Goal: Information Seeking & Learning: Learn about a topic

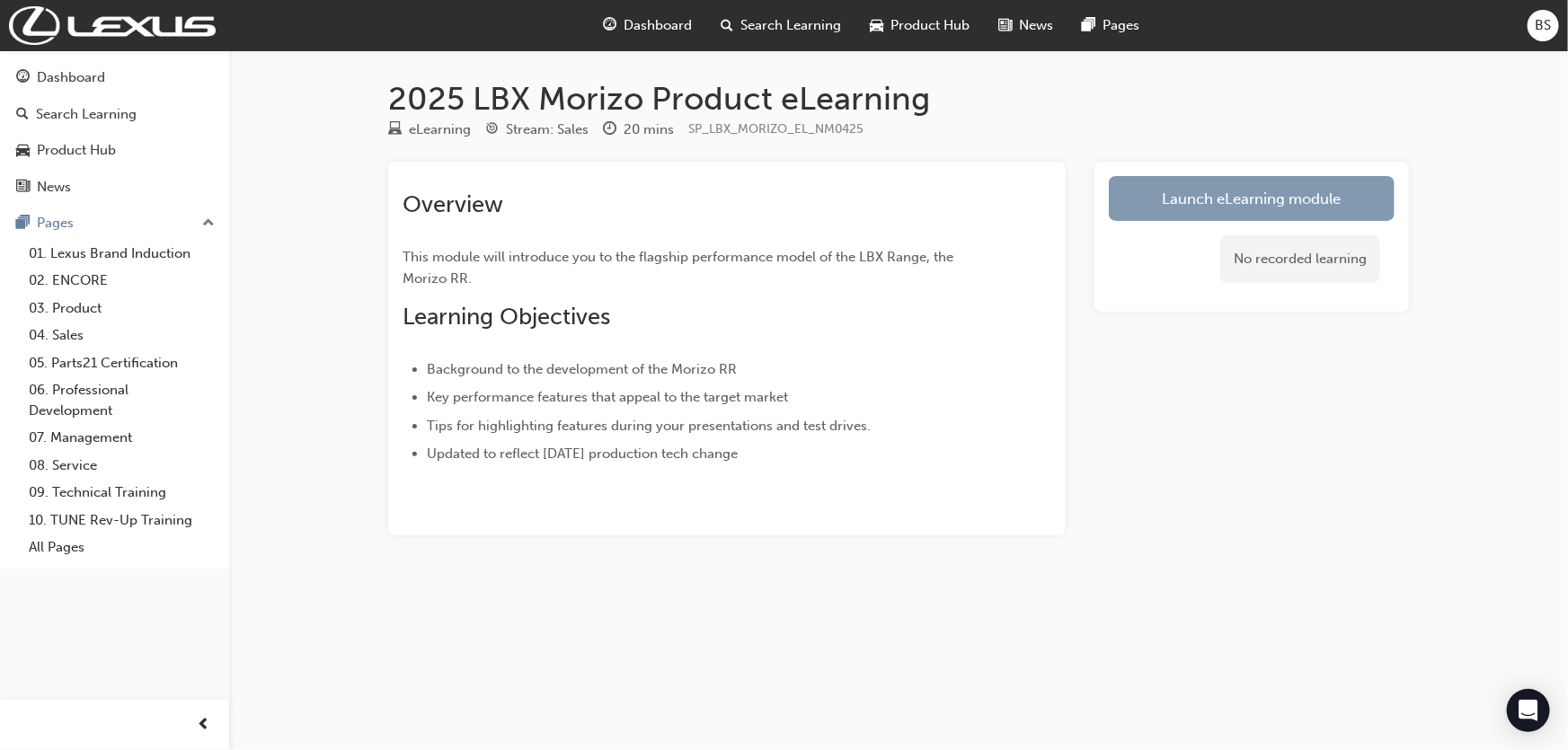
click at [1244, 199] on link "Launch eLearning module" at bounding box center [1252, 199] width 285 height 45
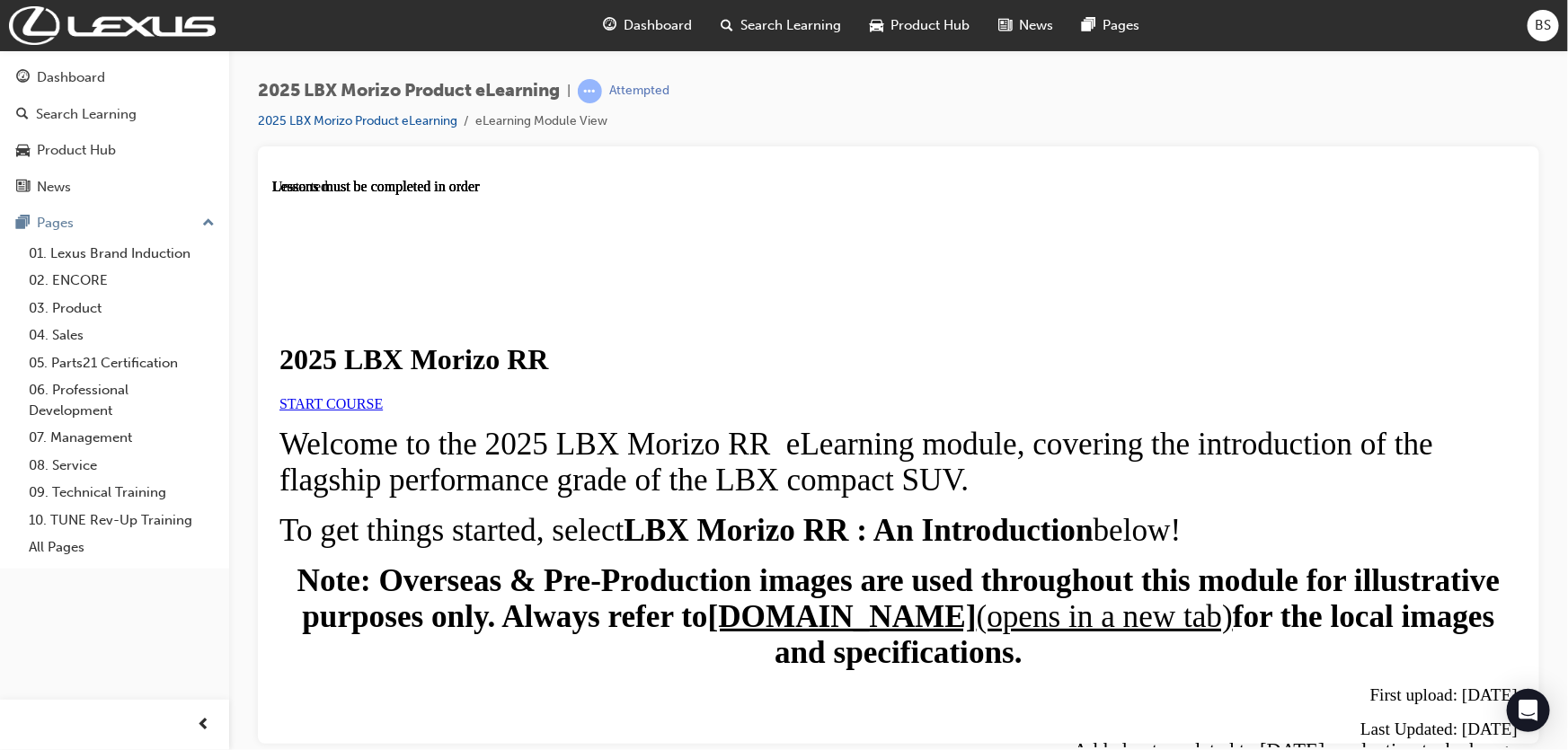
scroll to position [162, 0]
click at [382, 395] on link "START COURSE" at bounding box center [331, 403] width 103 height 15
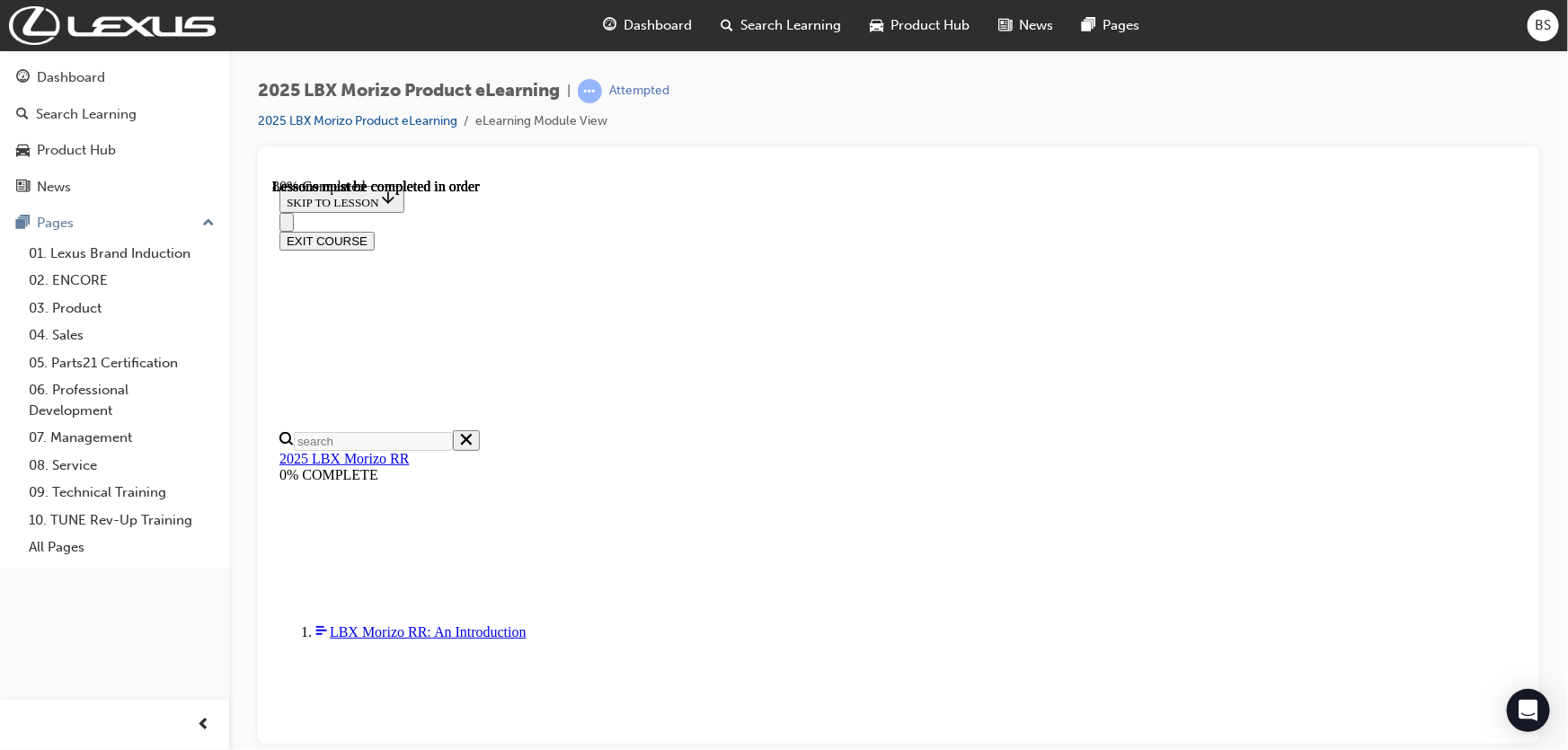
scroll to position [1646, 0]
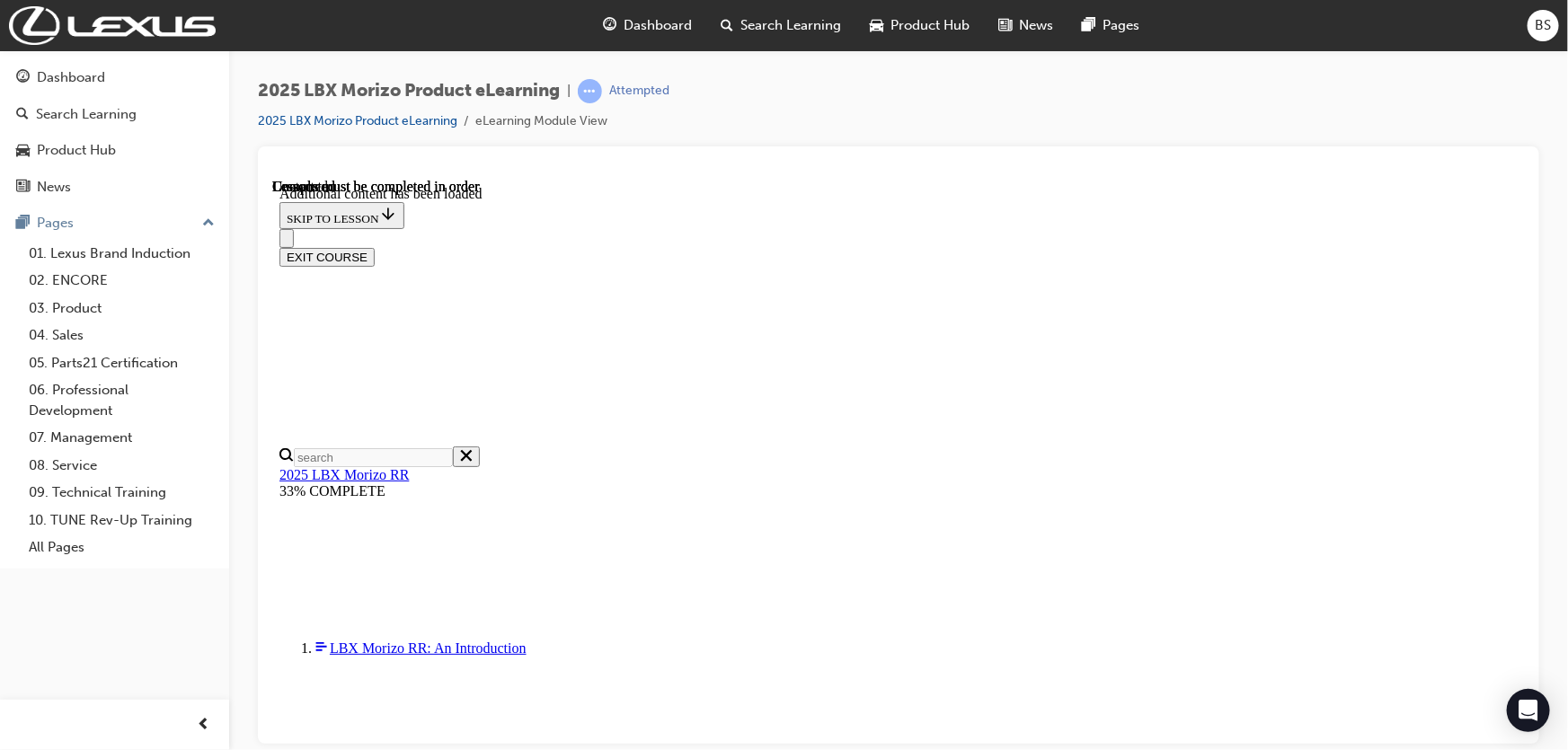
scroll to position [2704, 0]
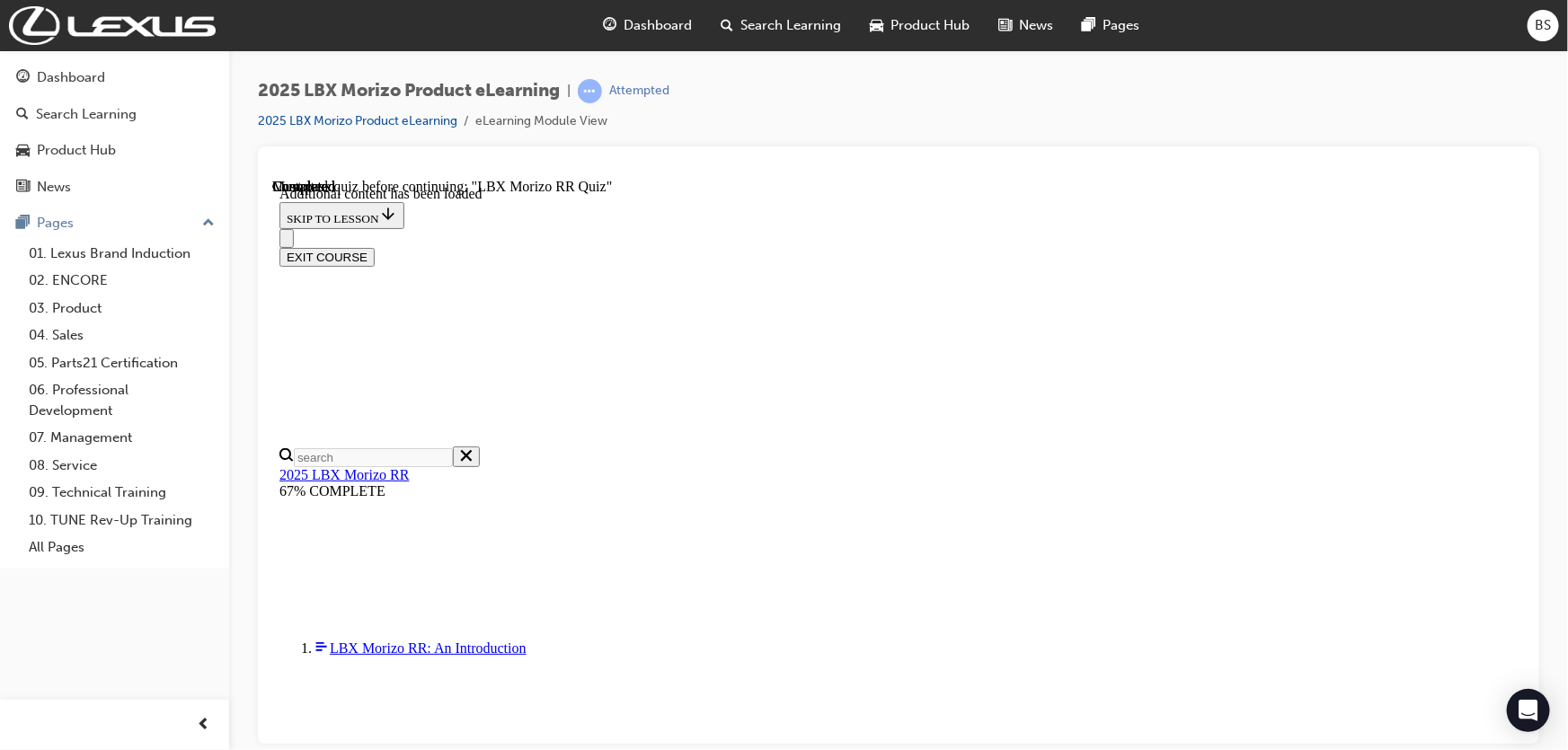
drag, startPoint x: 1058, startPoint y: 352, endPoint x: 1075, endPoint y: 381, distance: 33.6
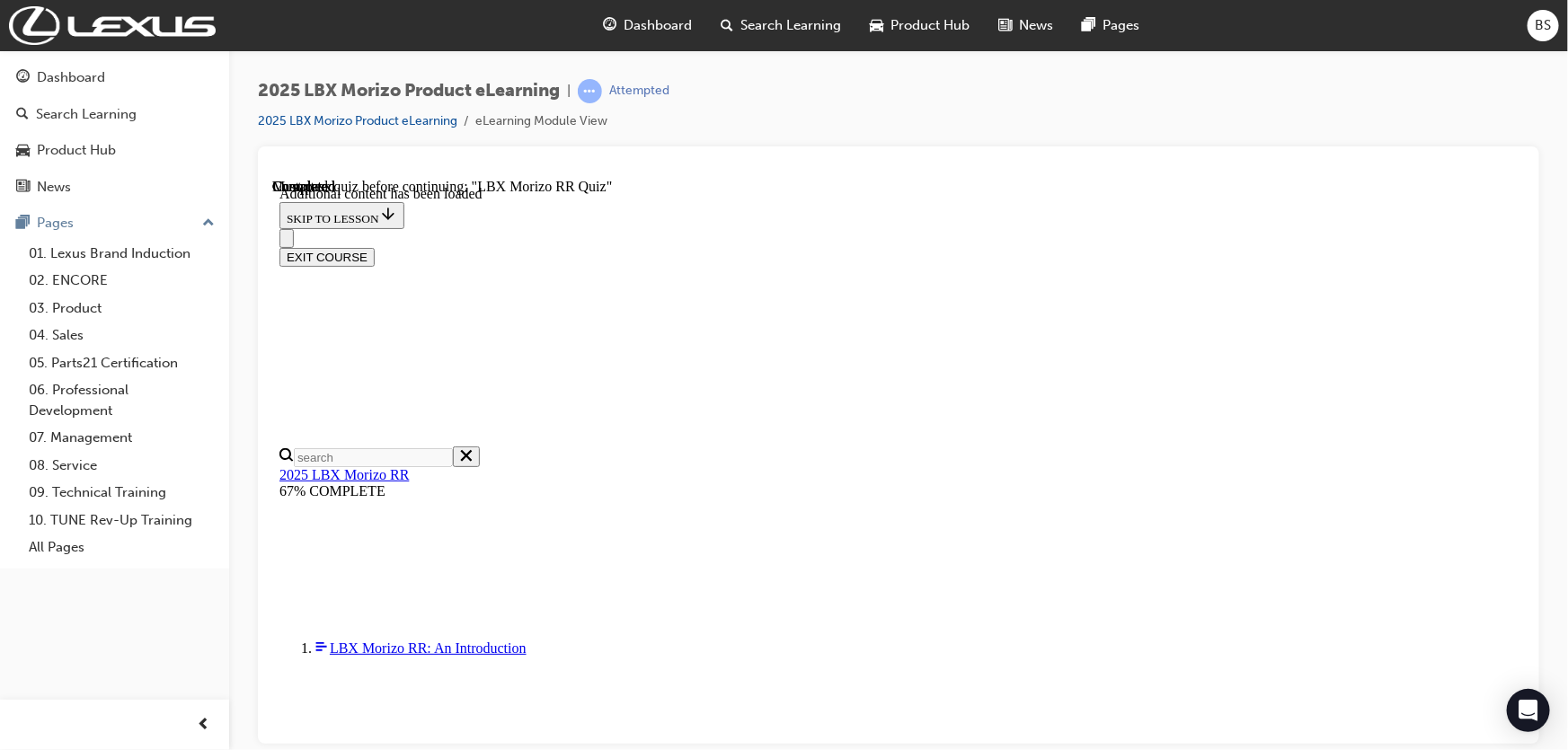
click at [1253, 176] on div at bounding box center [899, 169] width 1253 height 18
drag, startPoint x: 1421, startPoint y: 538, endPoint x: 1402, endPoint y: 535, distance: 19.2
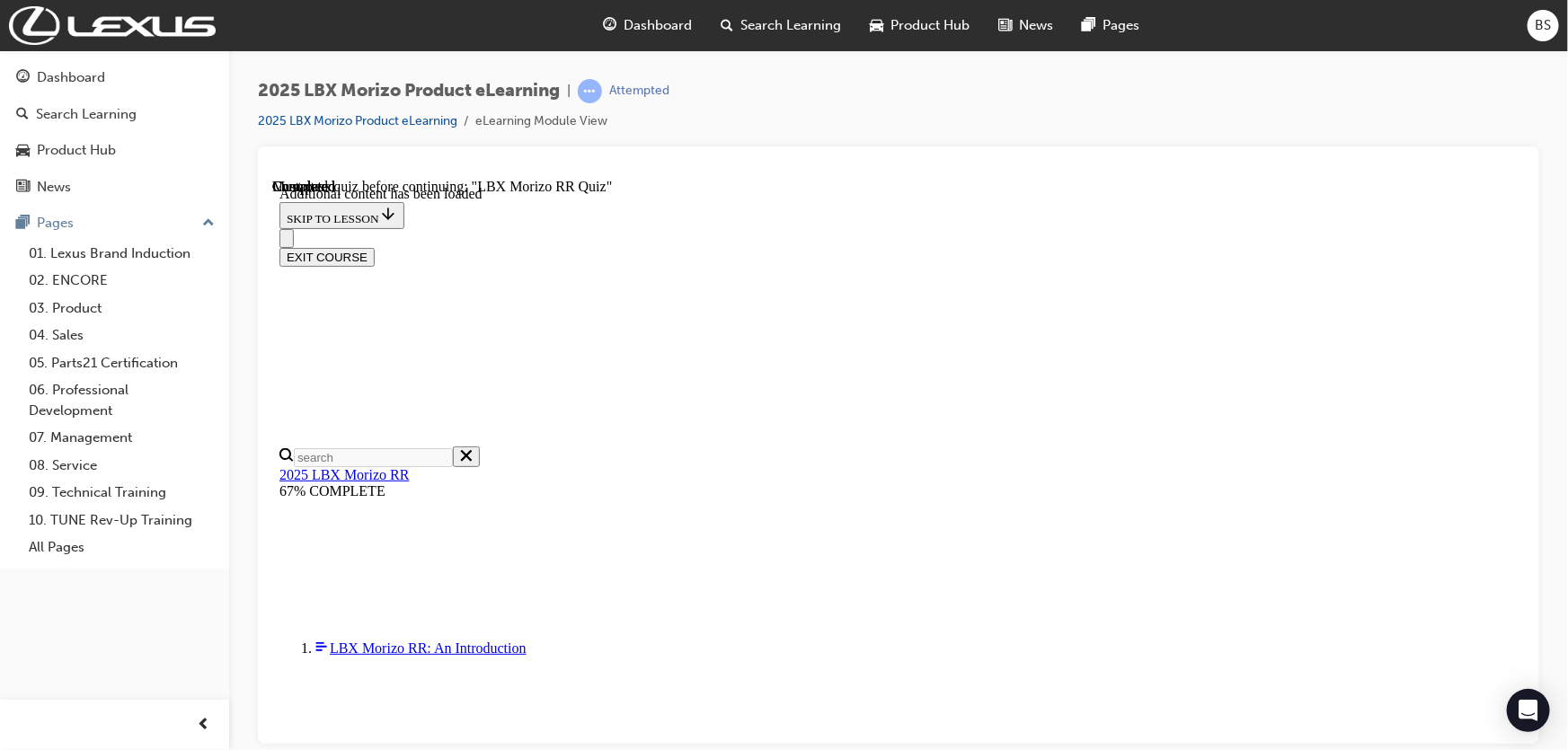
radio input "true"
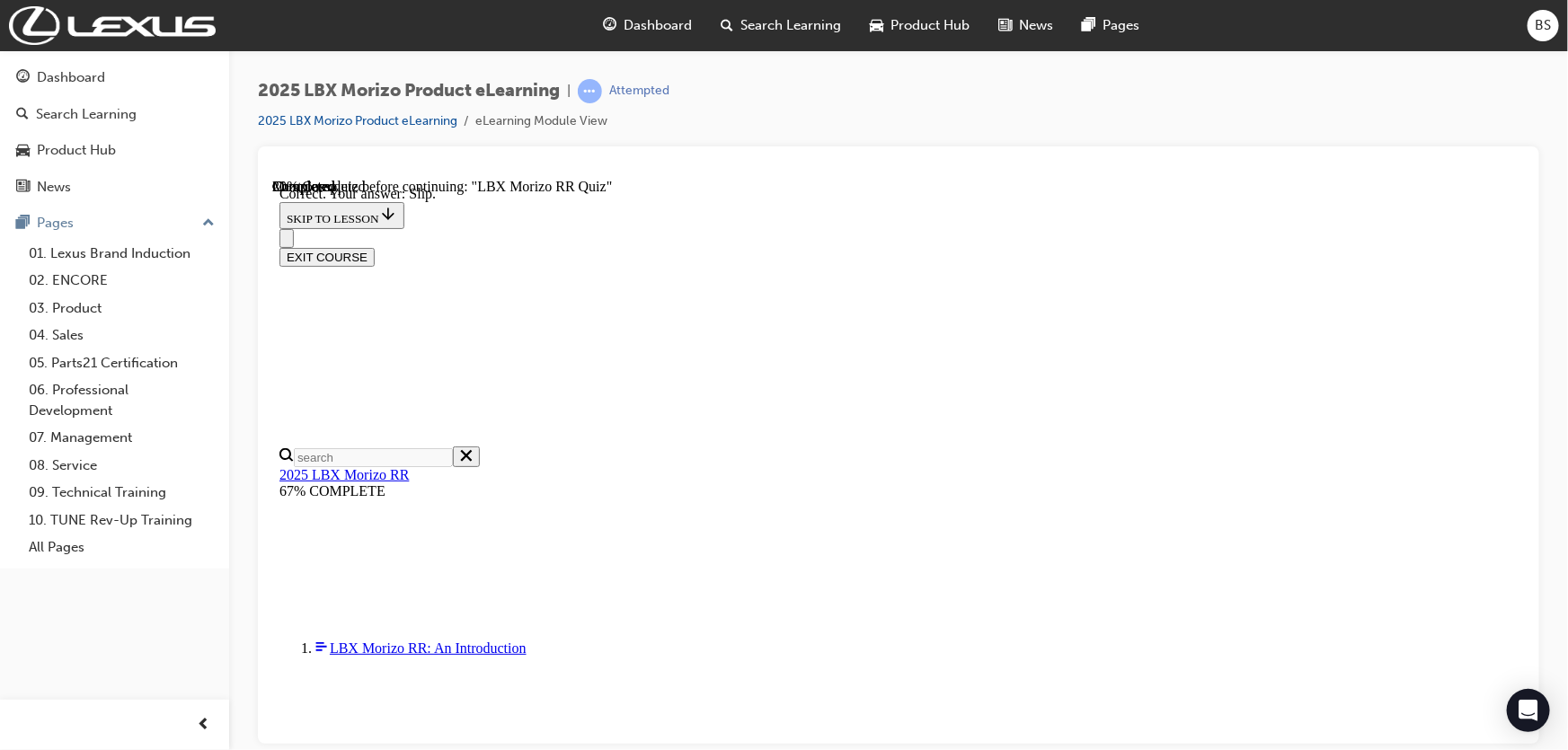
scroll to position [244, 0]
drag, startPoint x: 817, startPoint y: 681, endPoint x: 823, endPoint y: 663, distance: 19.0
radio input "true"
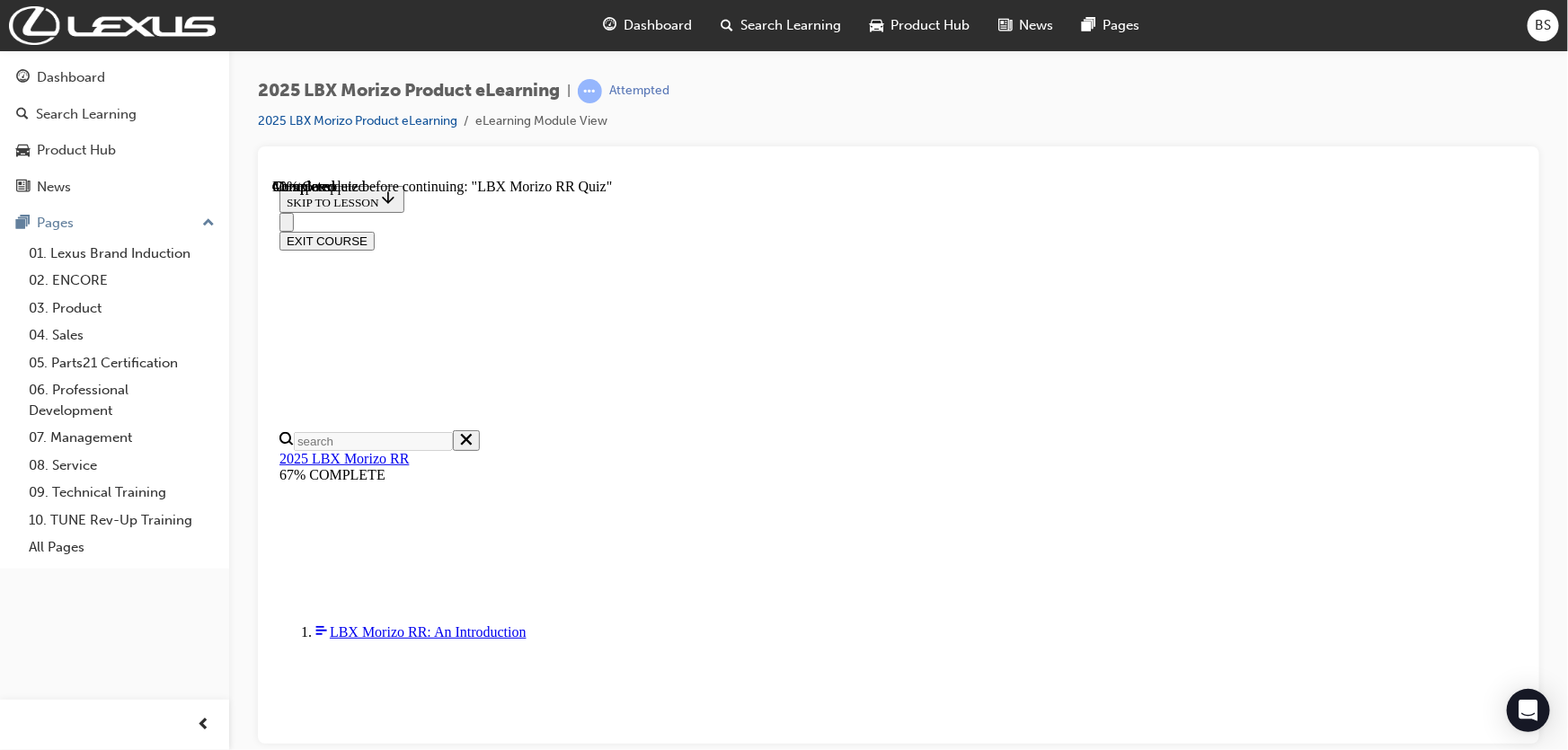
scroll to position [572, 0]
radio input "true"
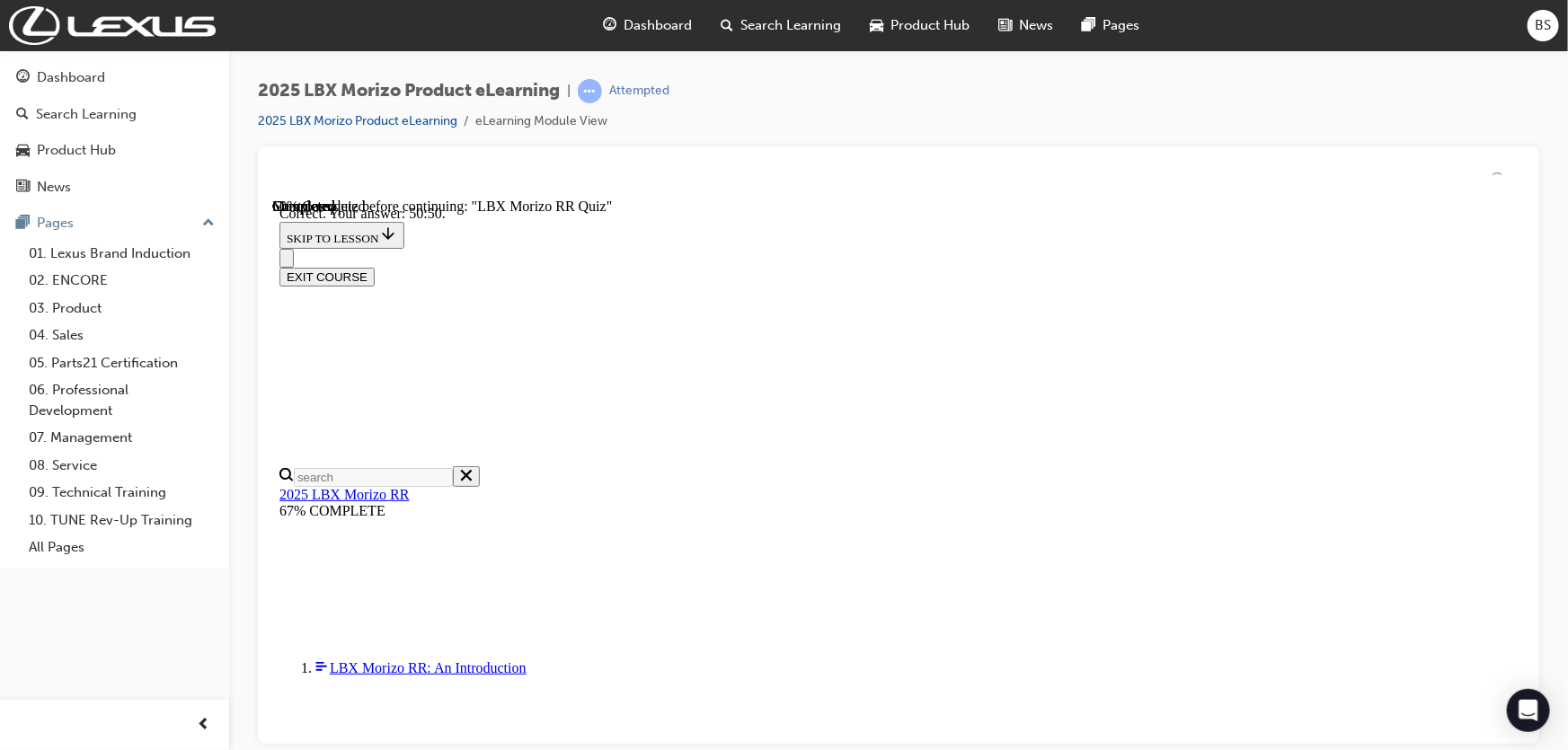
scroll to position [702, 0]
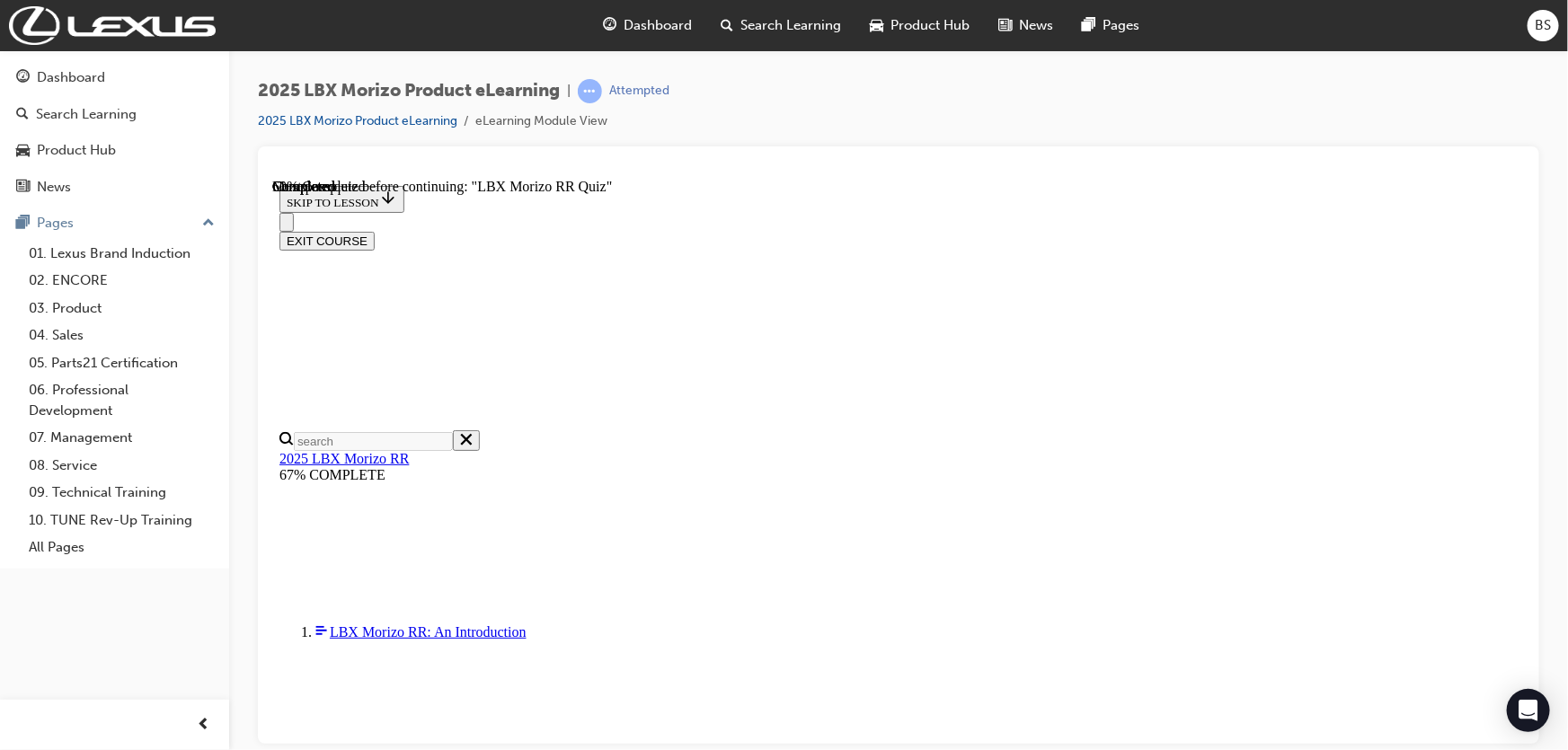
scroll to position [168, 0]
radio input "true"
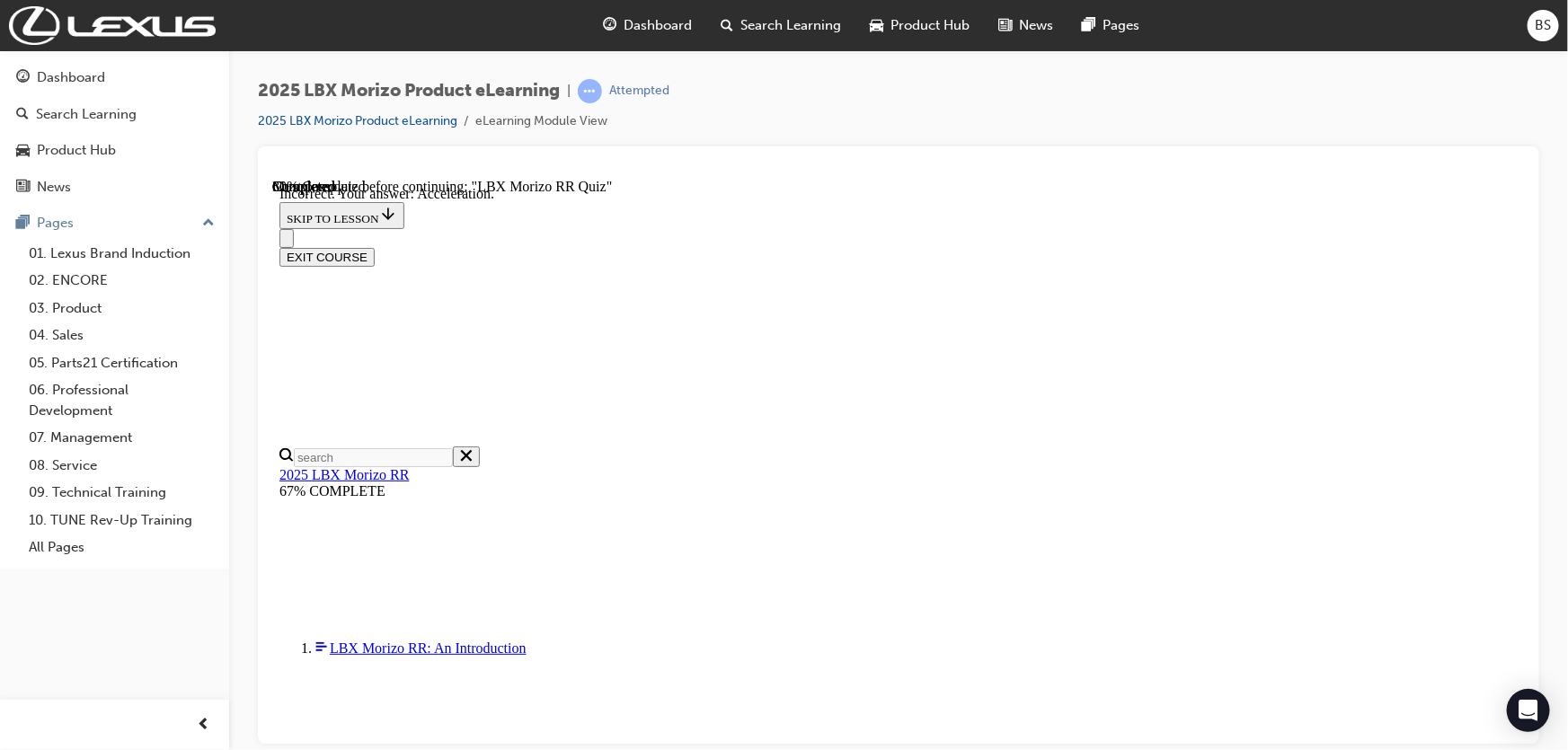
scroll to position [360, 0]
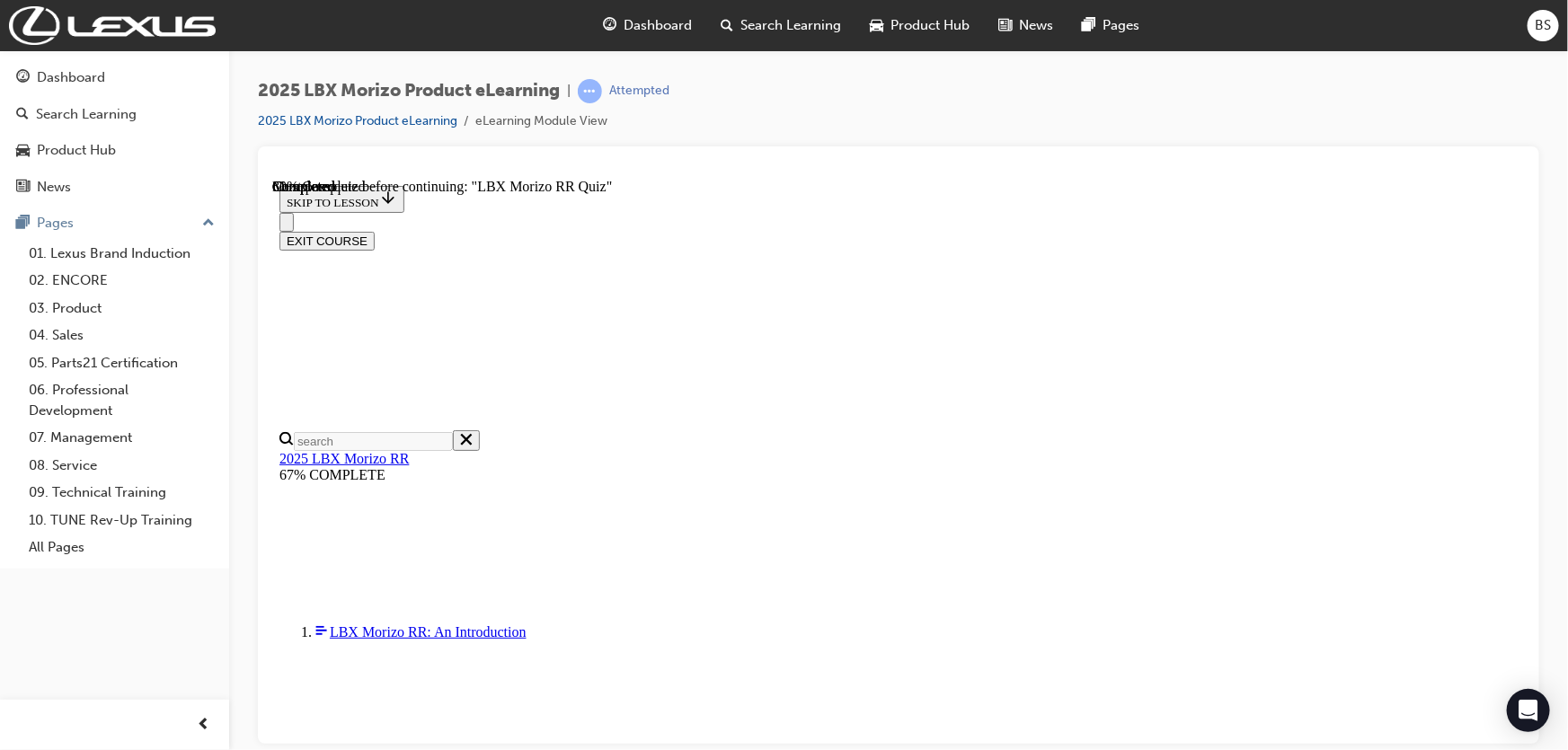
scroll to position [490, 0]
radio input "true"
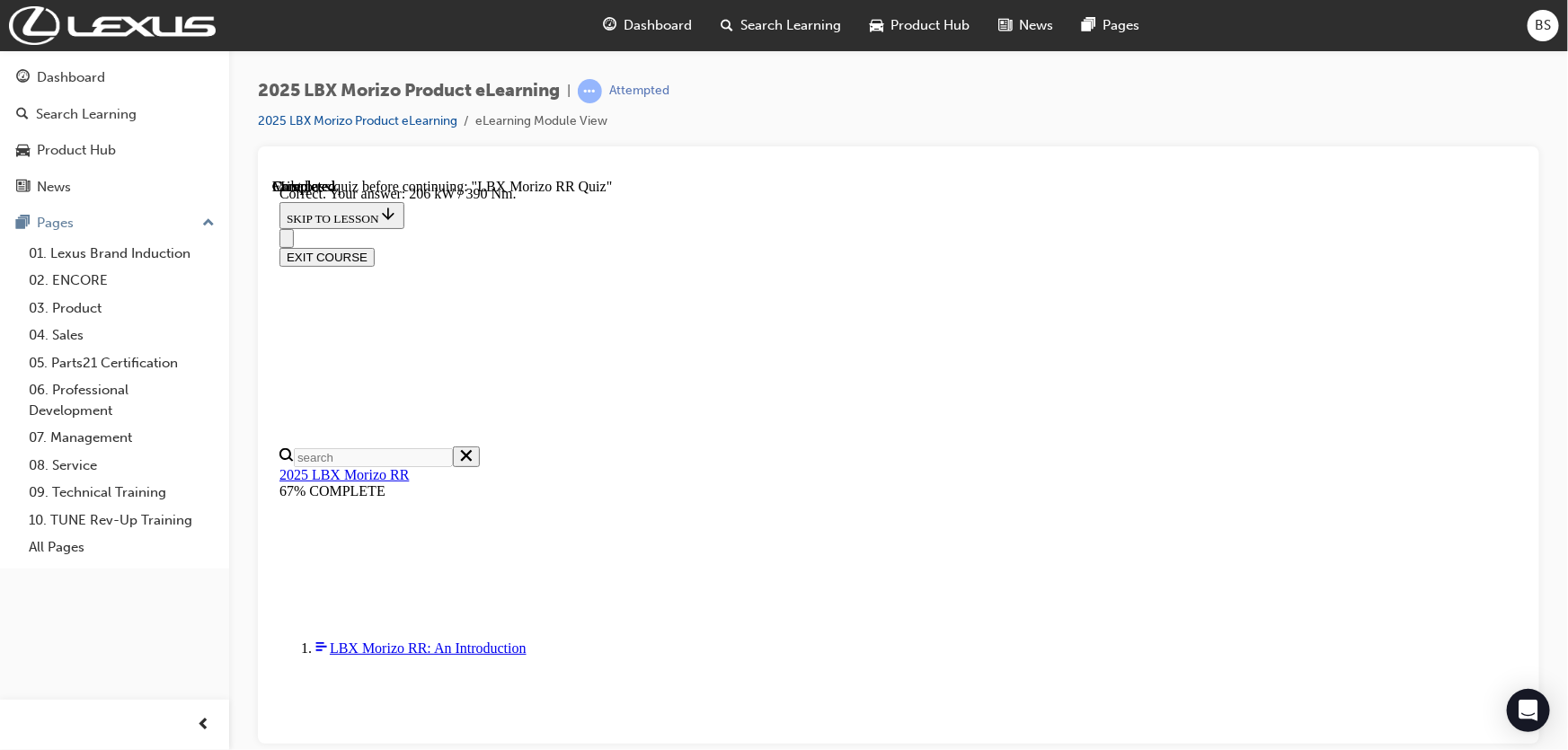
scroll to position [691, 0]
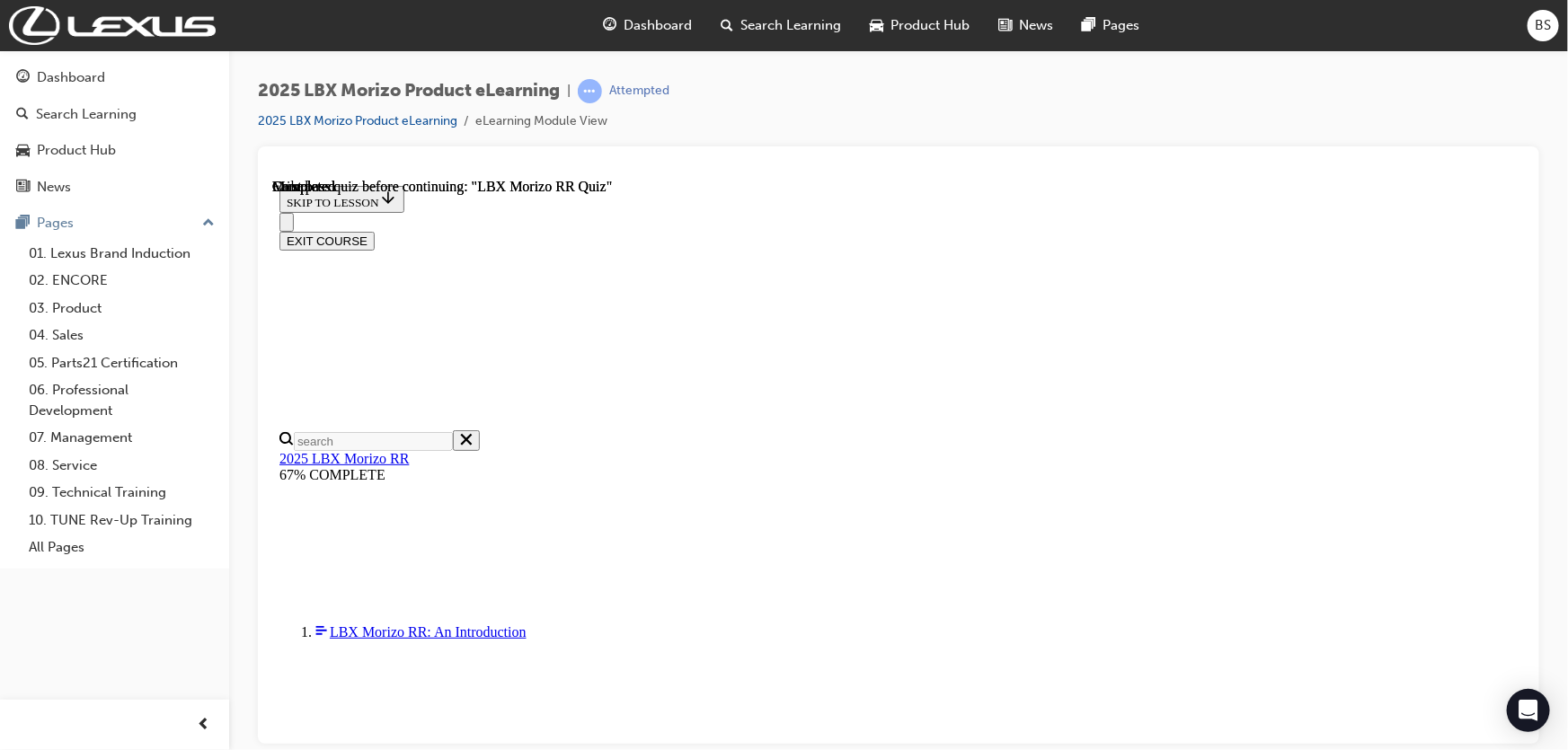
scroll to position [419, 0]
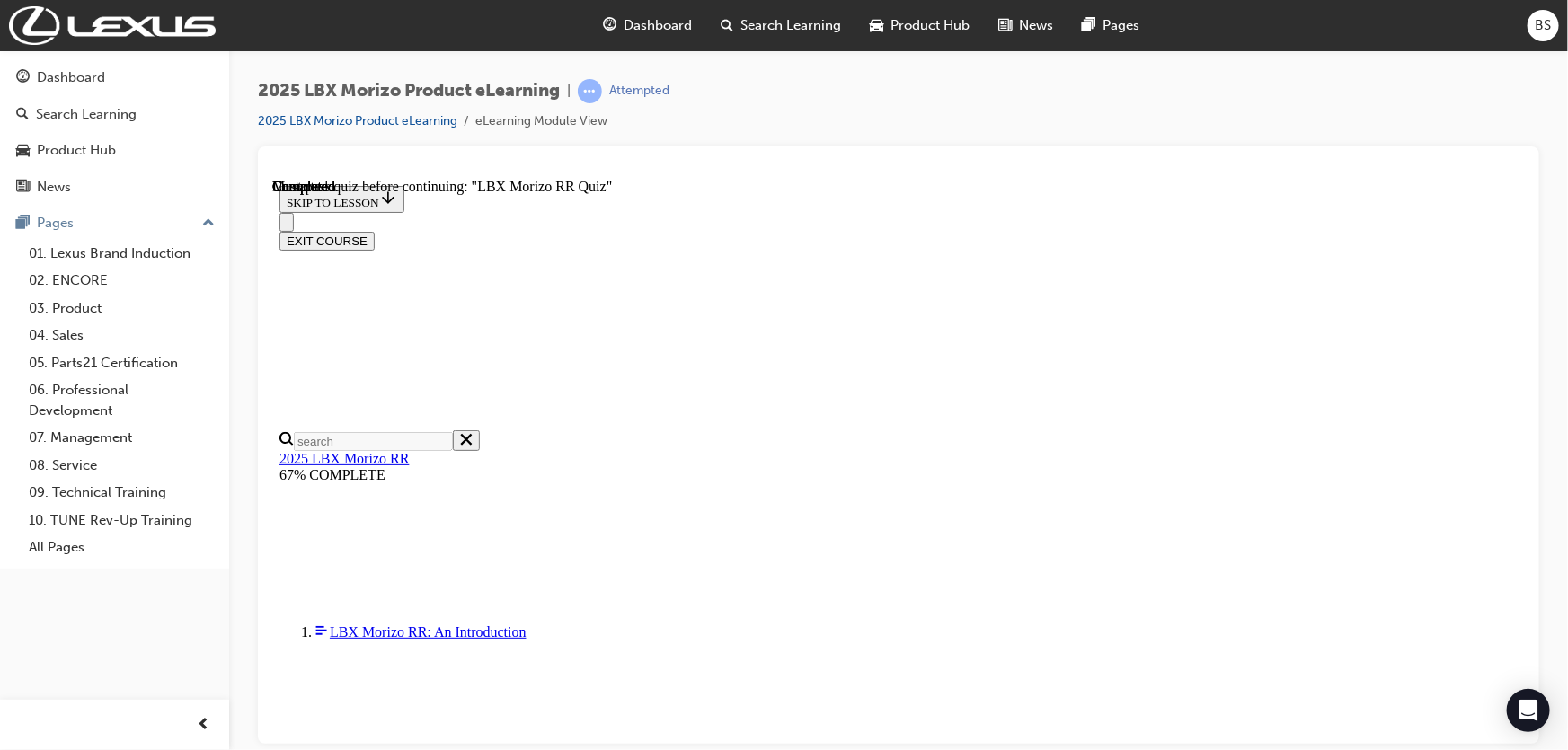
radio input "true"
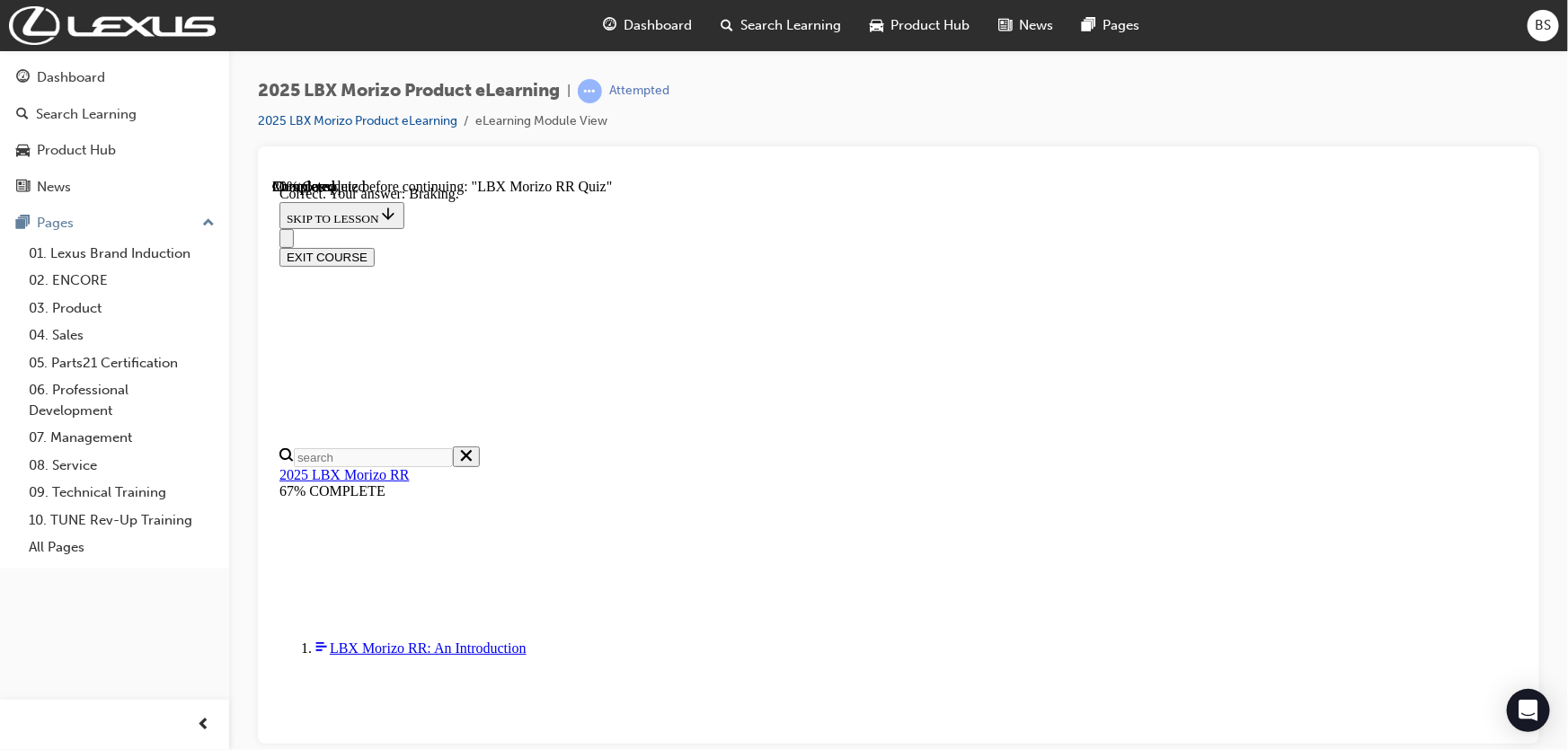
scroll to position [360, 0]
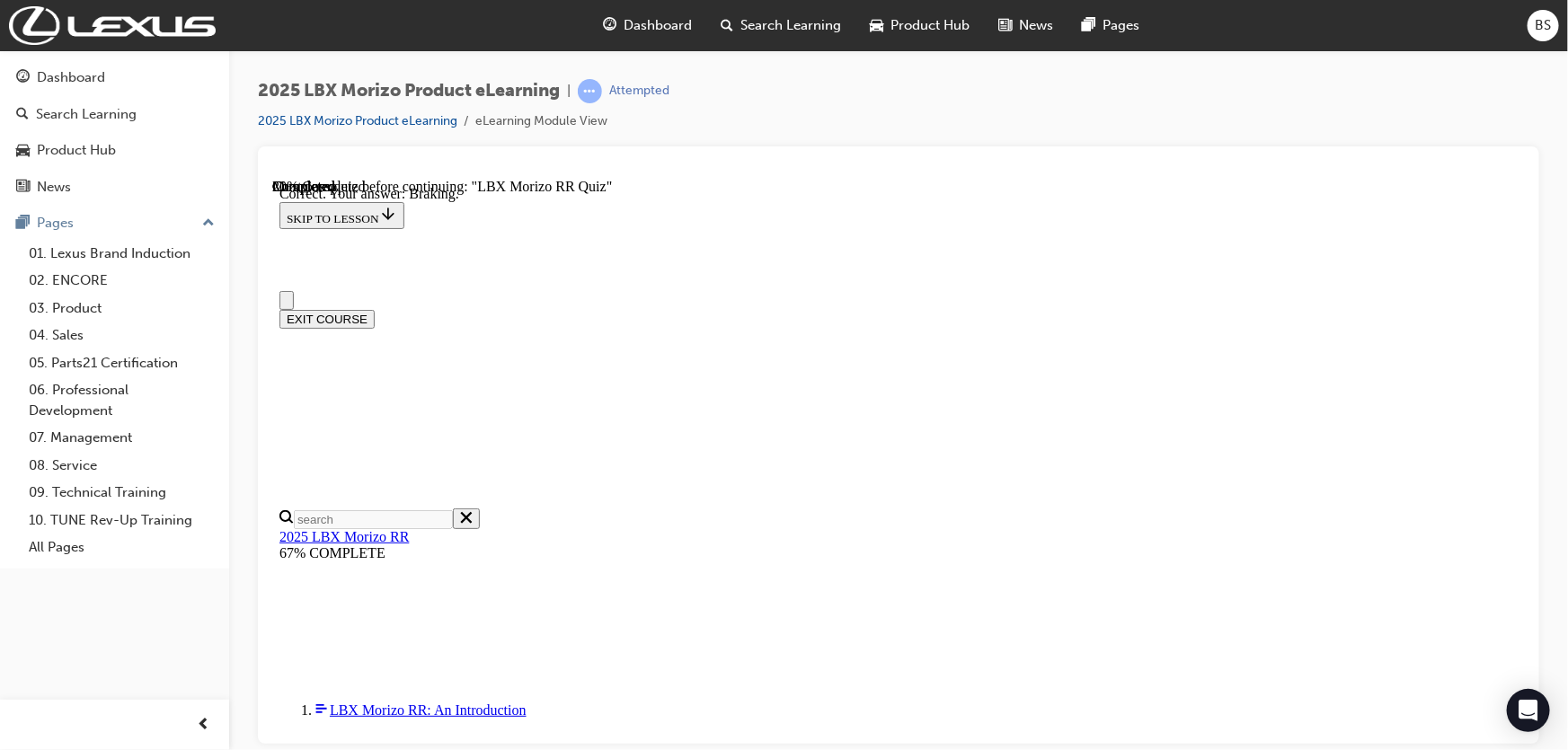
scroll to position [0, 0]
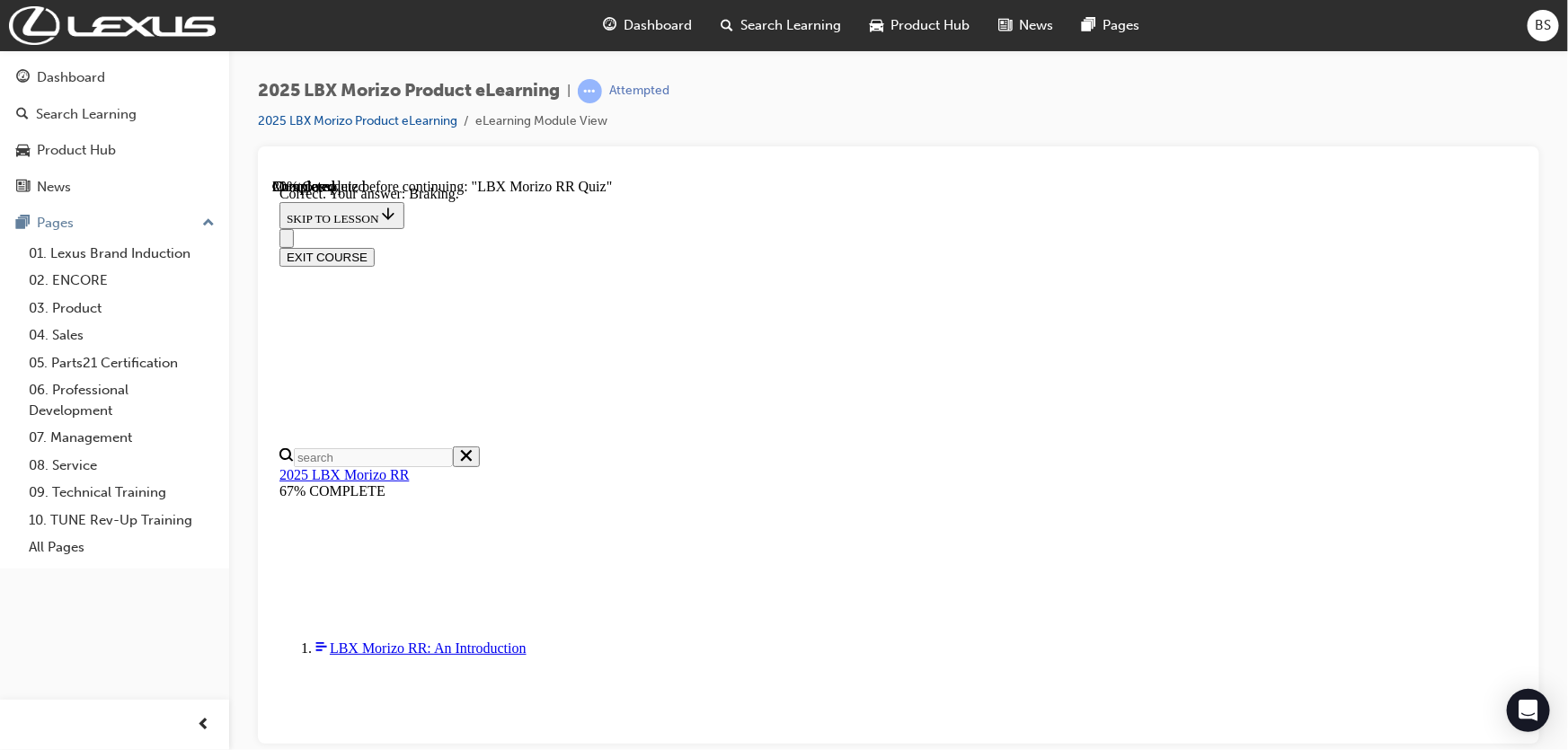
radio input "true"
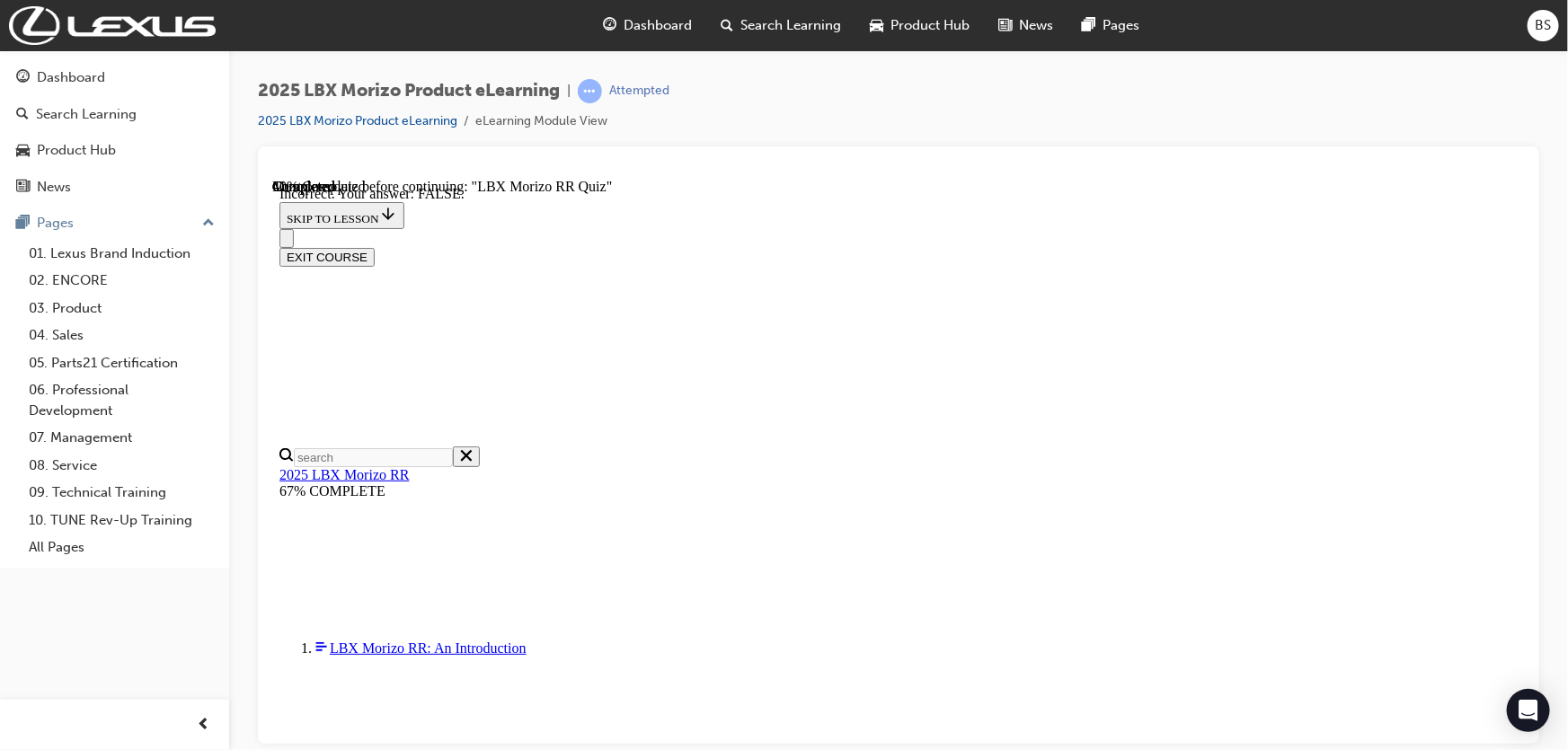
scroll to position [0, 0]
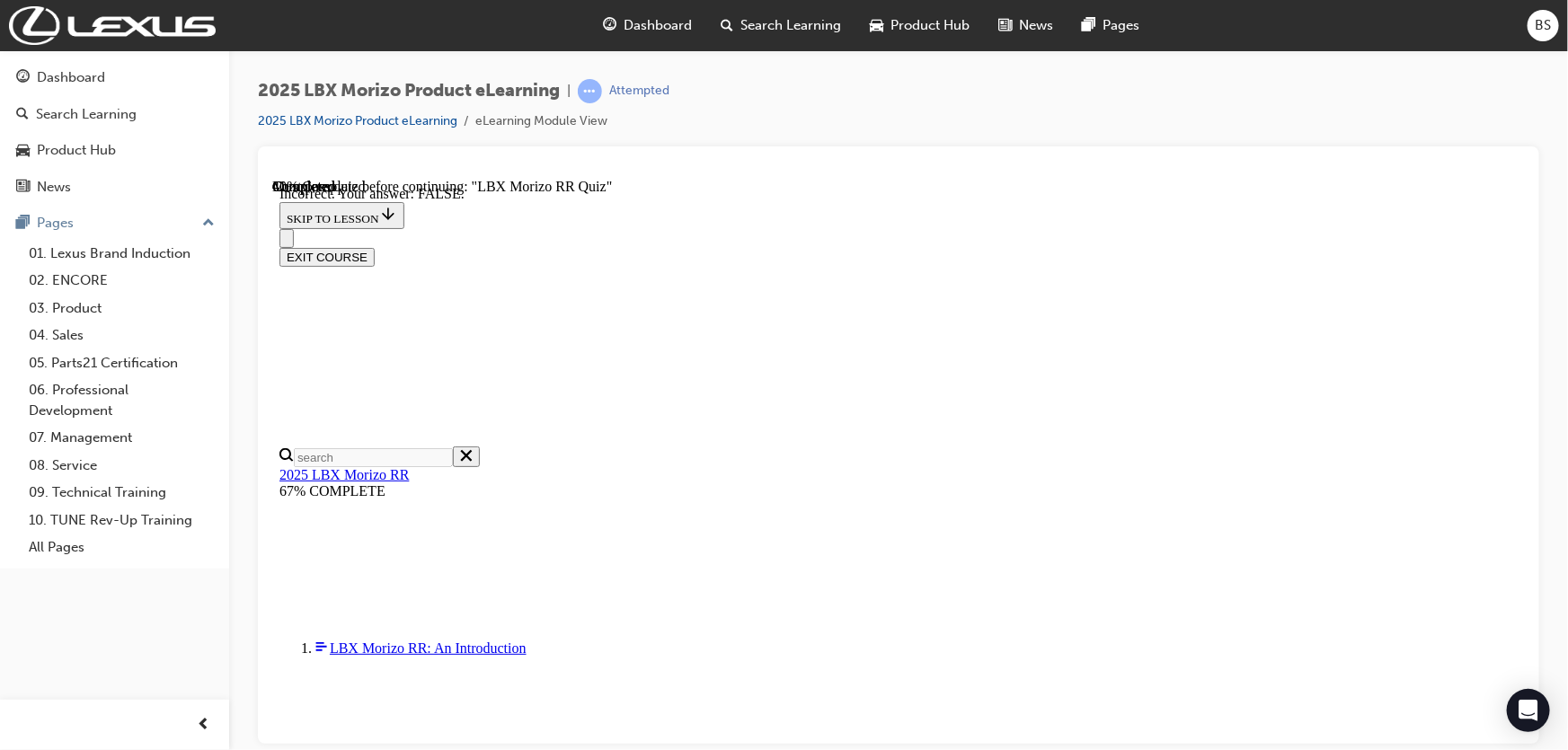
scroll to position [593, 0]
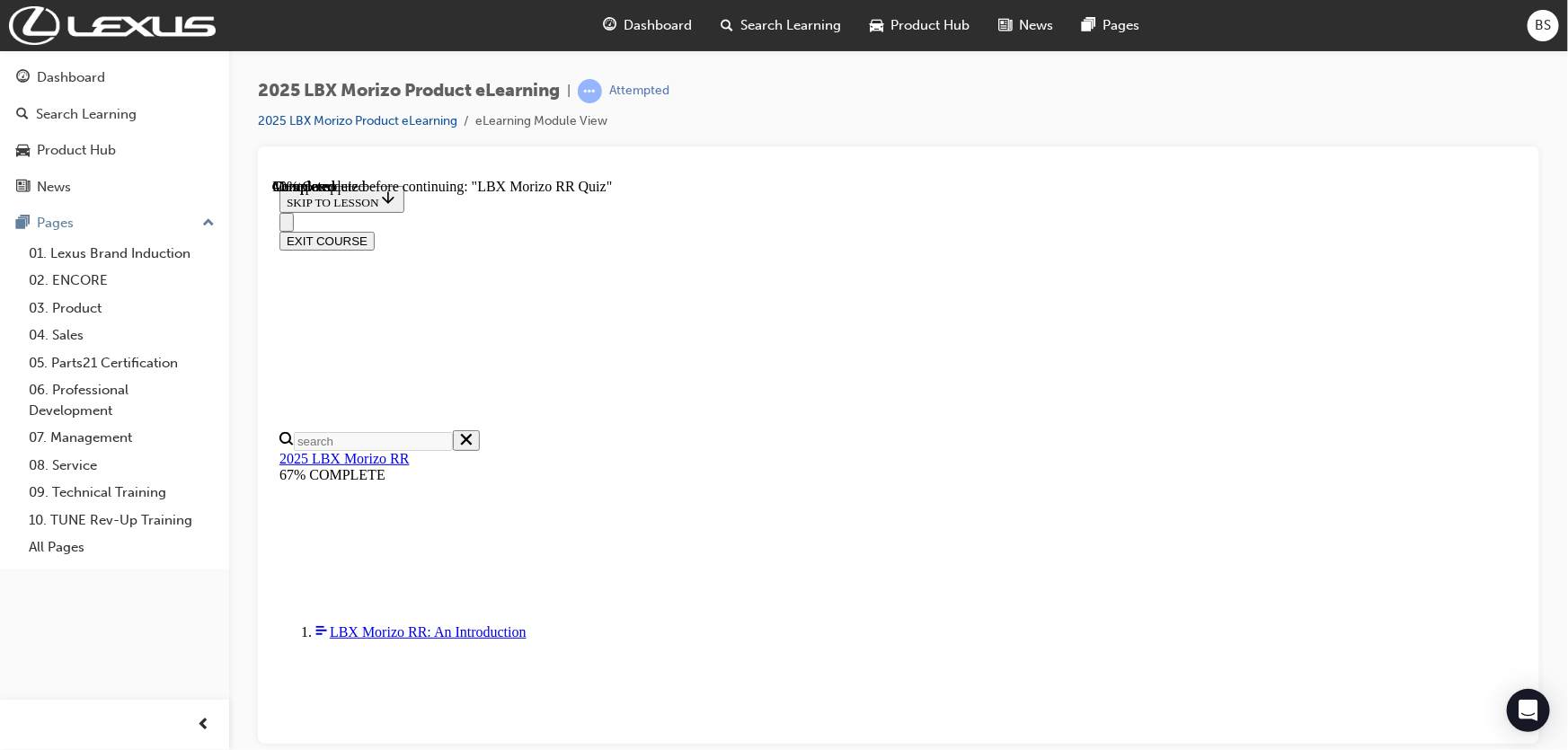
radio input "true"
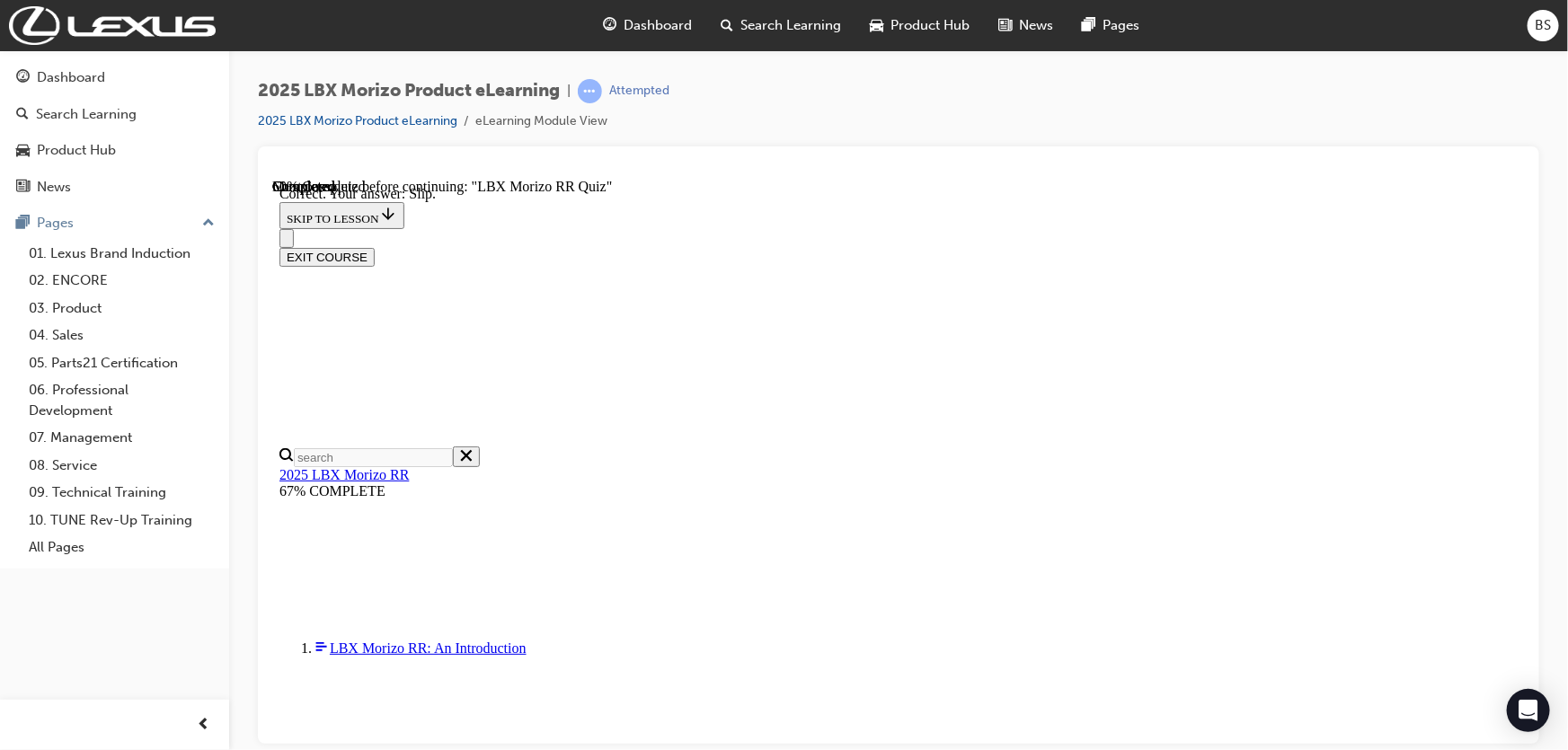
scroll to position [657, 0]
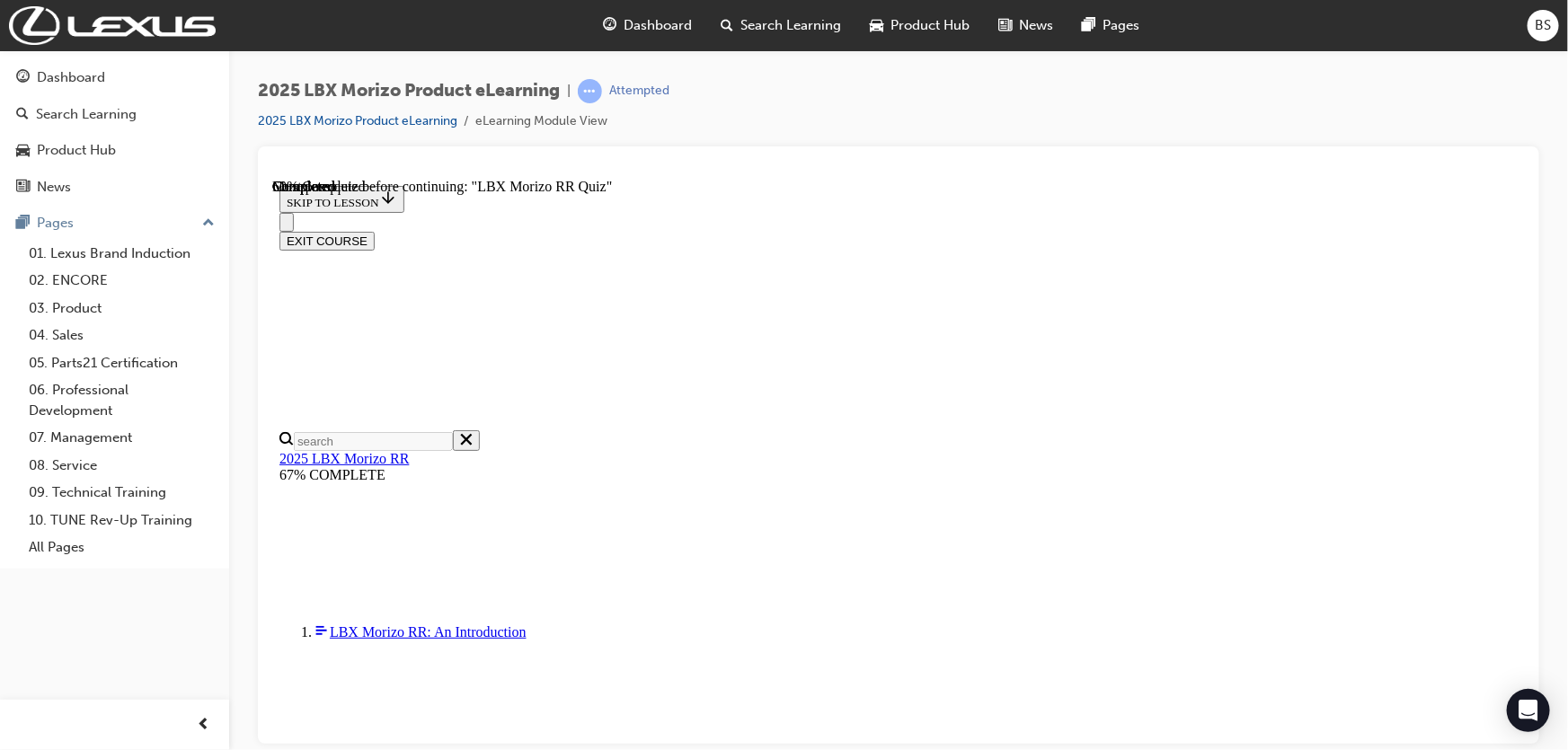
scroll to position [490, 0]
radio input "true"
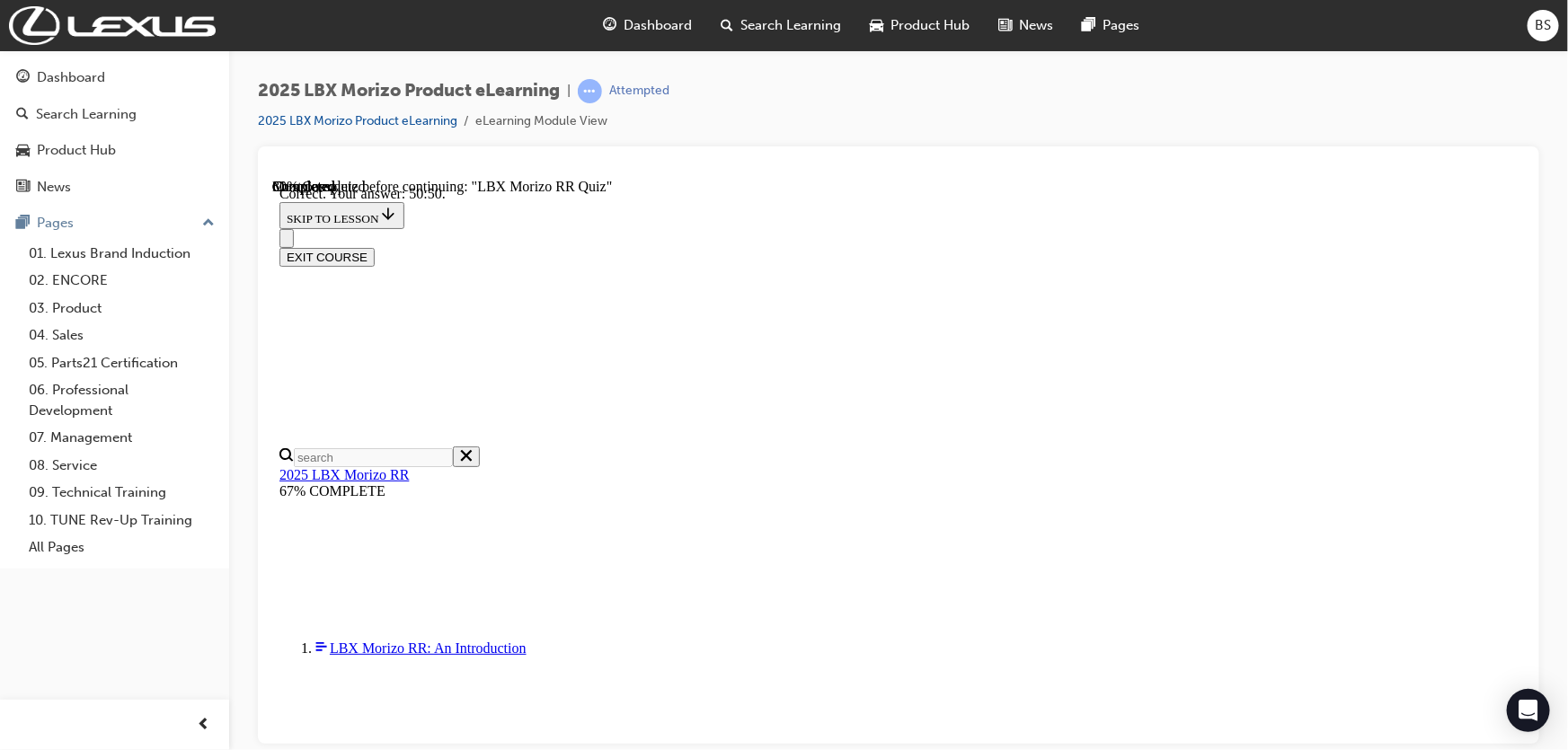
scroll to position [702, 0]
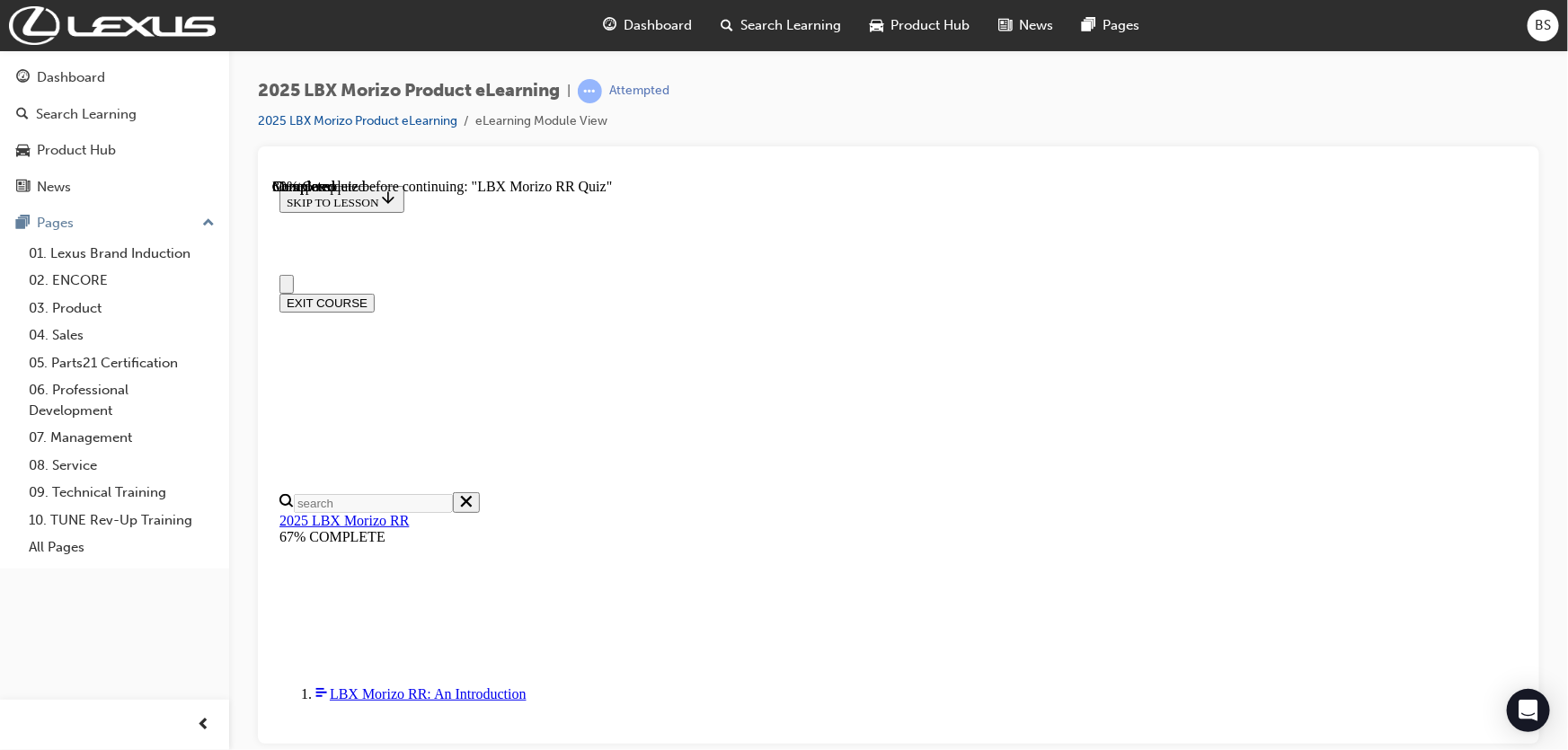
scroll to position [490, 0]
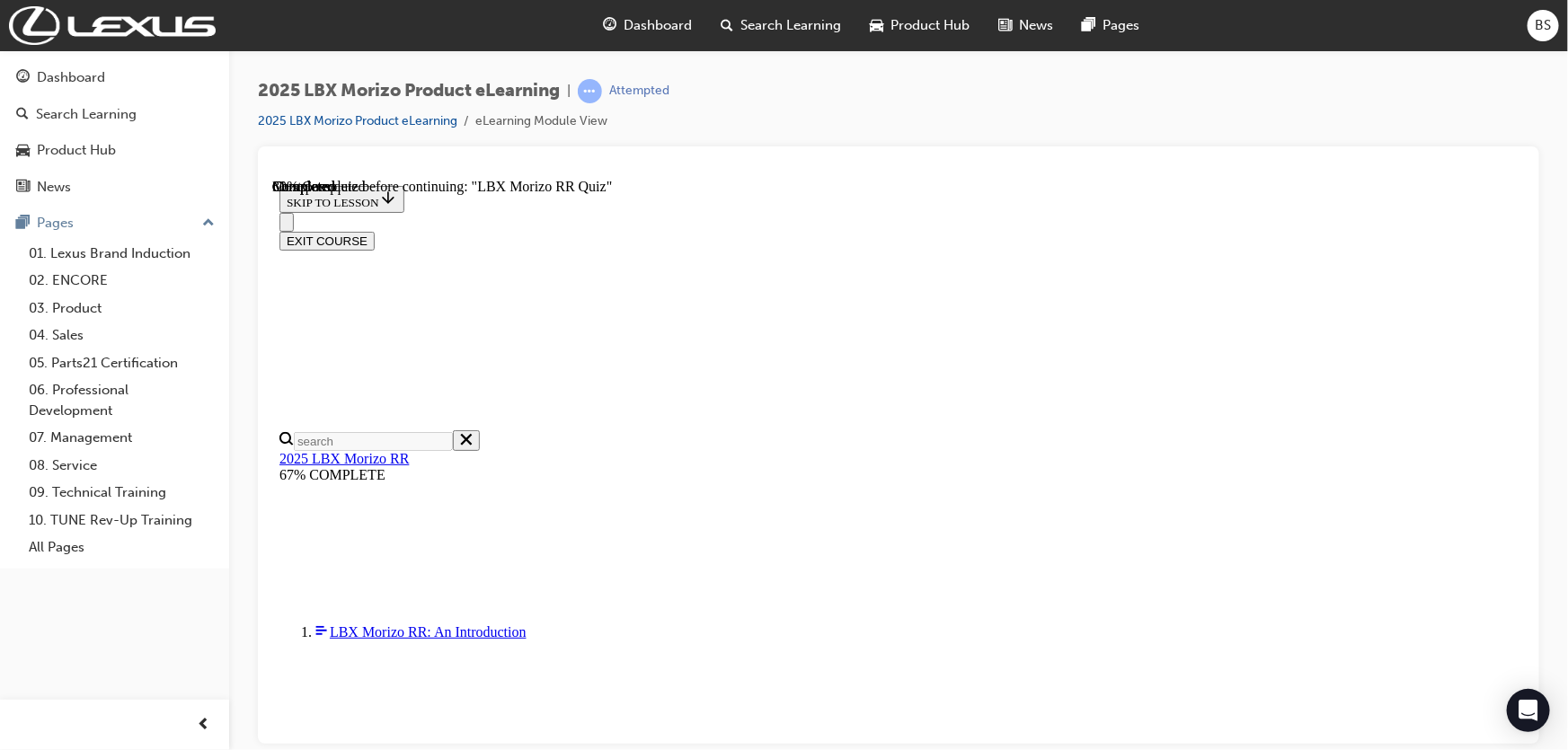
radio input "true"
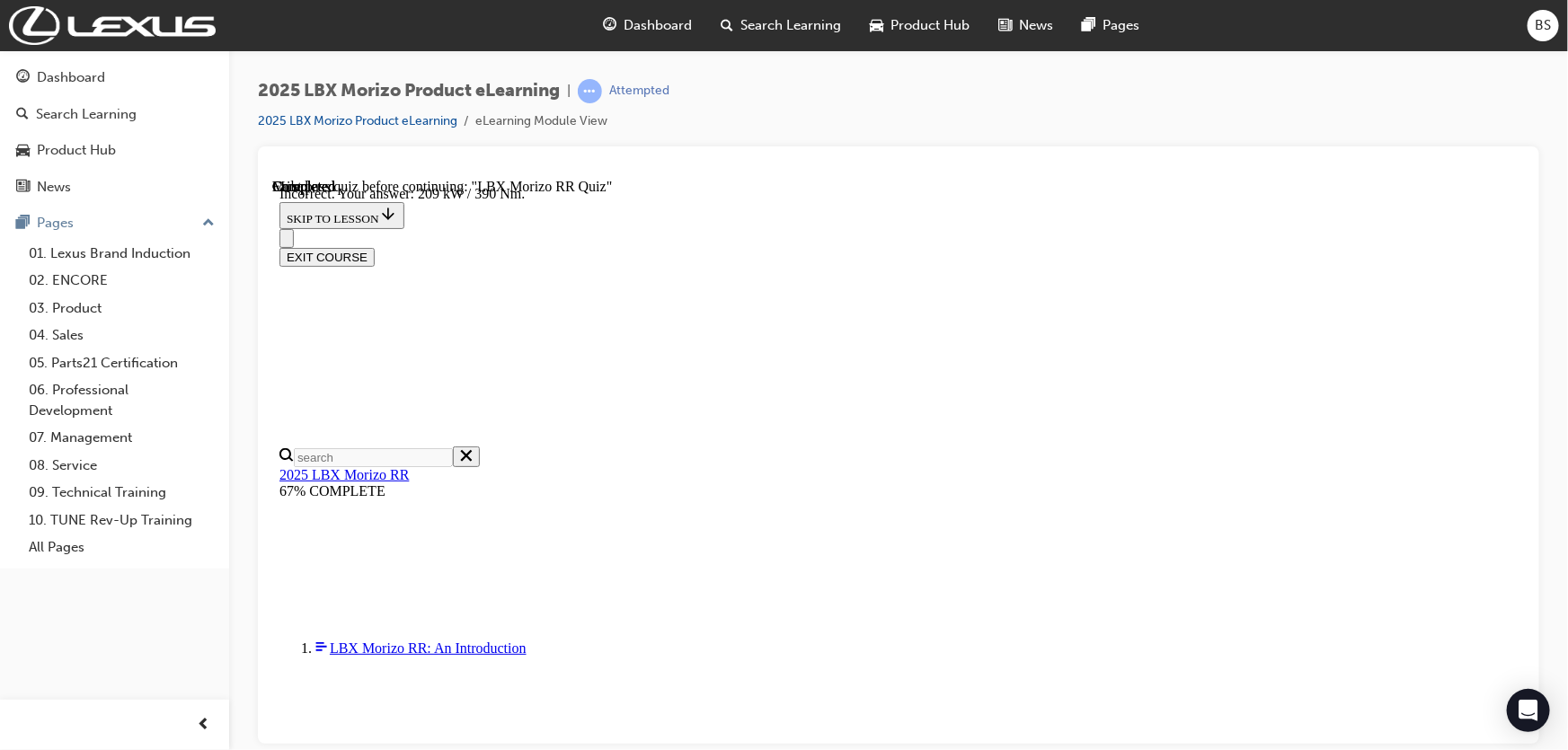
scroll to position [691, 0]
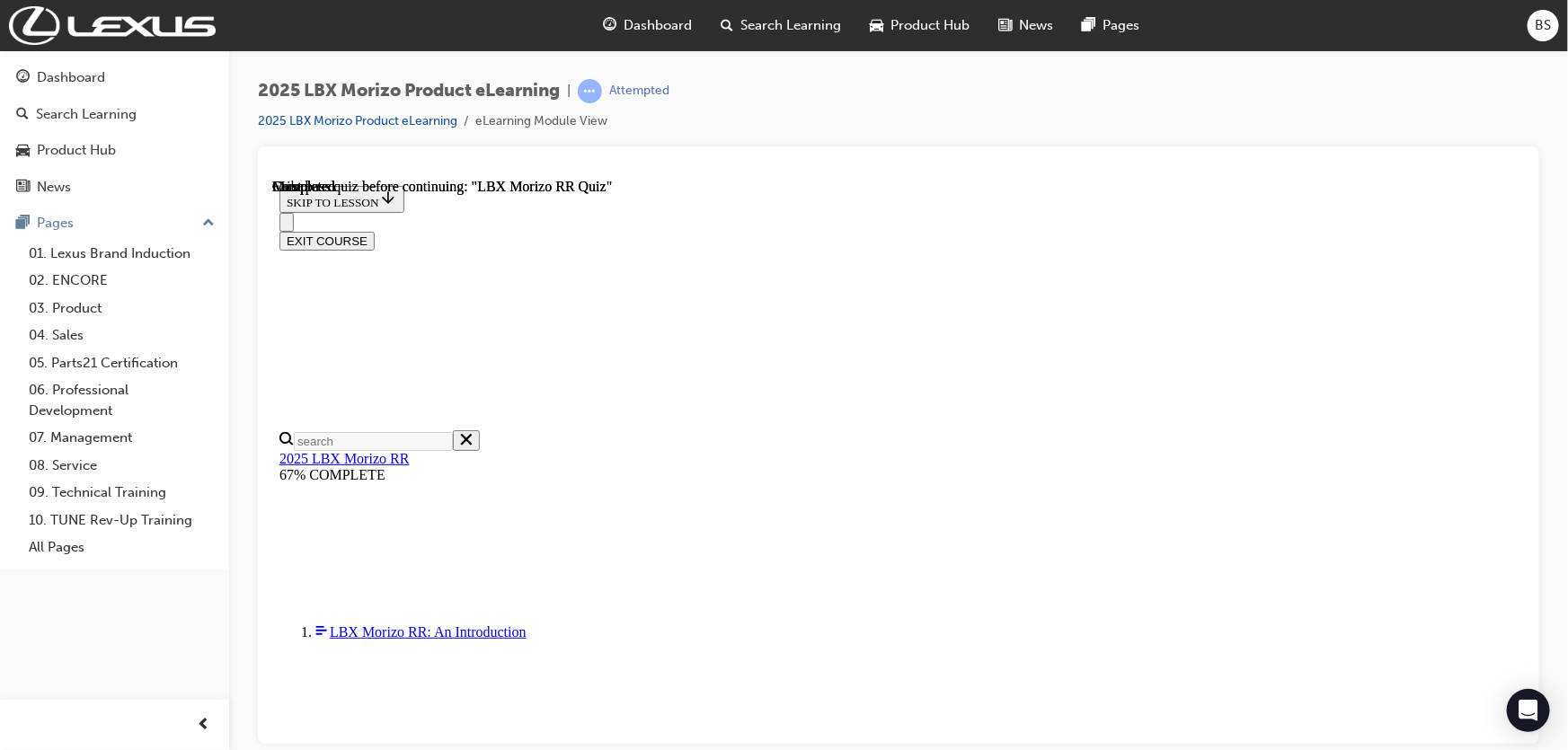
scroll to position [419, 0]
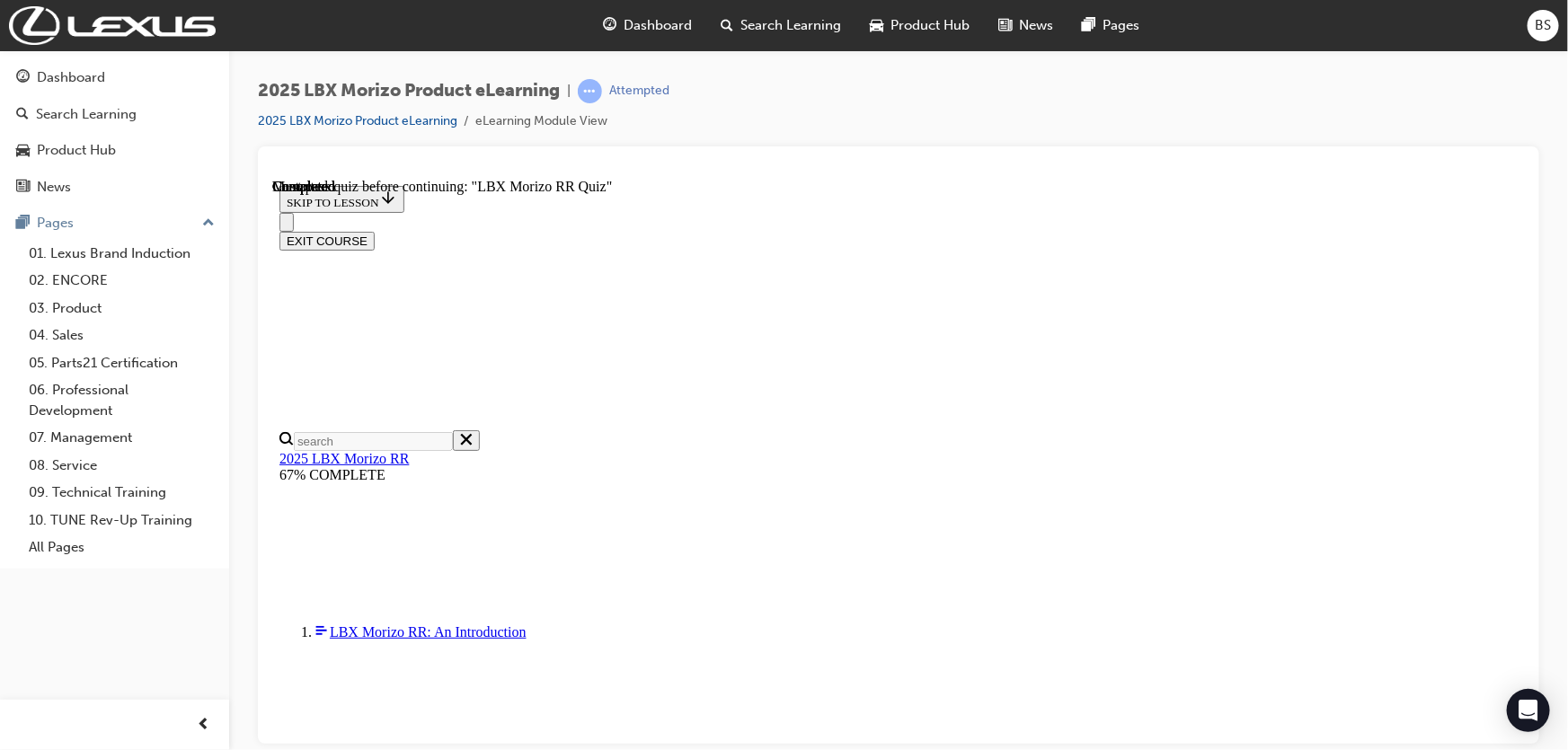
radio input "true"
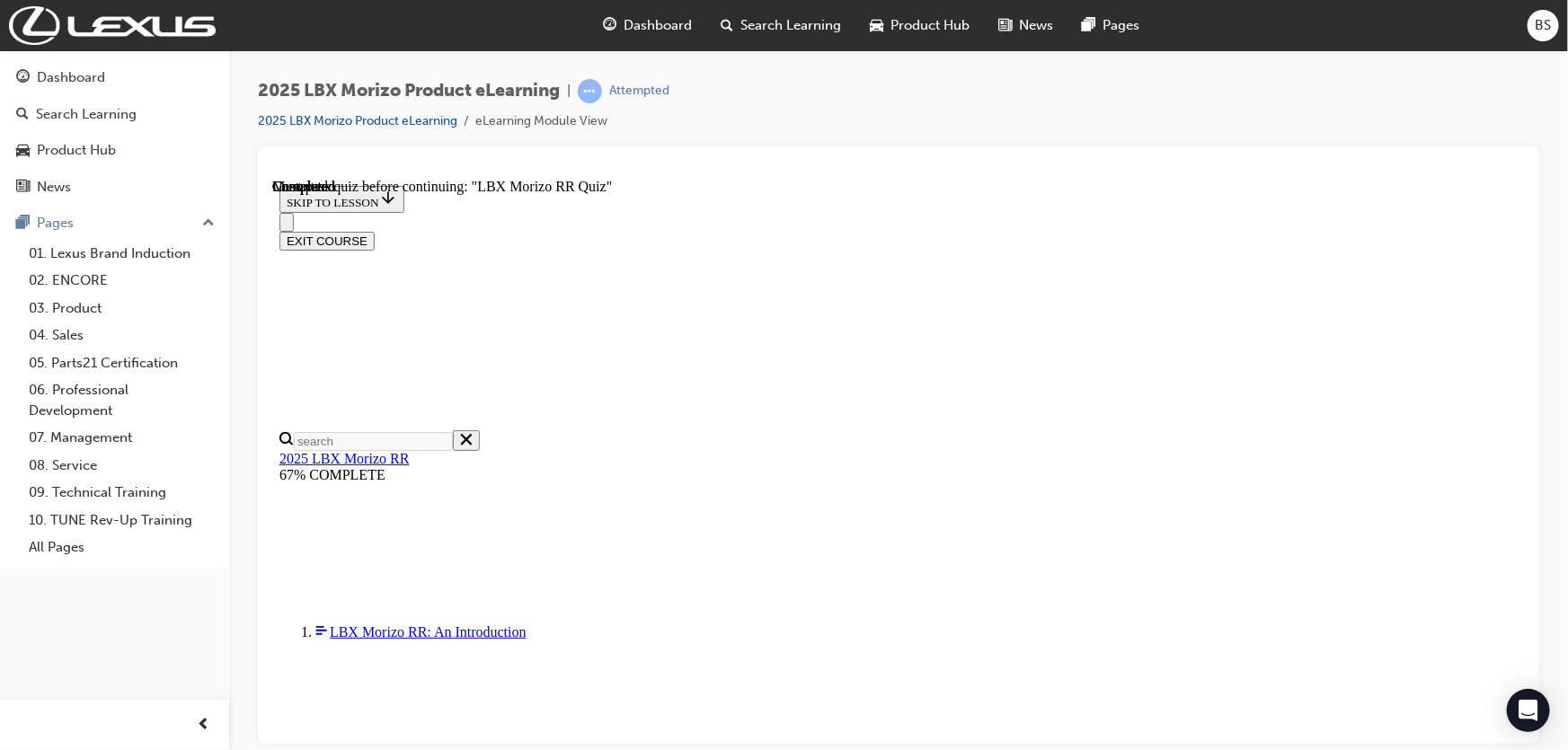
radio input "true"
drag, startPoint x: 1013, startPoint y: 720, endPoint x: 1028, endPoint y: 691, distance: 32.6
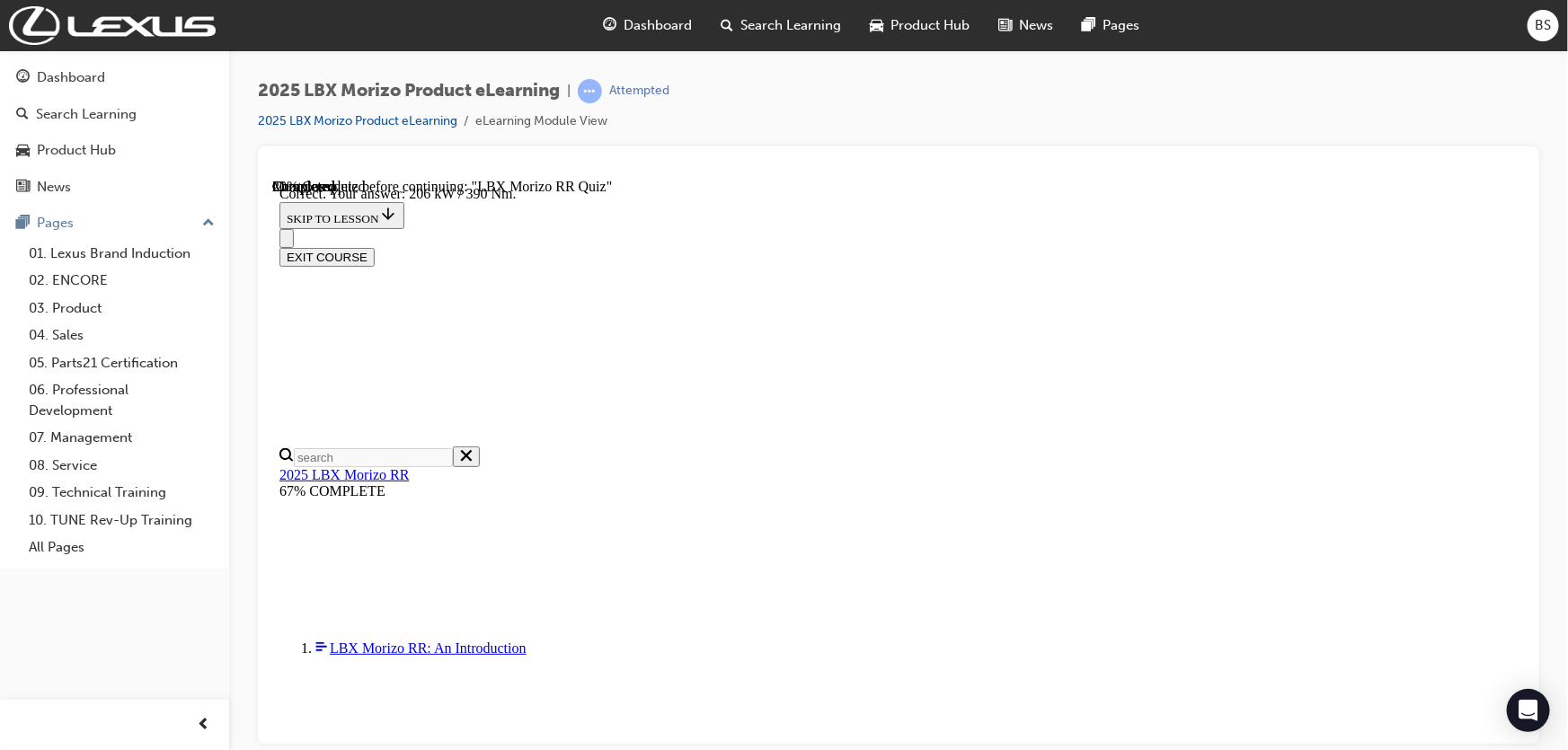
scroll to position [691, 0]
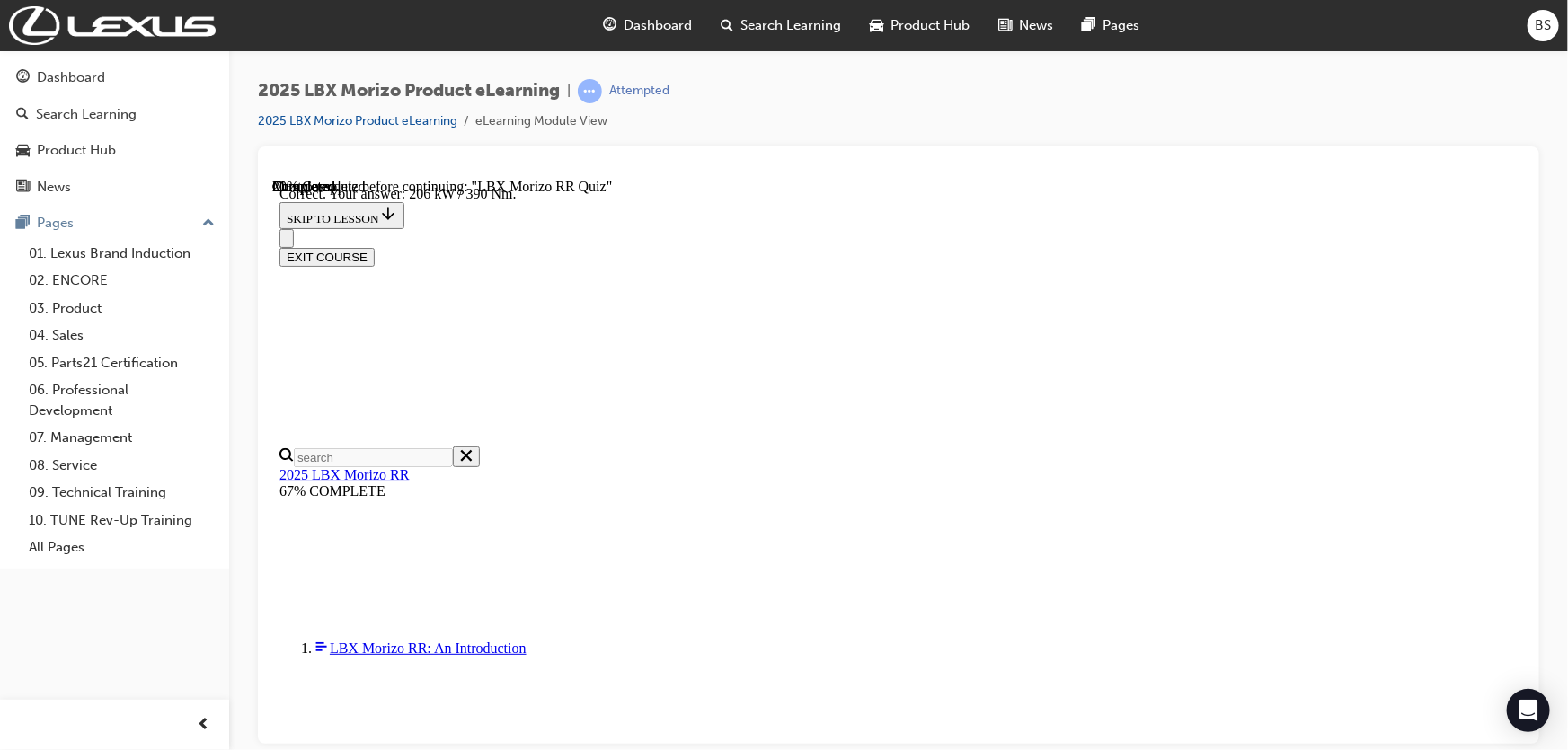
radio input "true"
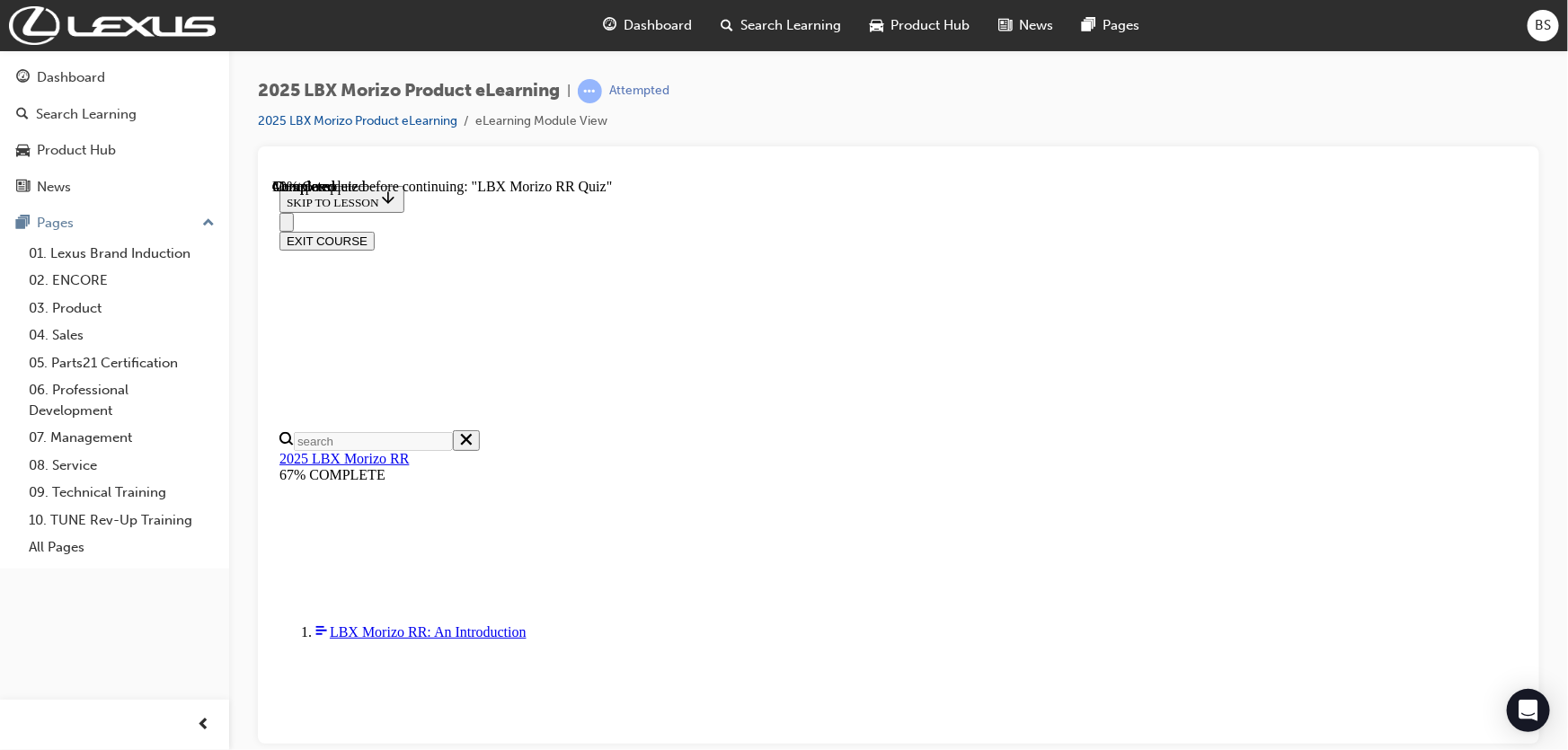
scroll to position [211, 0]
radio input "true"
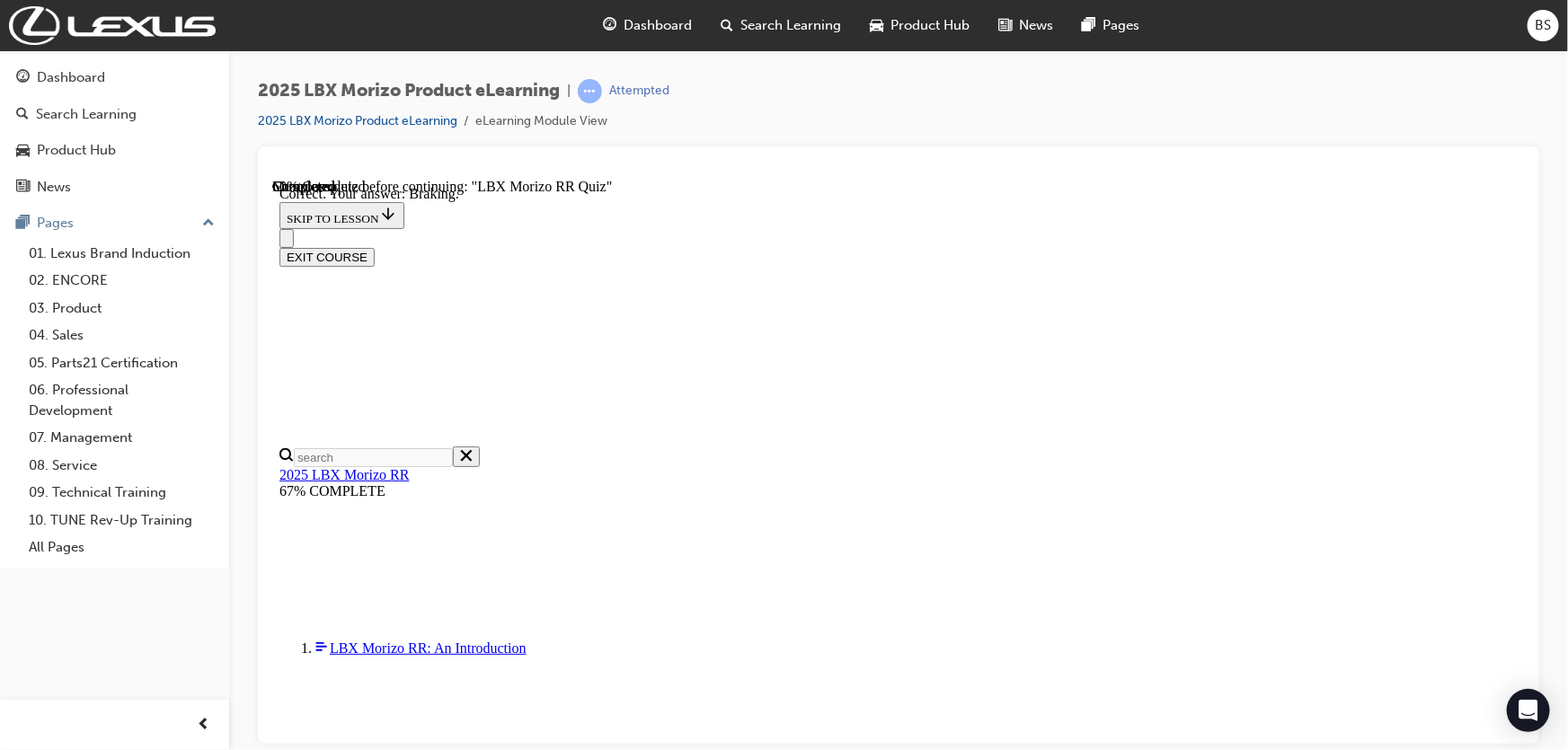
scroll to position [360, 0]
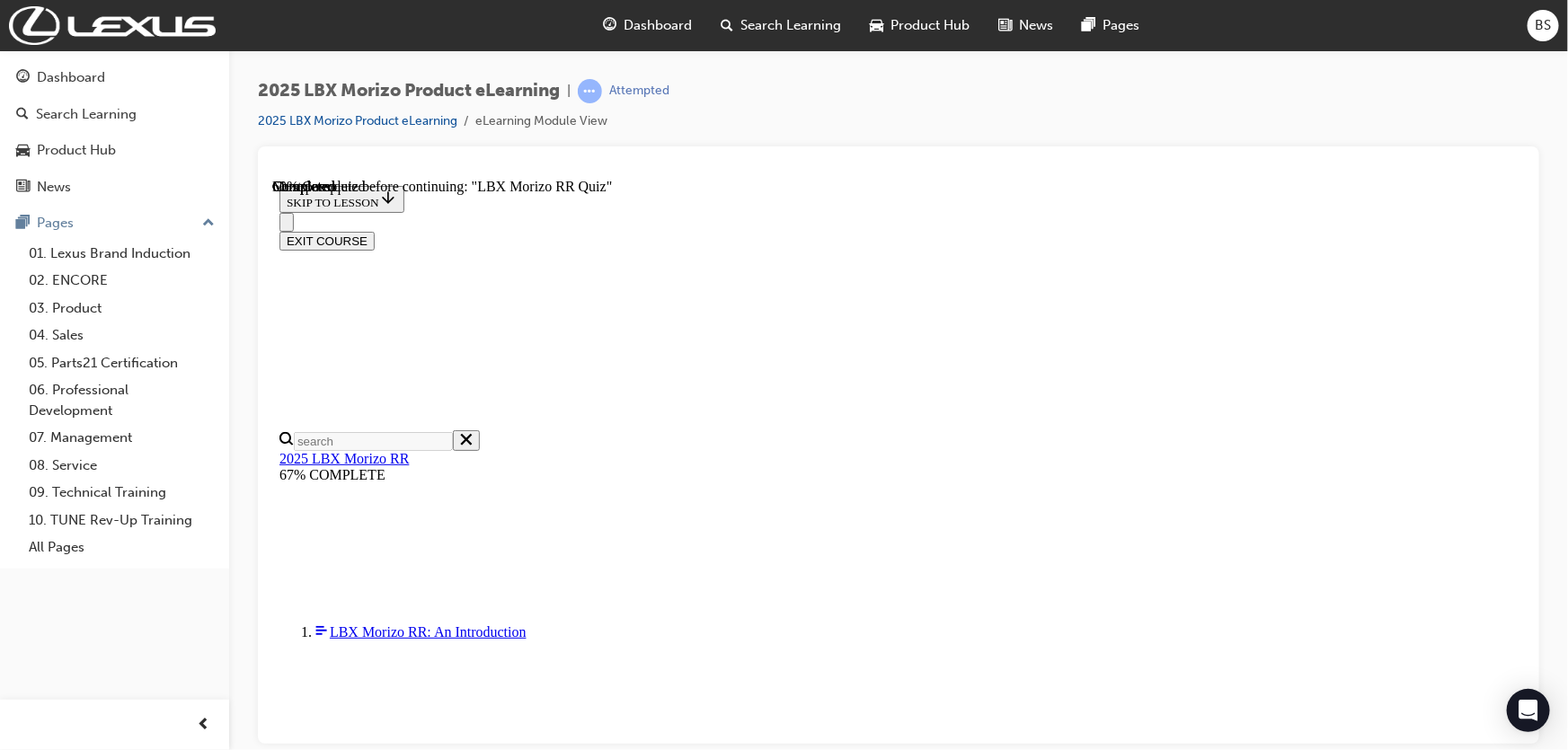
scroll to position [496, 0]
radio input "true"
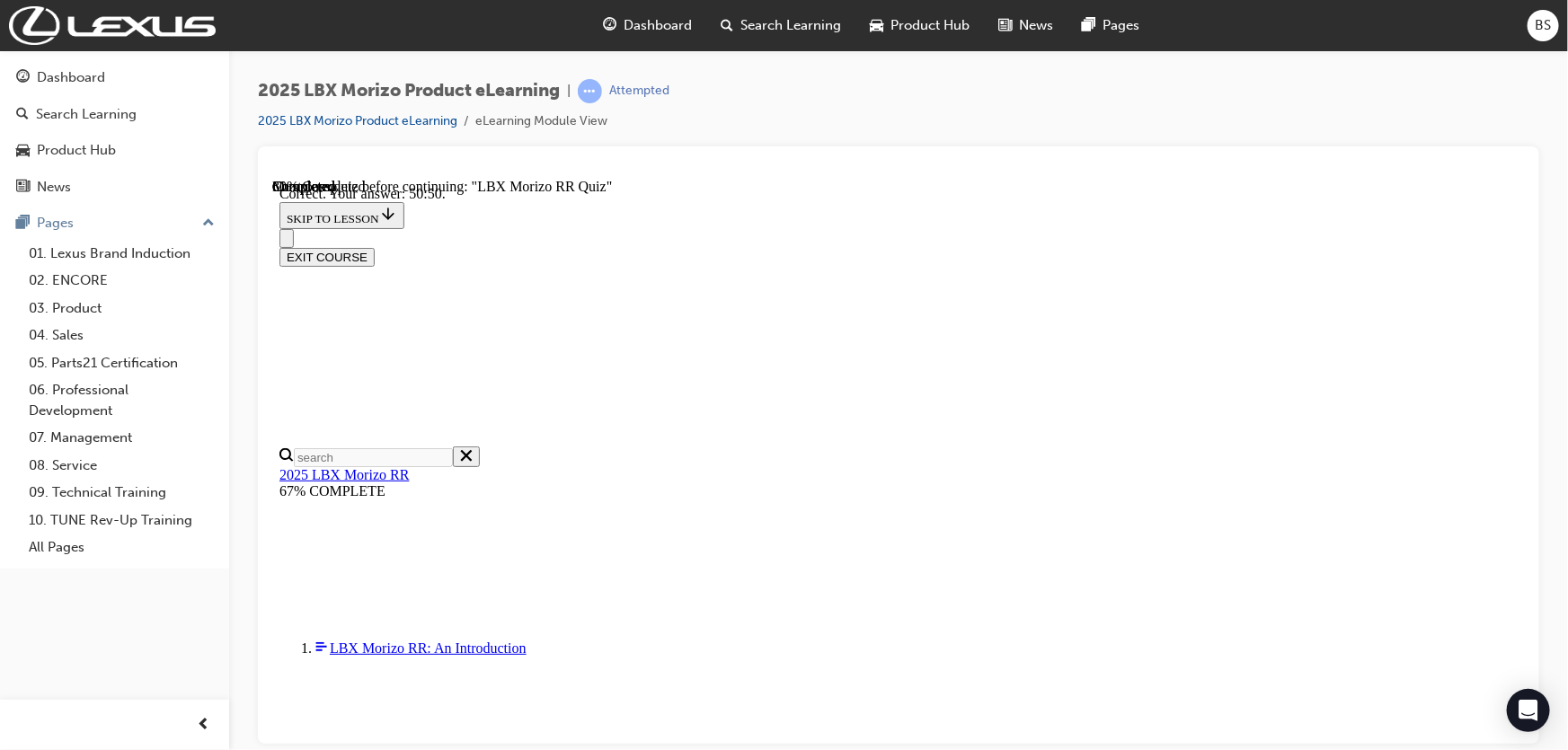
scroll to position [702, 0]
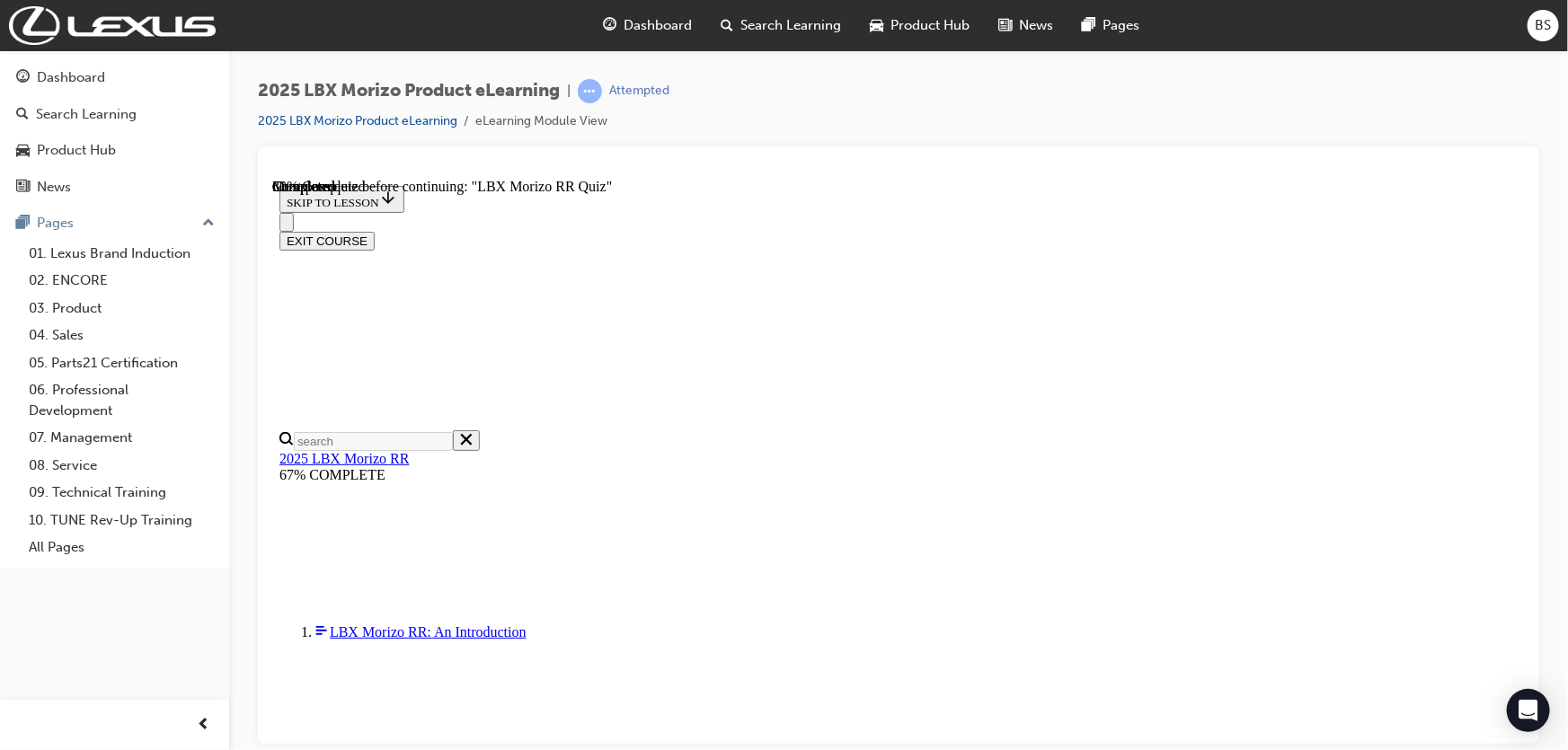
scroll to position [490, 0]
radio input "true"
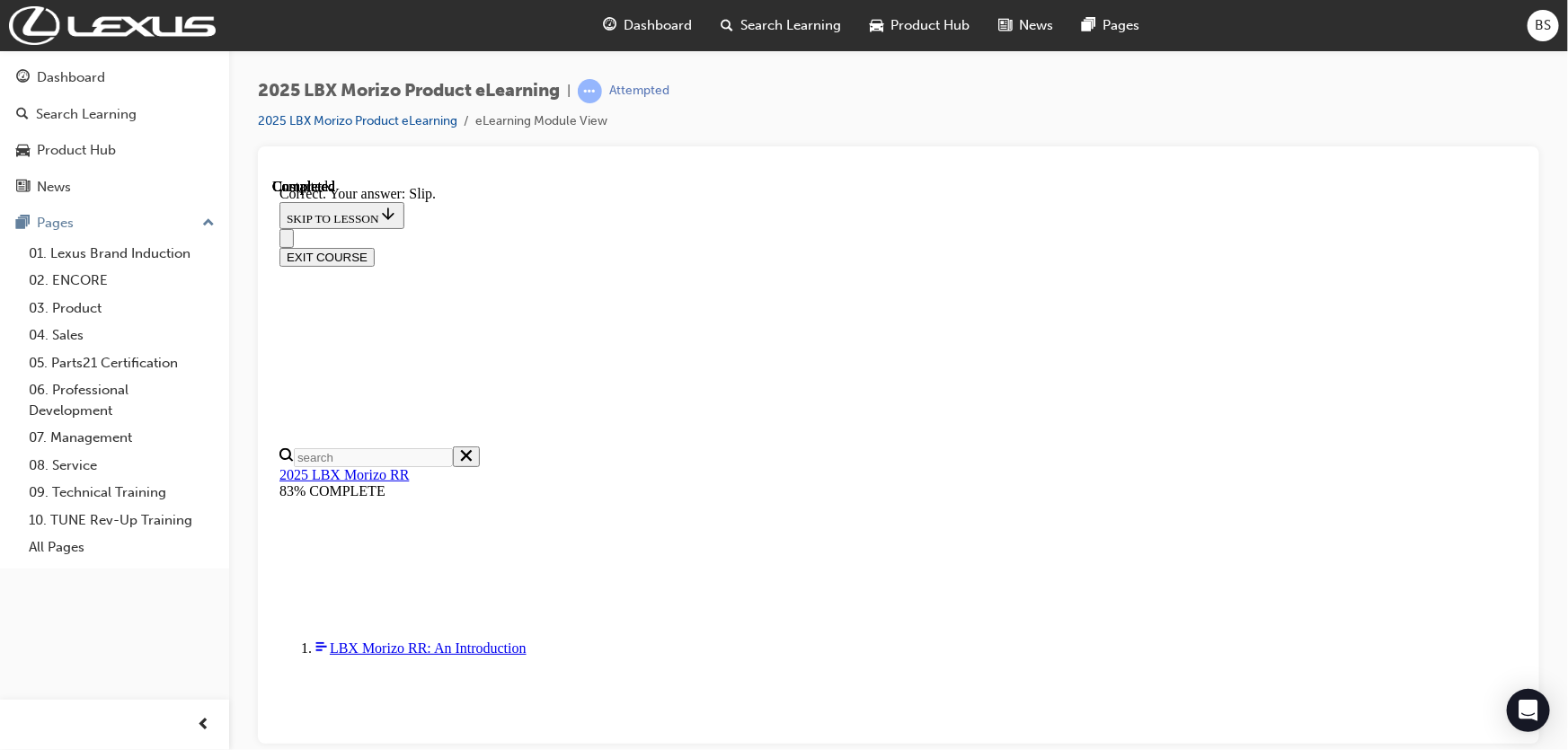
scroll to position [657, 0]
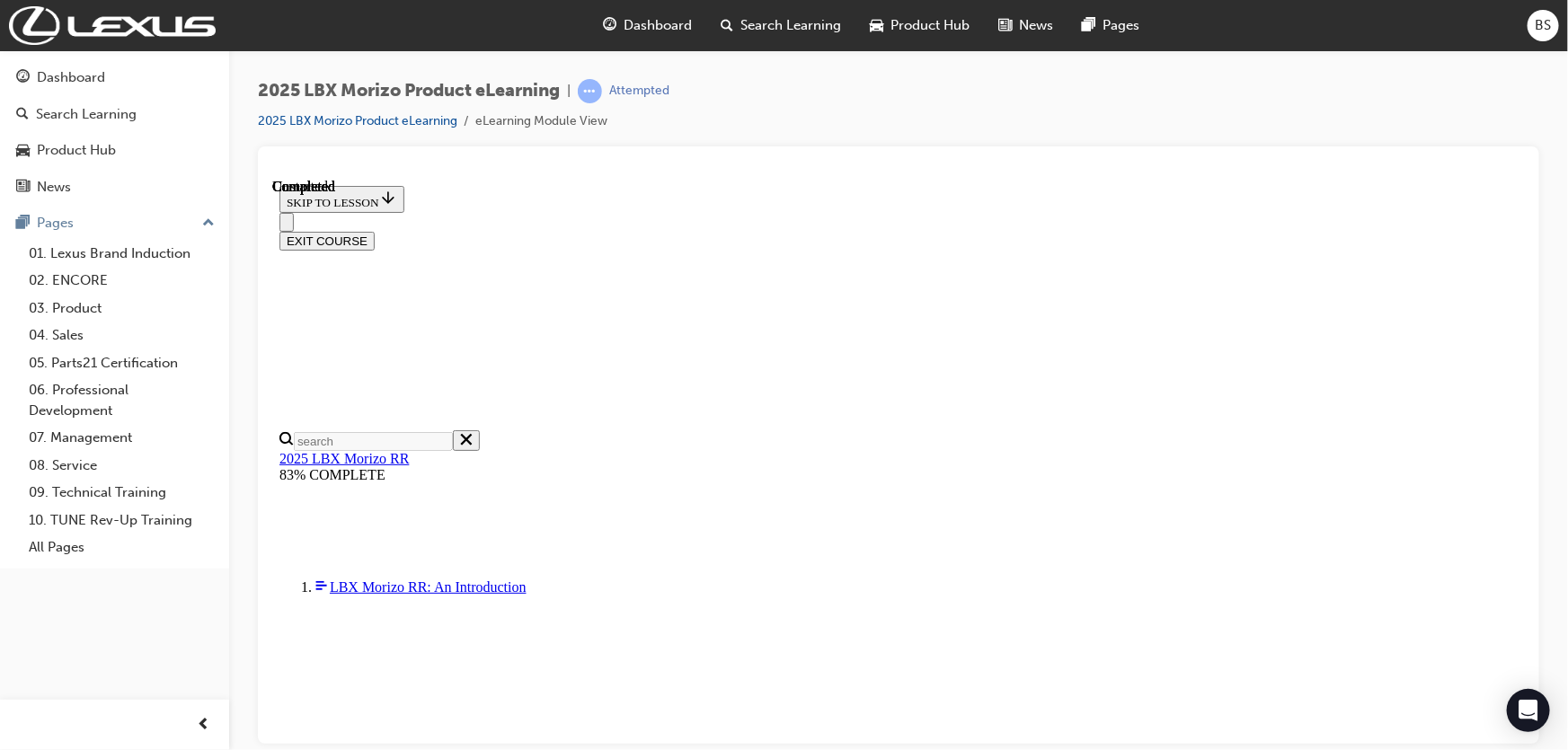
scroll to position [218, 0]
click at [374, 231] on button "EXIT COURSE" at bounding box center [326, 240] width 95 height 19
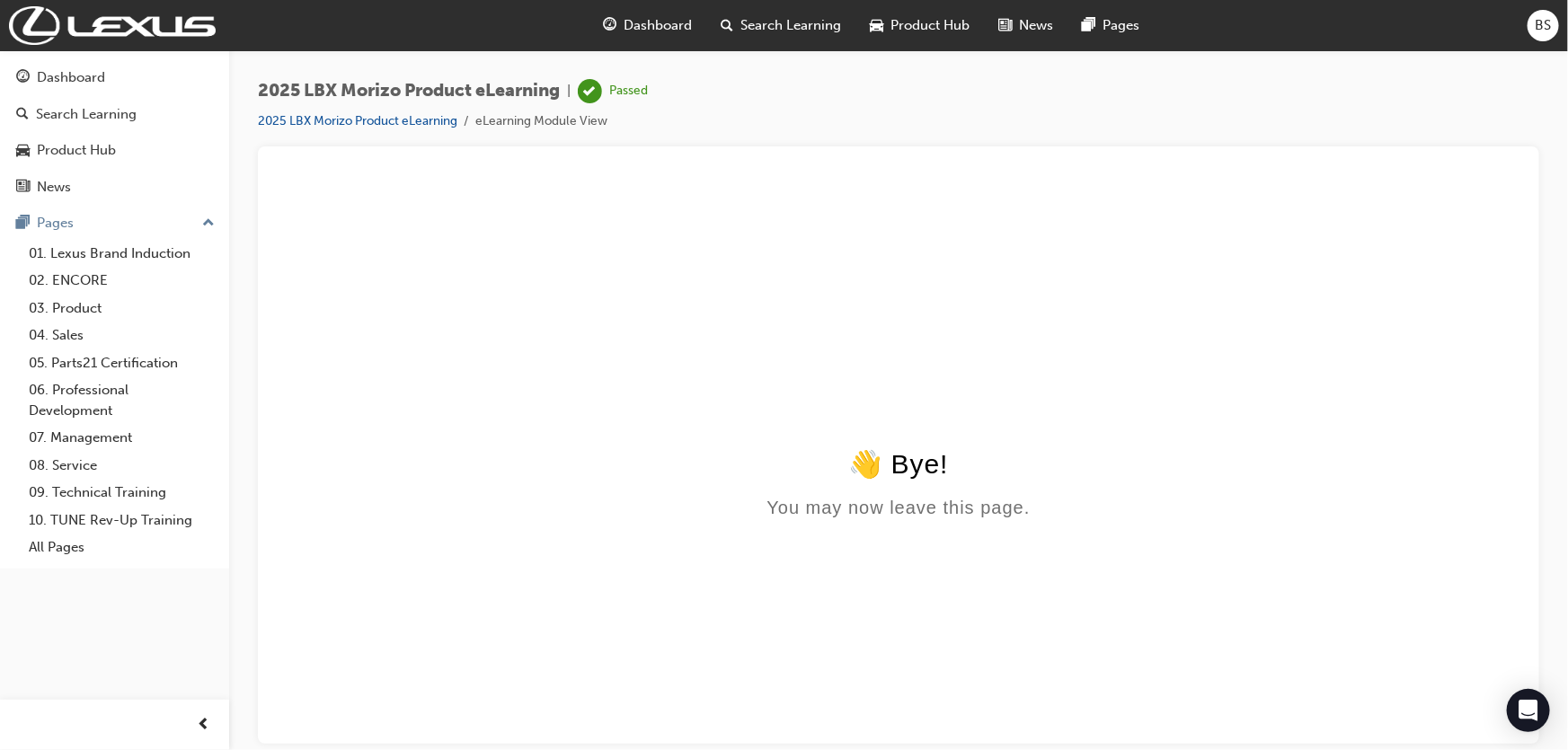
scroll to position [0, 0]
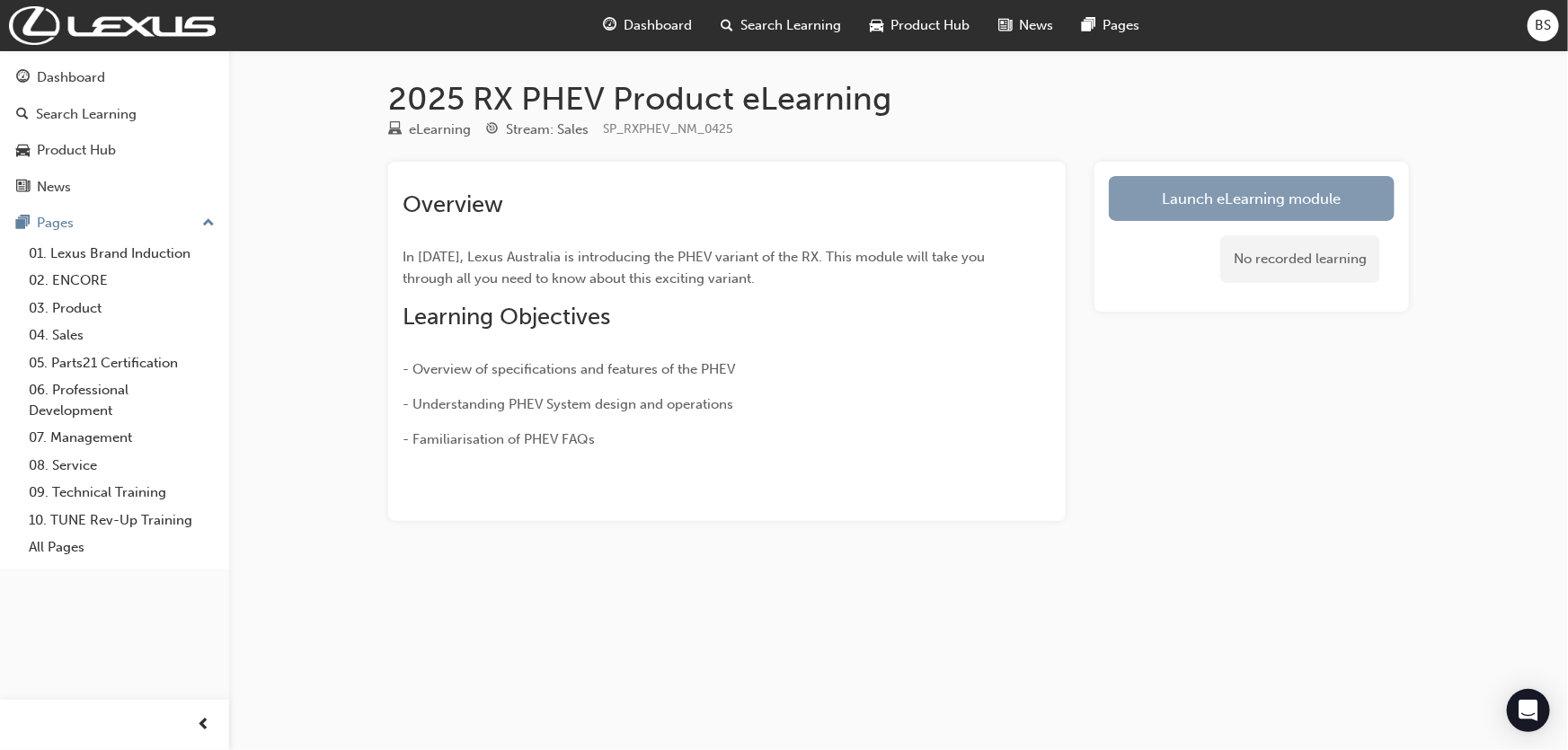
click at [1254, 189] on link "Launch eLearning module" at bounding box center [1252, 199] width 285 height 45
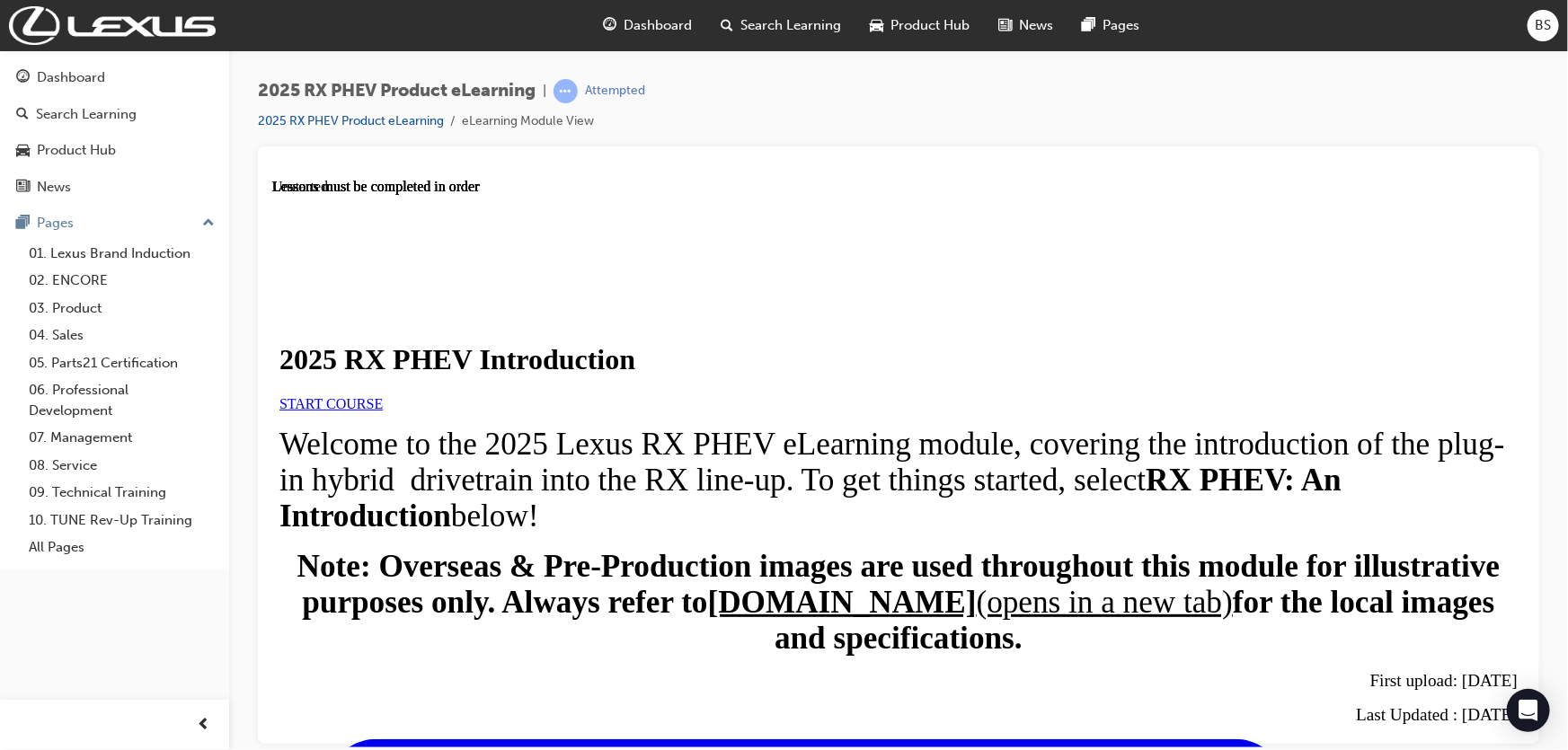
scroll to position [244, 0]
click at [382, 395] on span "START COURSE" at bounding box center [331, 403] width 103 height 15
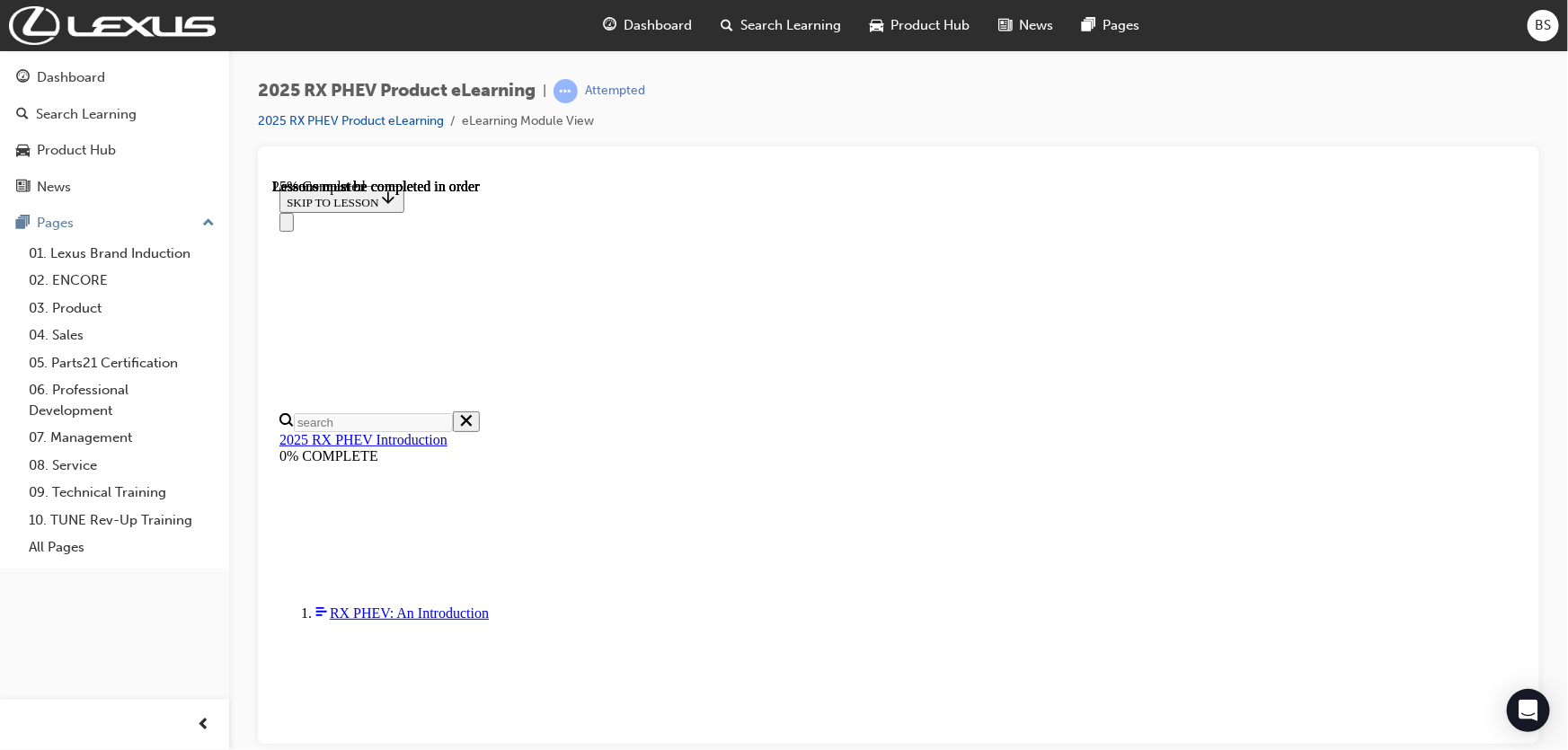
scroll to position [1196, 0]
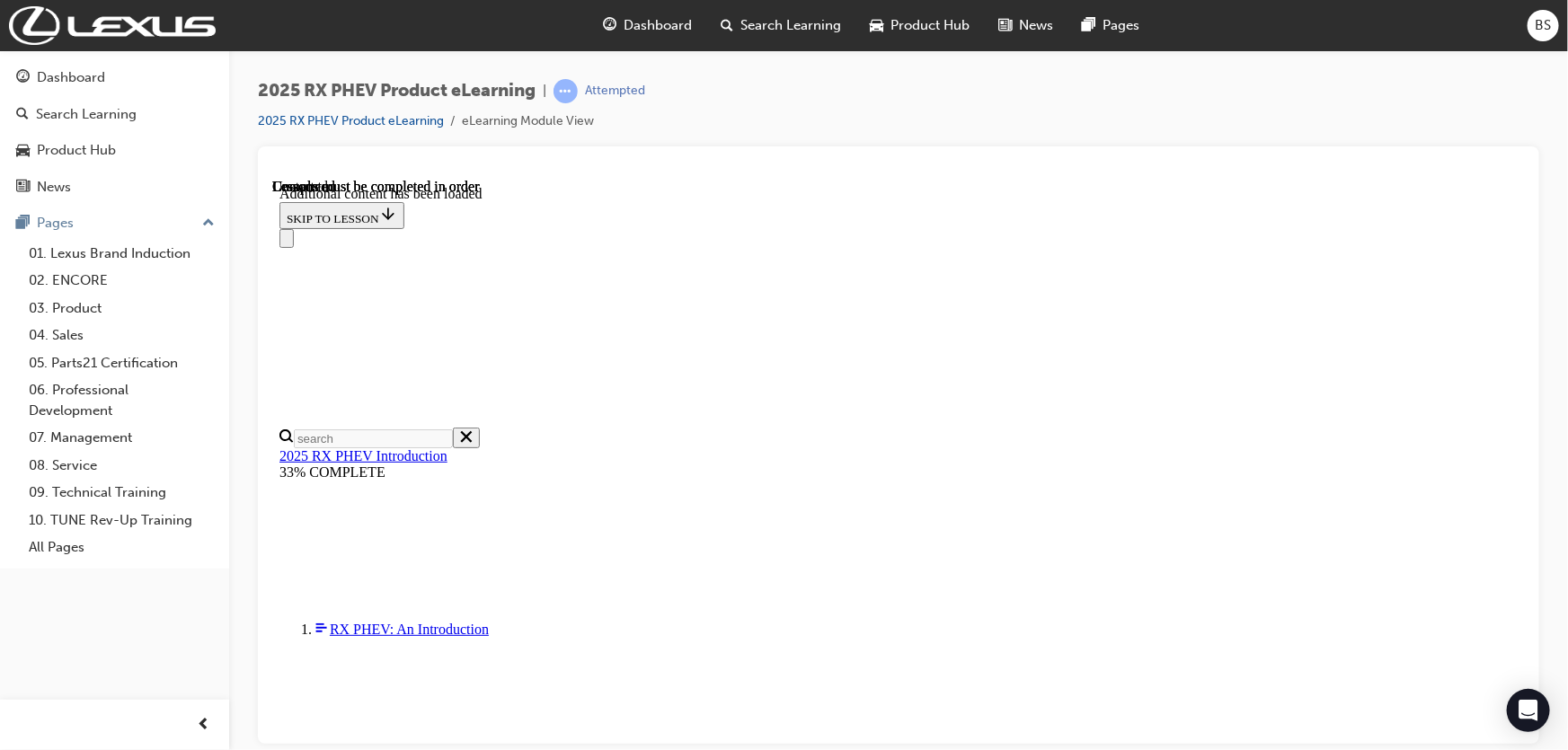
scroll to position [2152, 0]
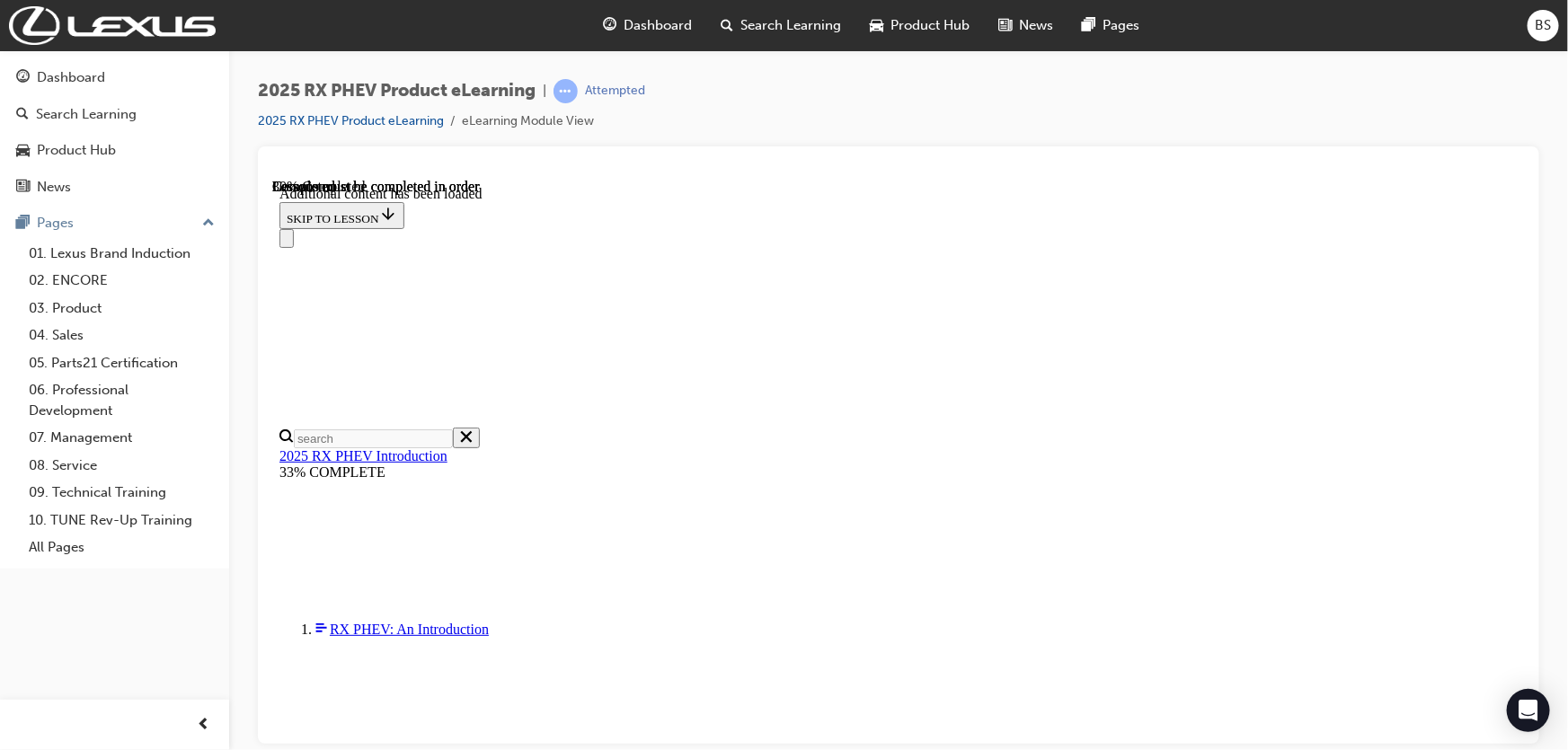
drag, startPoint x: 620, startPoint y: 696, endPoint x: 1222, endPoint y: 693, distance: 602.0
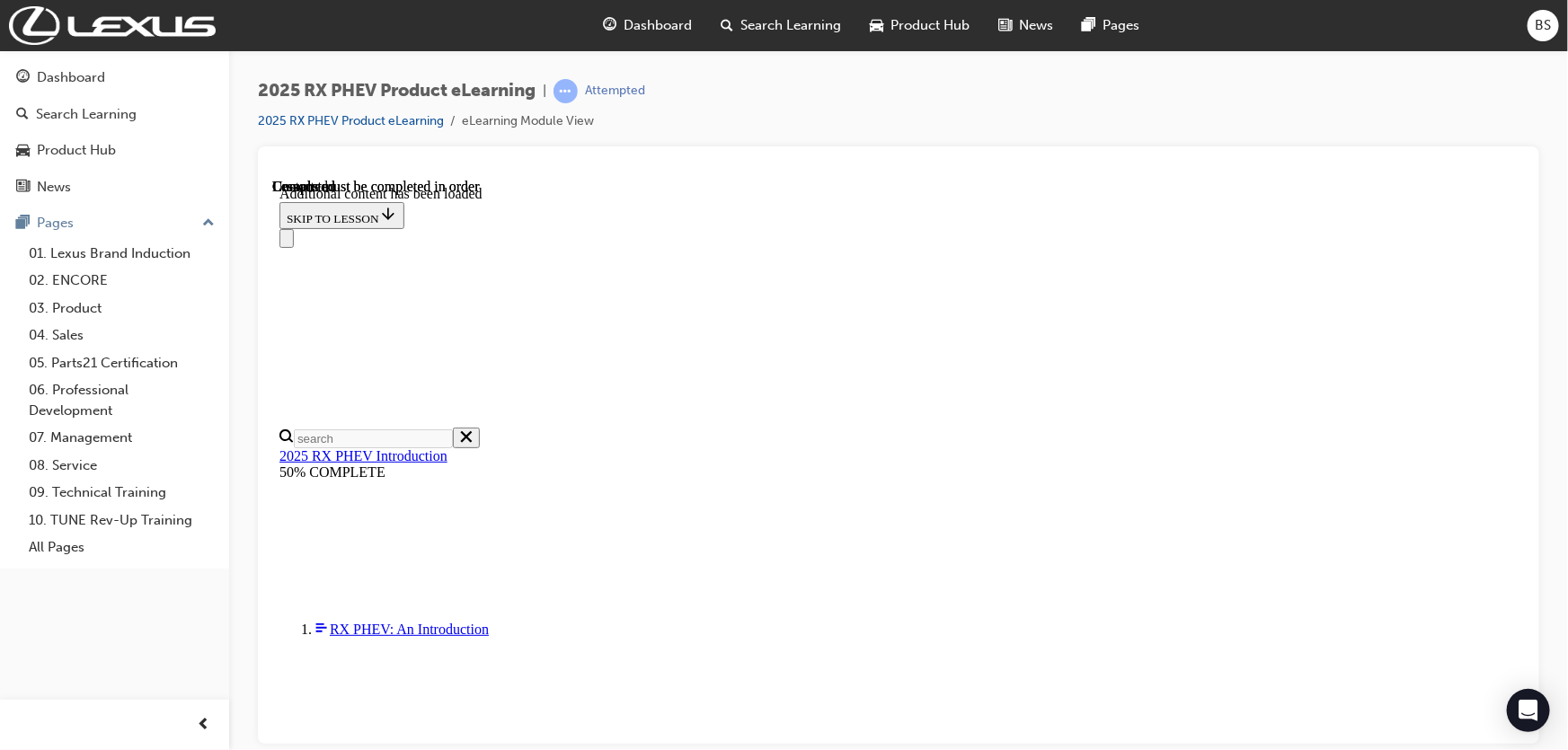
scroll to position [3796, 0]
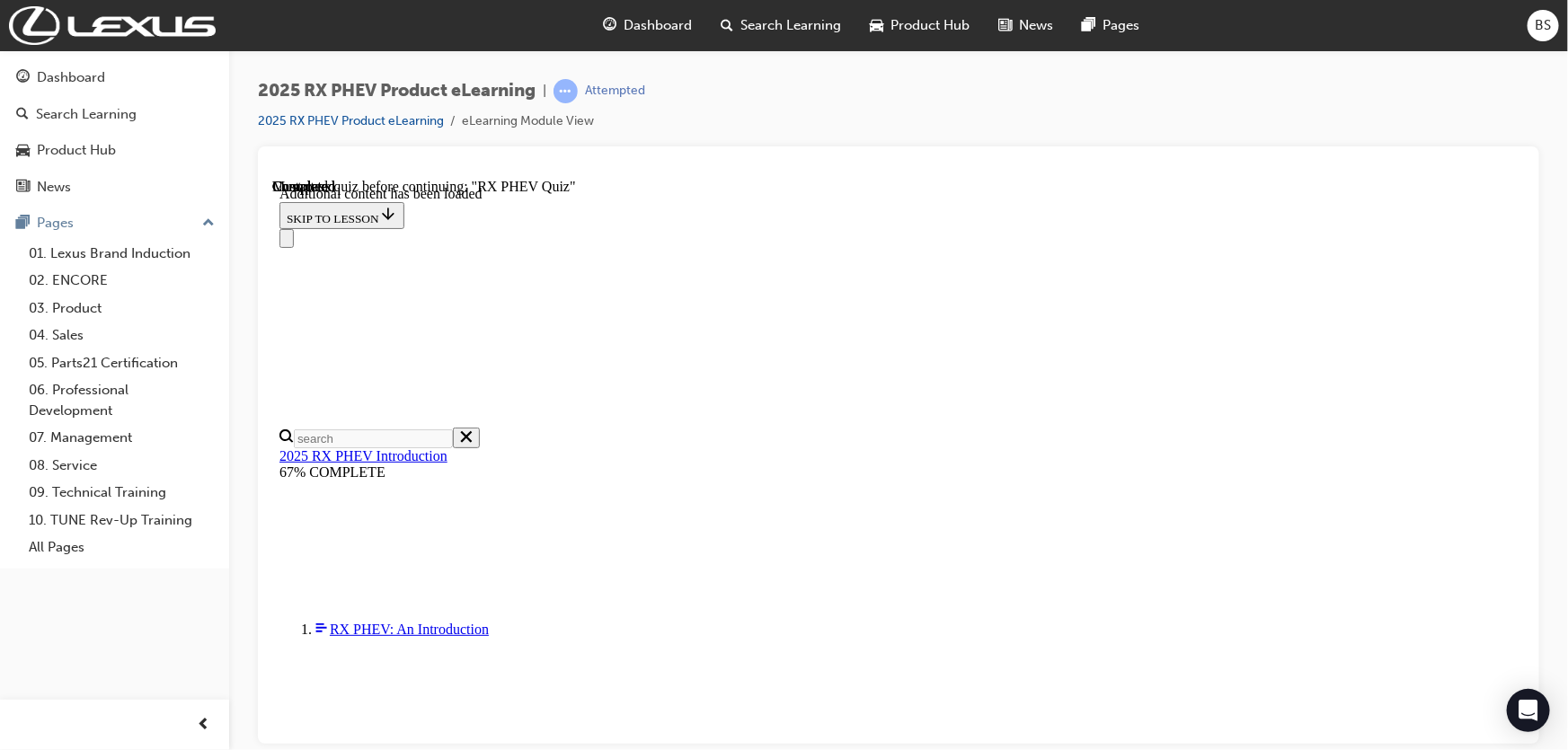
scroll to position [1370, 0]
drag, startPoint x: 1232, startPoint y: 469, endPoint x: 1227, endPoint y: 499, distance: 30.4
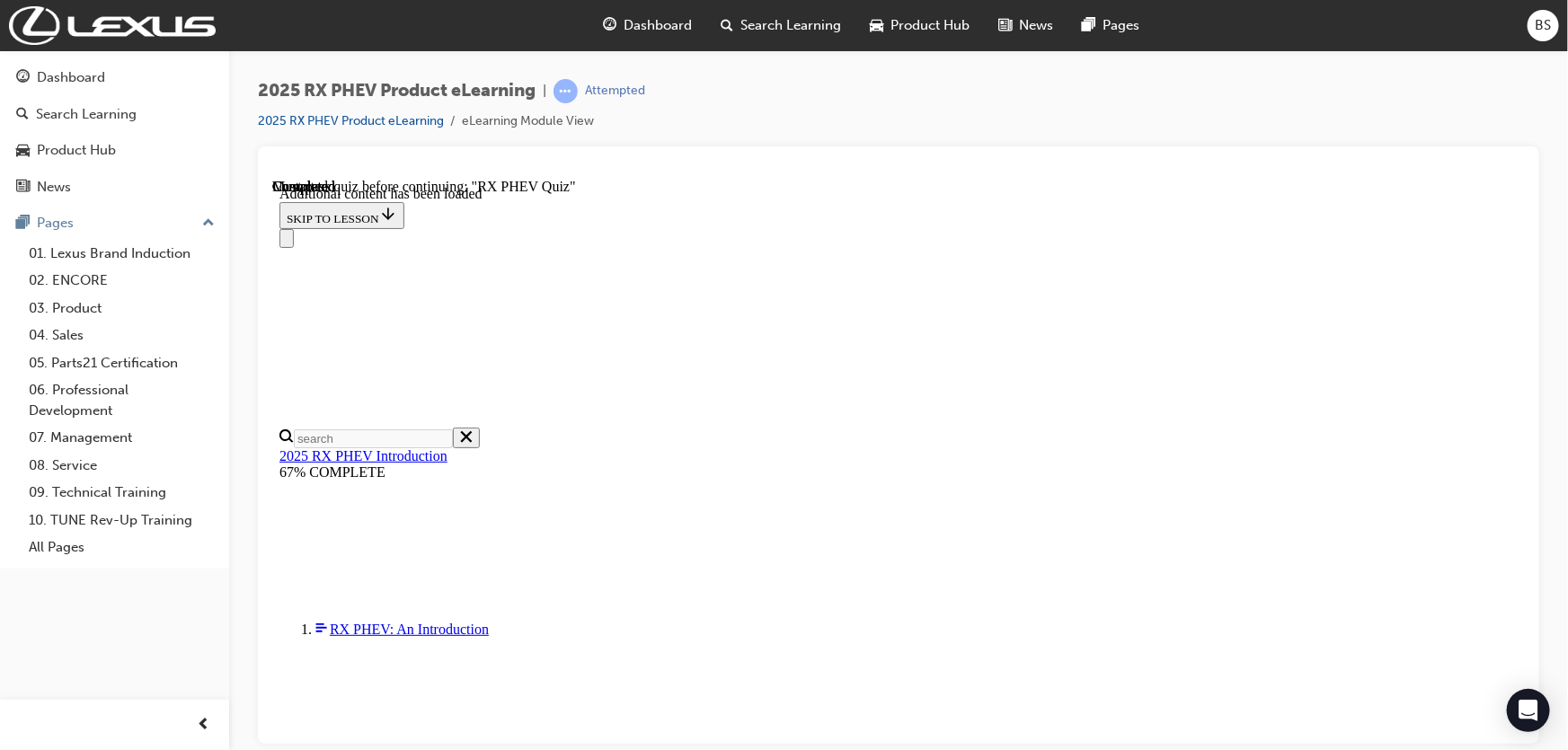
drag, startPoint x: 978, startPoint y: 442, endPoint x: 1011, endPoint y: 537, distance: 100.6
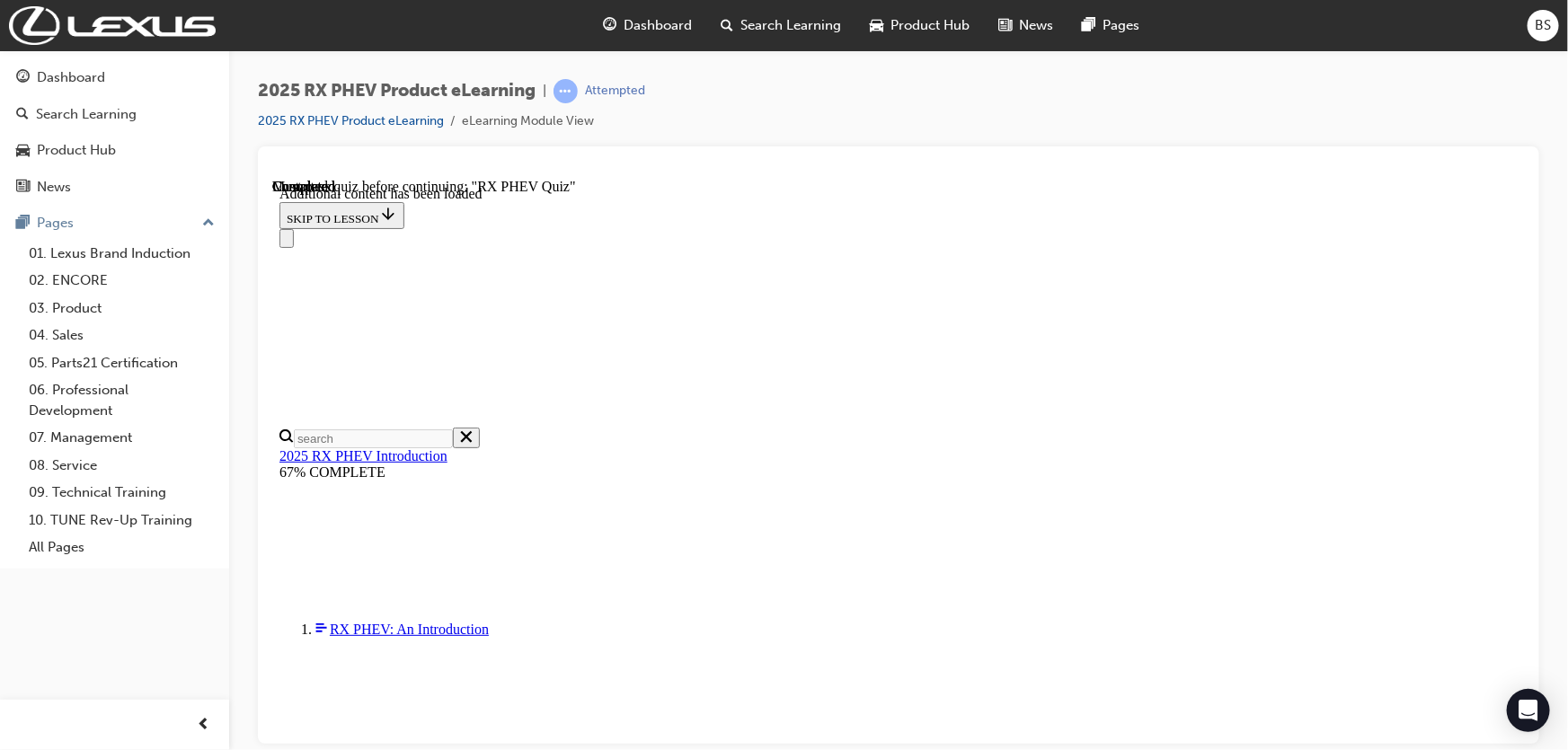
radio input "true"
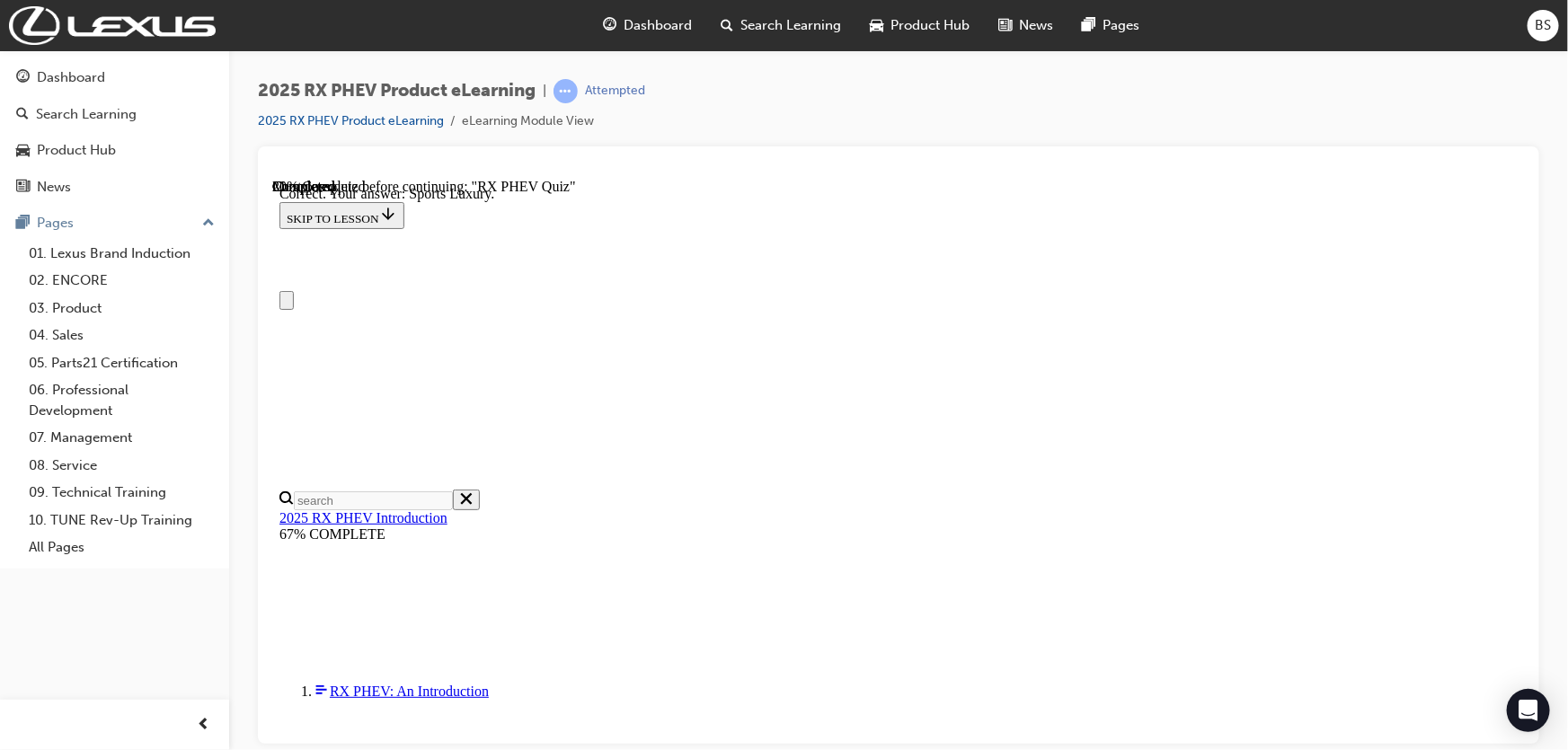
scroll to position [162, 0]
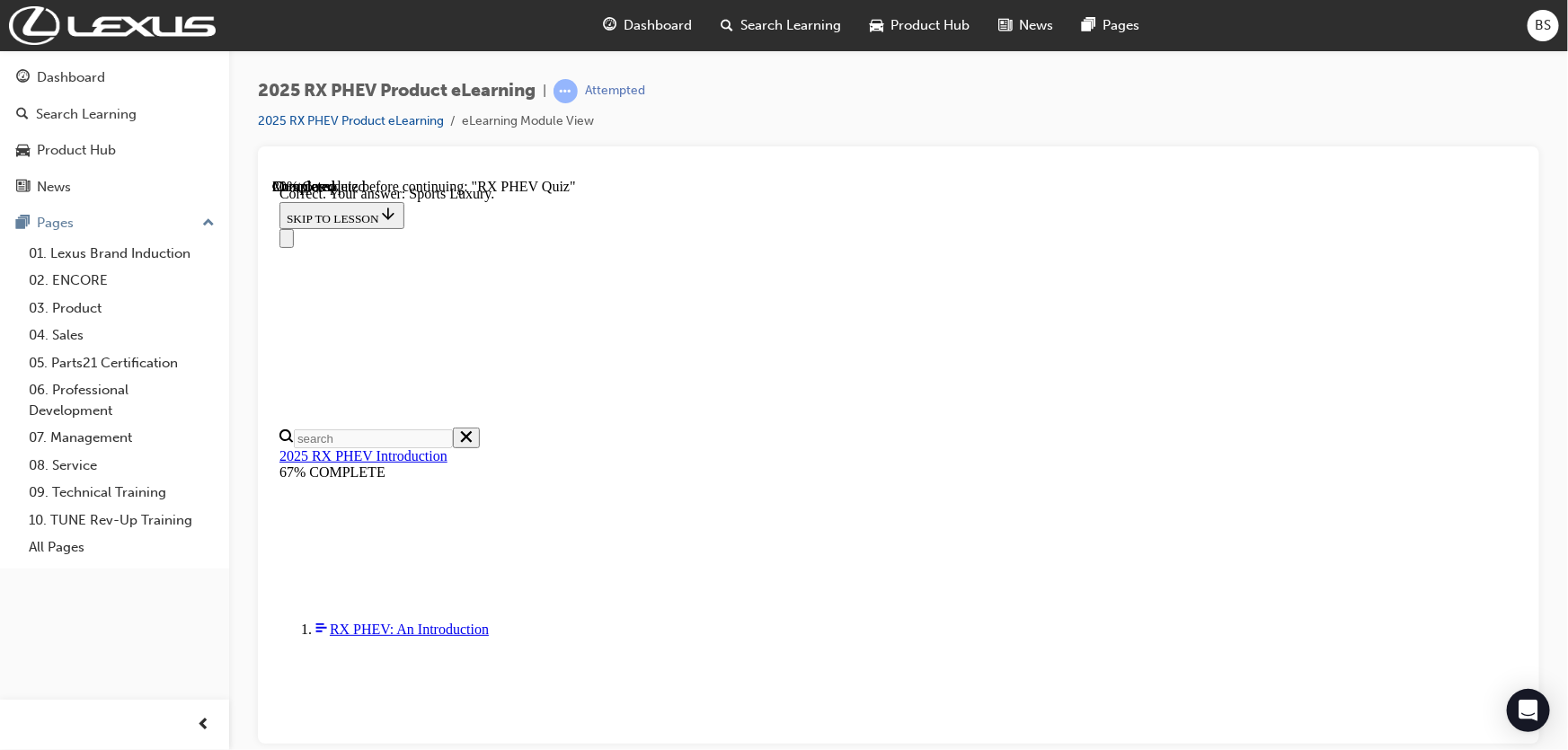
radio input "true"
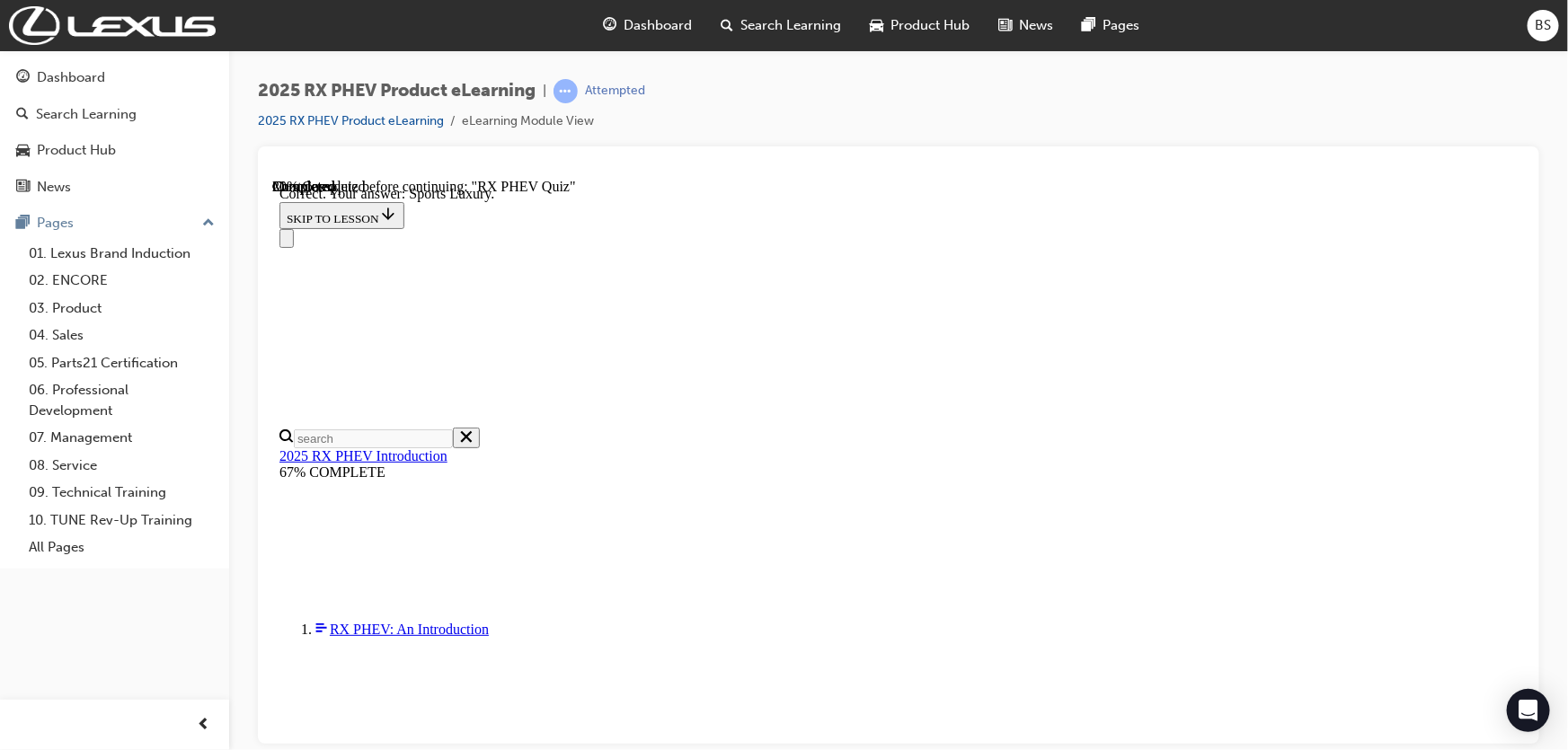
radio input "true"
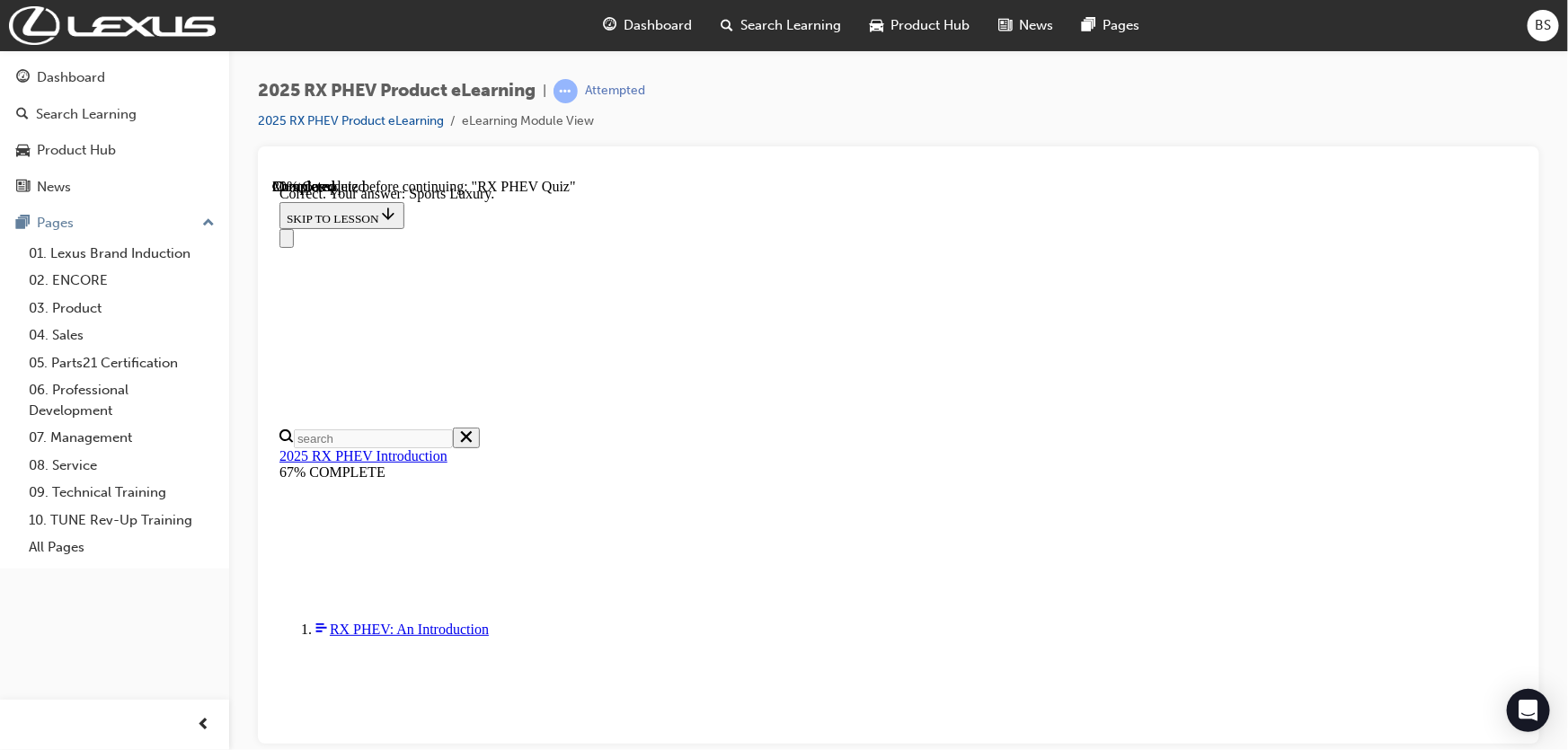
radio input "true"
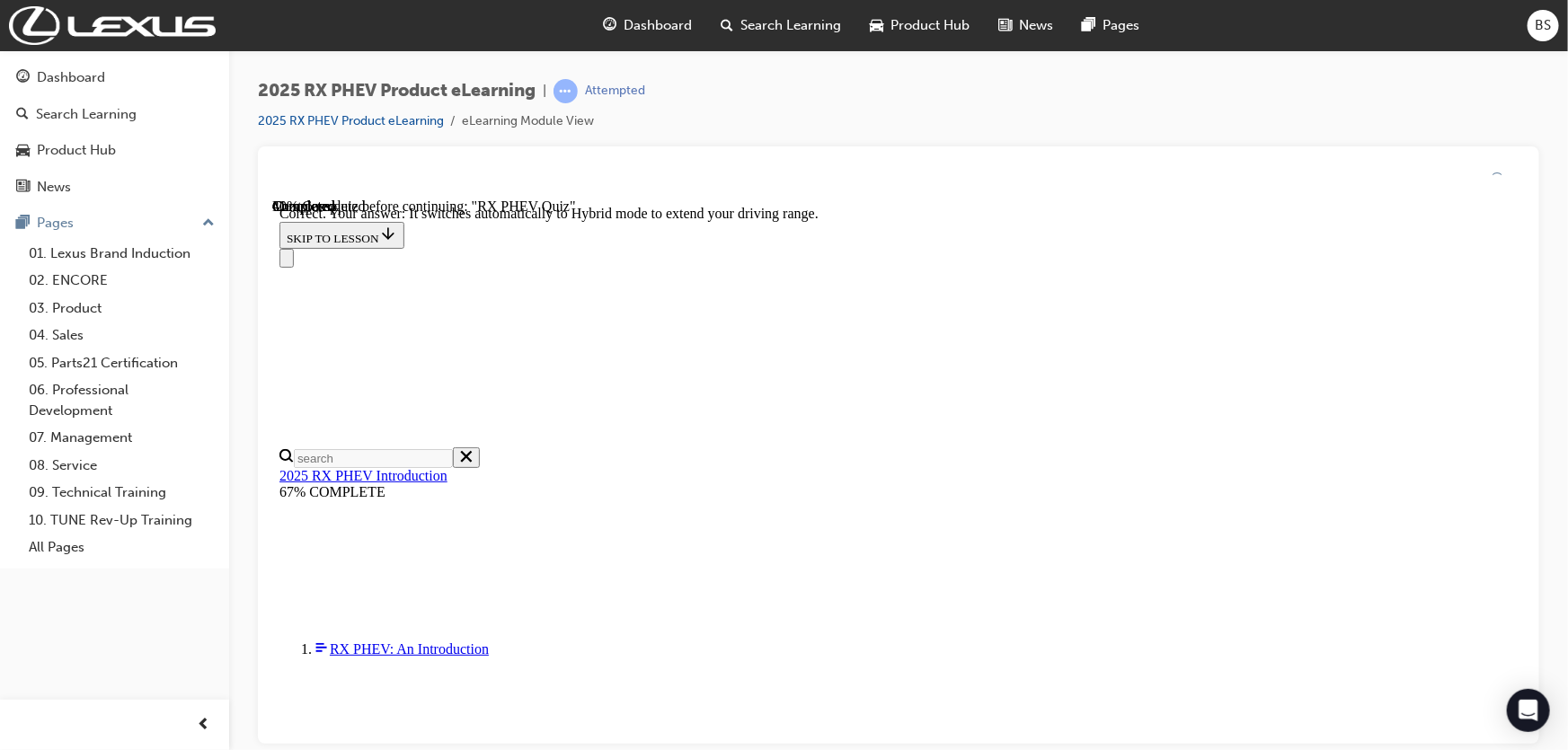
scroll to position [345, 0]
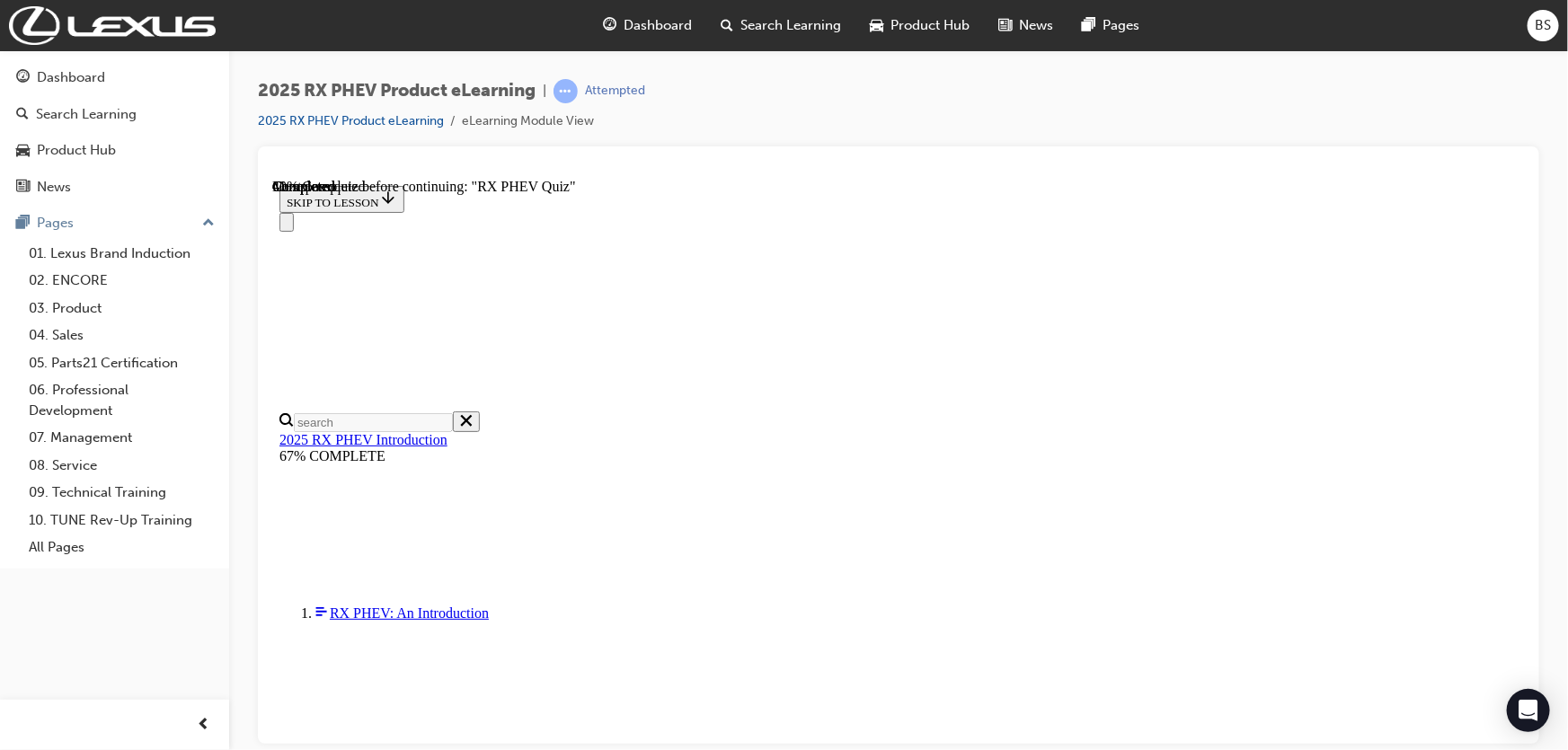
scroll to position [244, 0]
radio input "true"
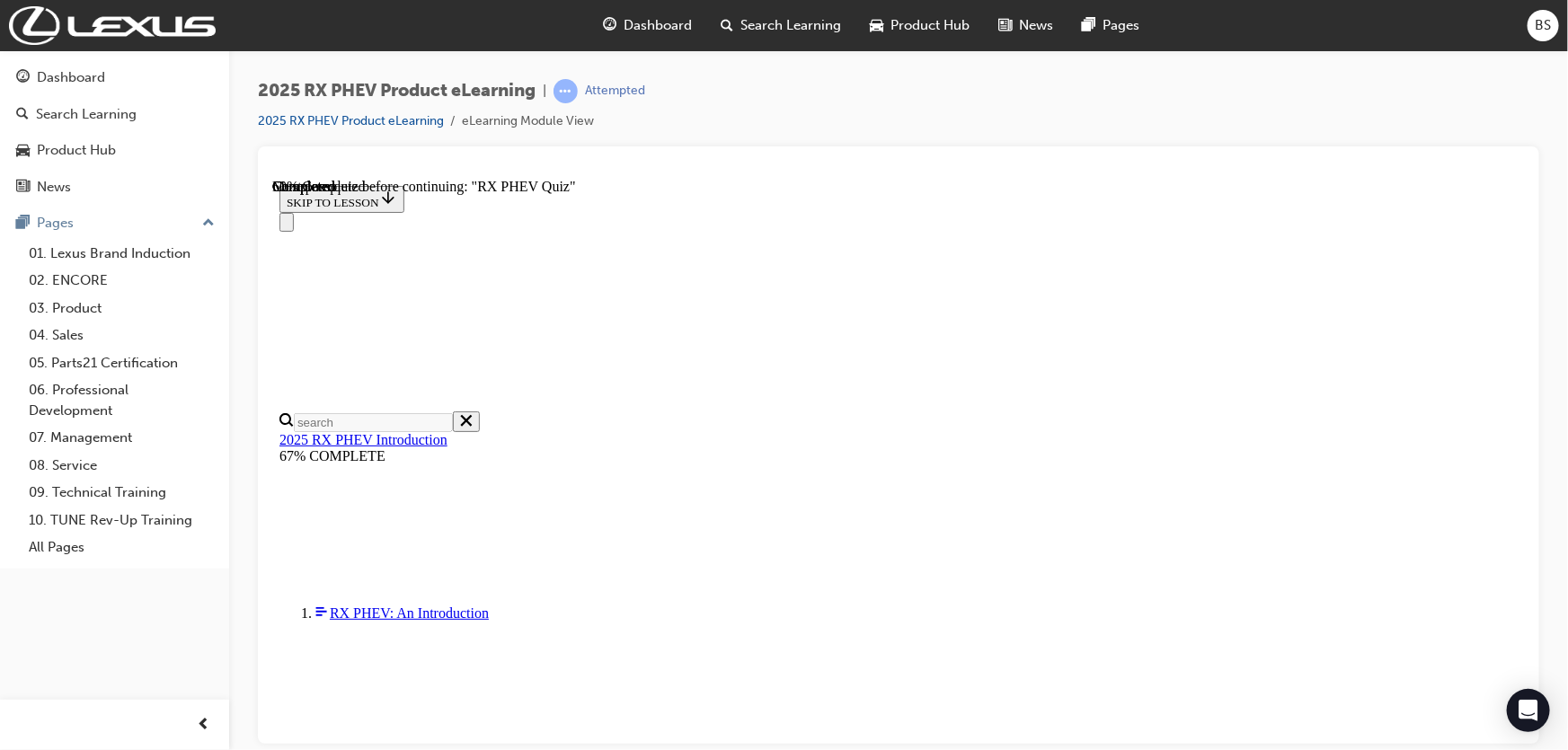
scroll to position [204, 0]
radio input "true"
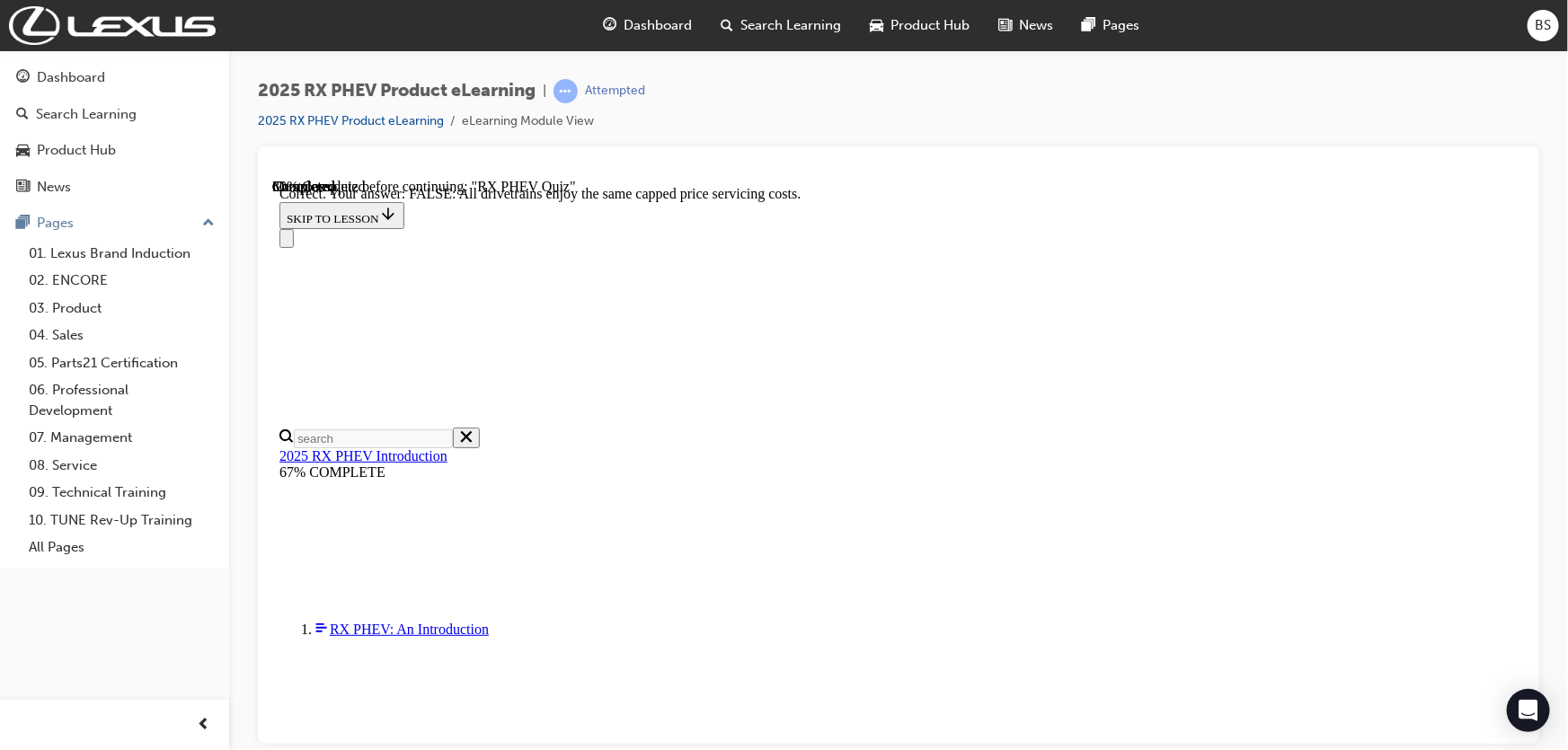
scroll to position [273, 0]
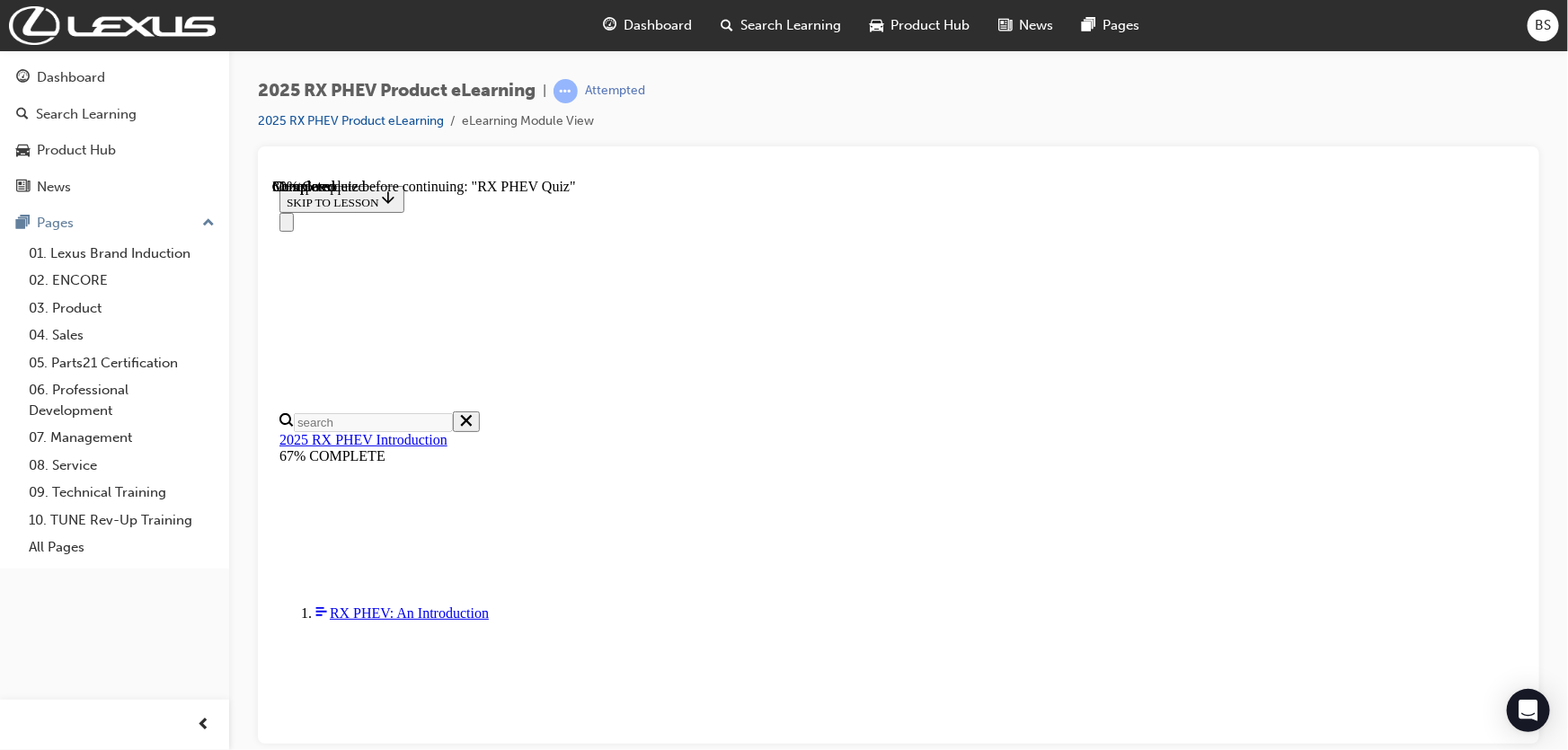
radio input "true"
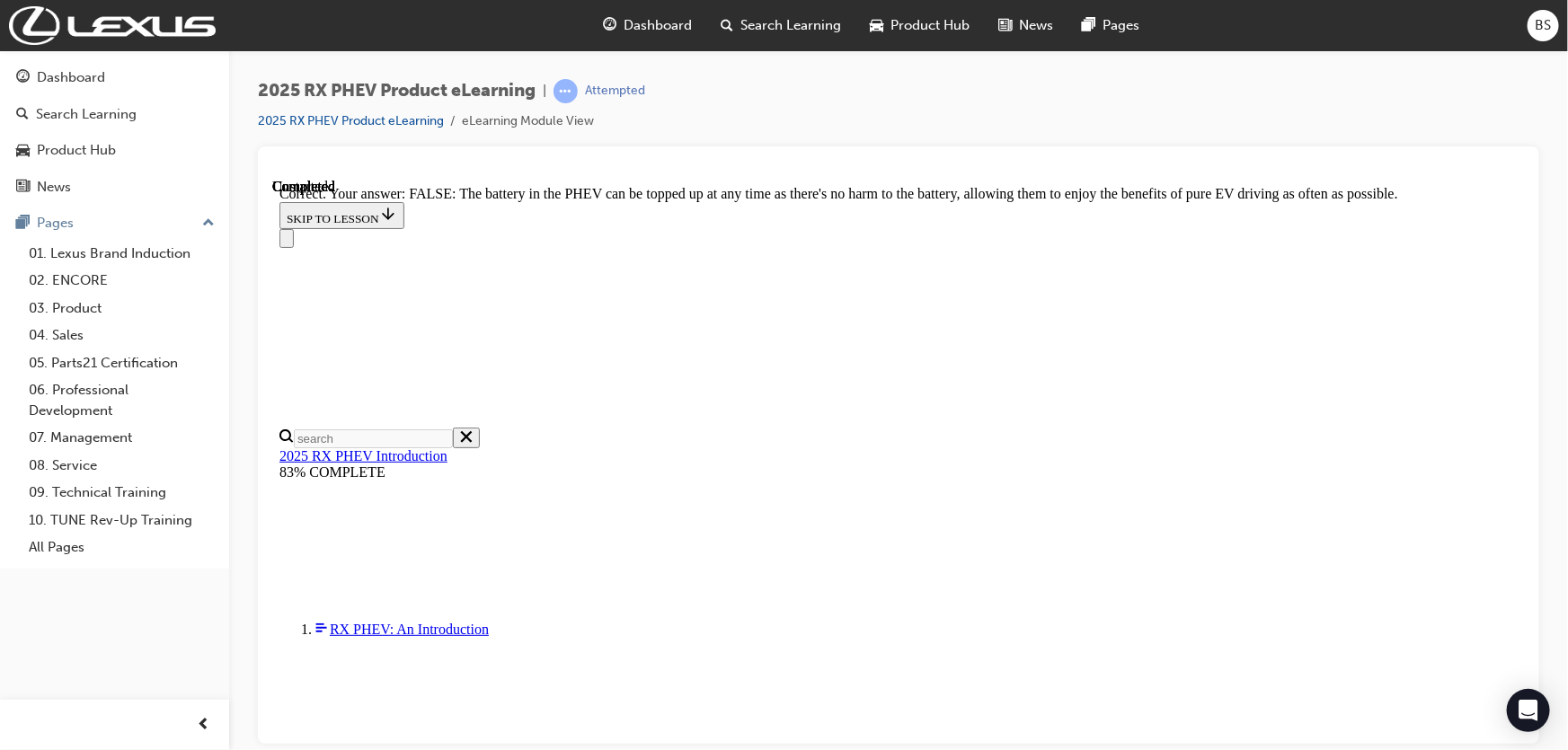
scroll to position [273, 0]
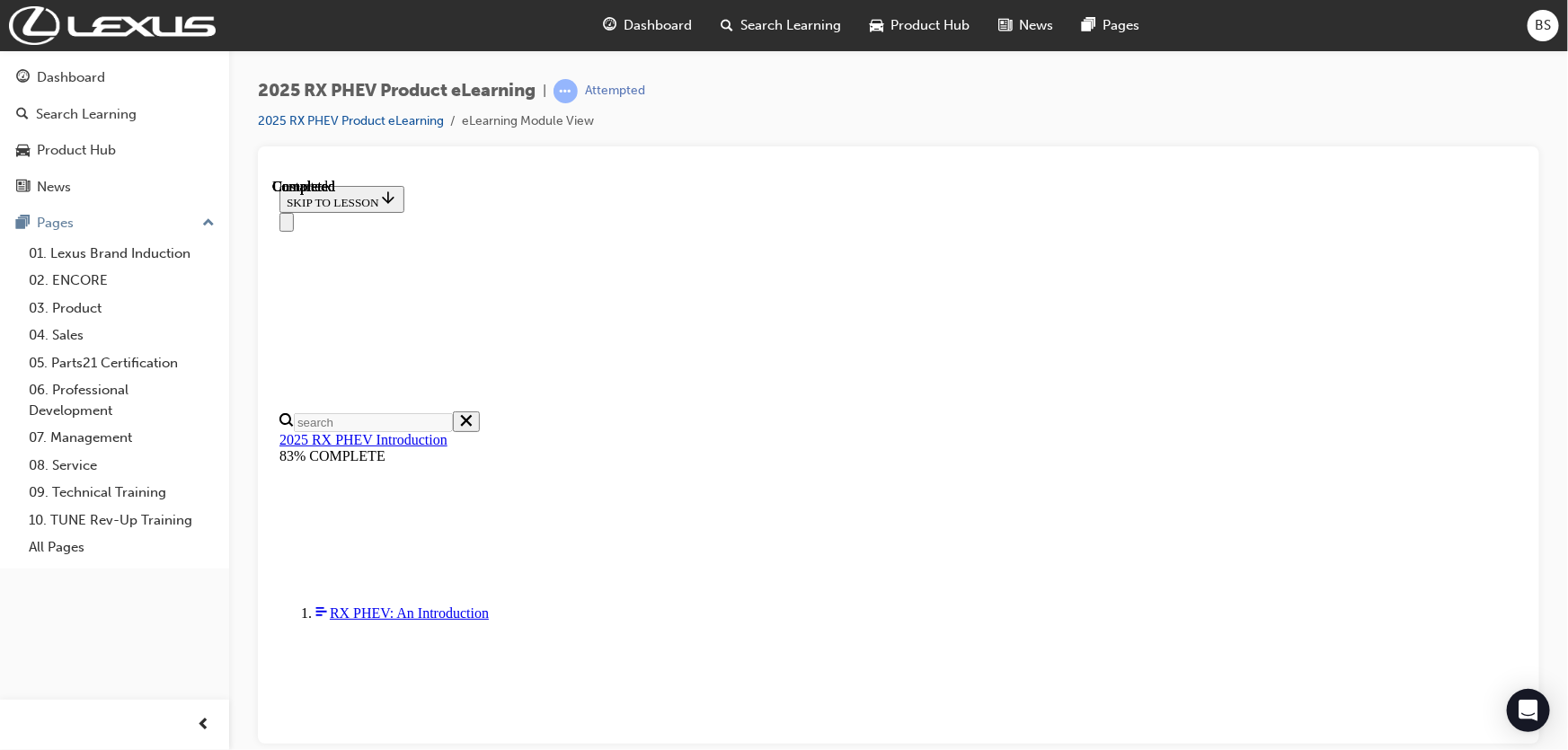
scroll to position [419, 0]
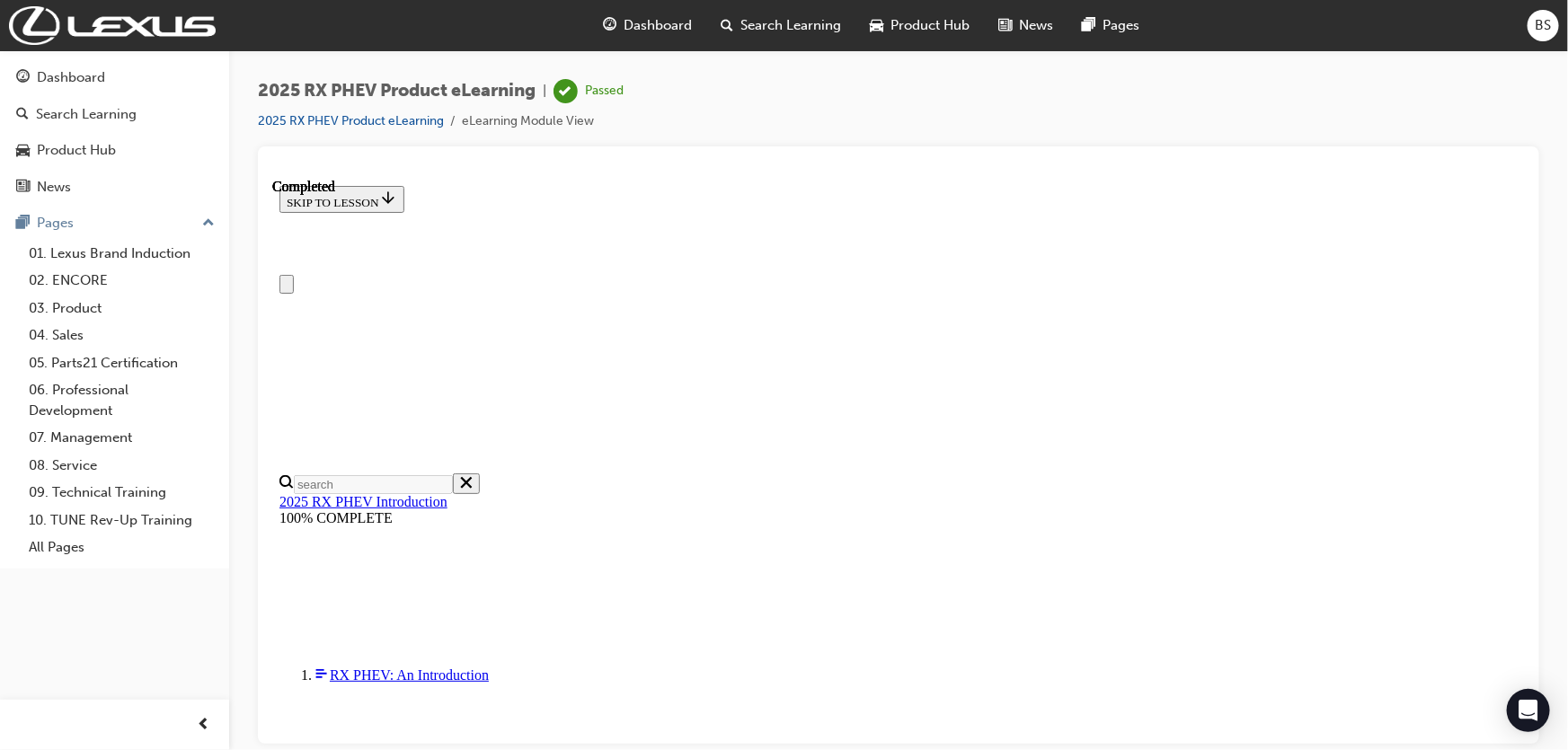
scroll to position [0, 0]
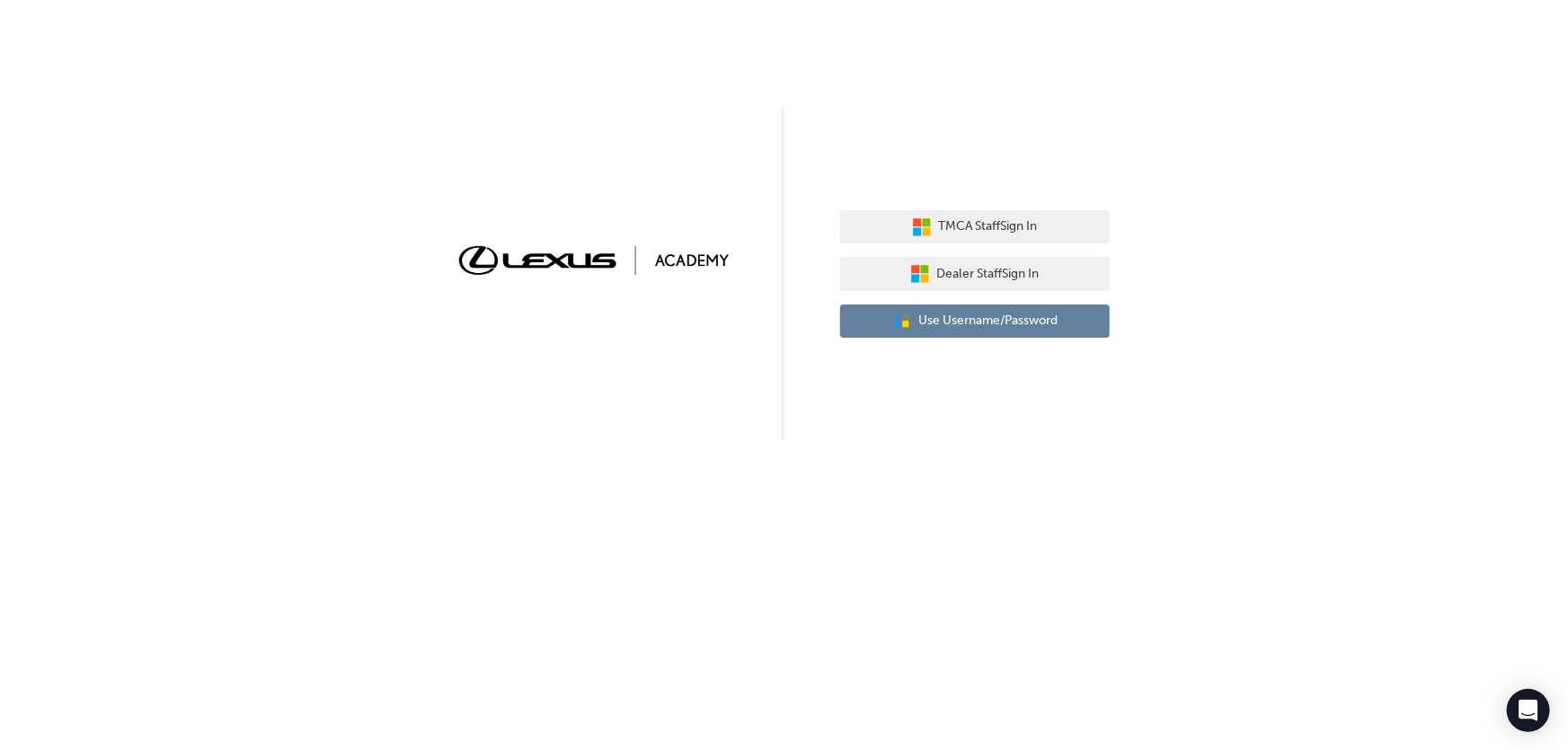
drag, startPoint x: 964, startPoint y: 347, endPoint x: 978, endPoint y: 329, distance: 22.8
click at [965, 345] on div "TMCA Staff Sign In Dealer Staff Sign In User Authentication Icon - Blue Person,…" at bounding box center [975, 275] width 269 height 156
click at [978, 329] on span "Use Username/Password" at bounding box center [988, 321] width 139 height 21
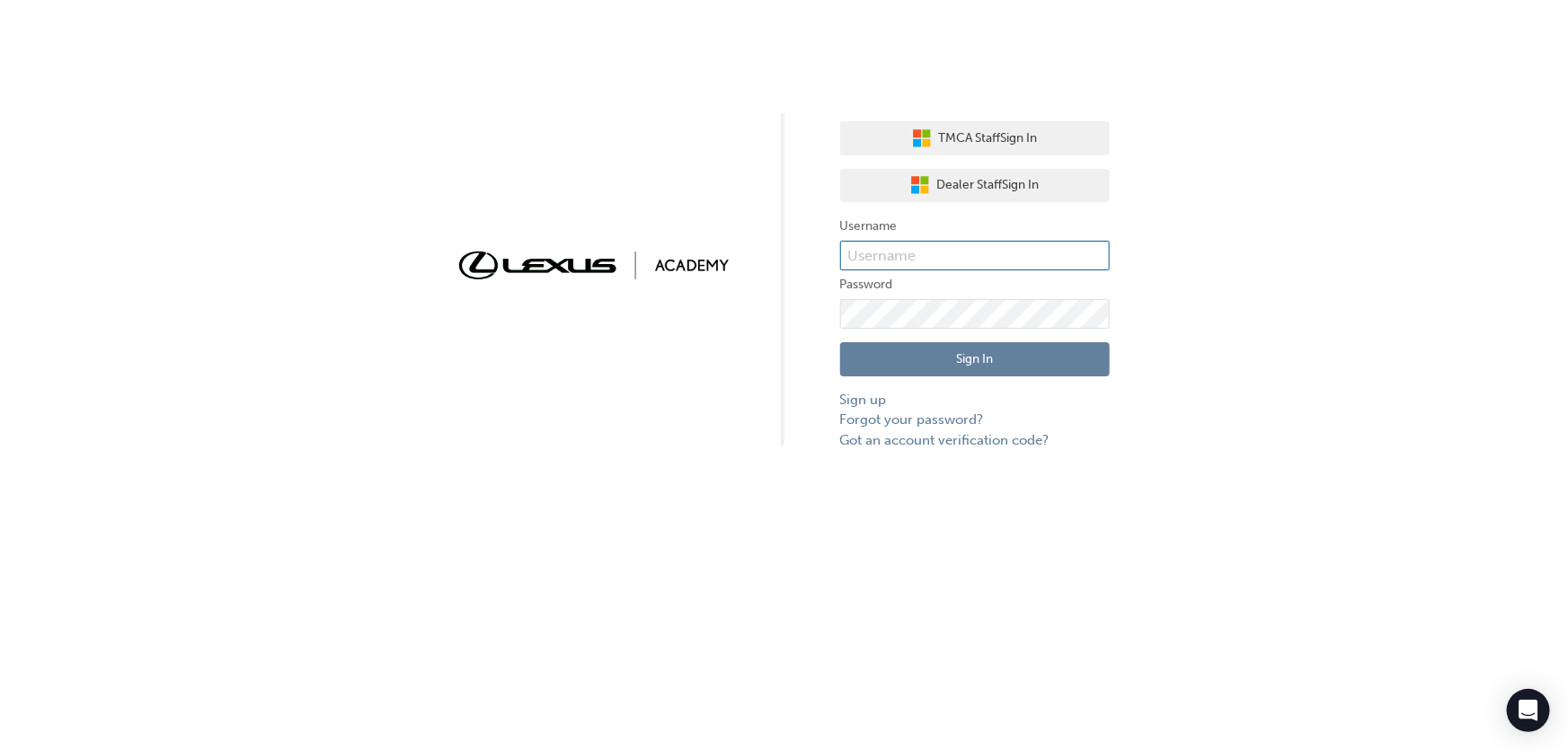
type input "635637"
click at [960, 352] on button "Sign In" at bounding box center [975, 360] width 269 height 34
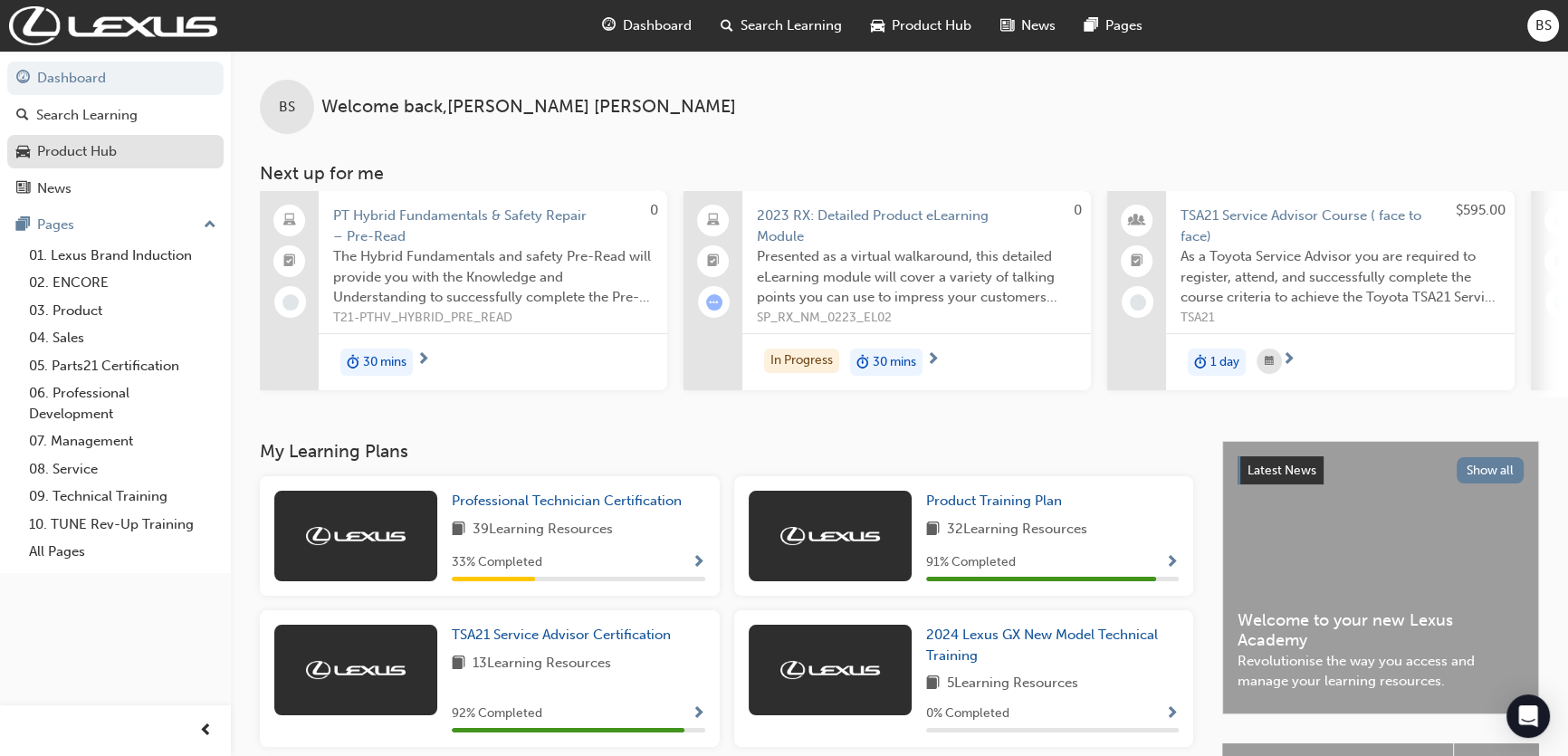
click at [91, 142] on div "Product Hub" at bounding box center [77, 151] width 79 height 21
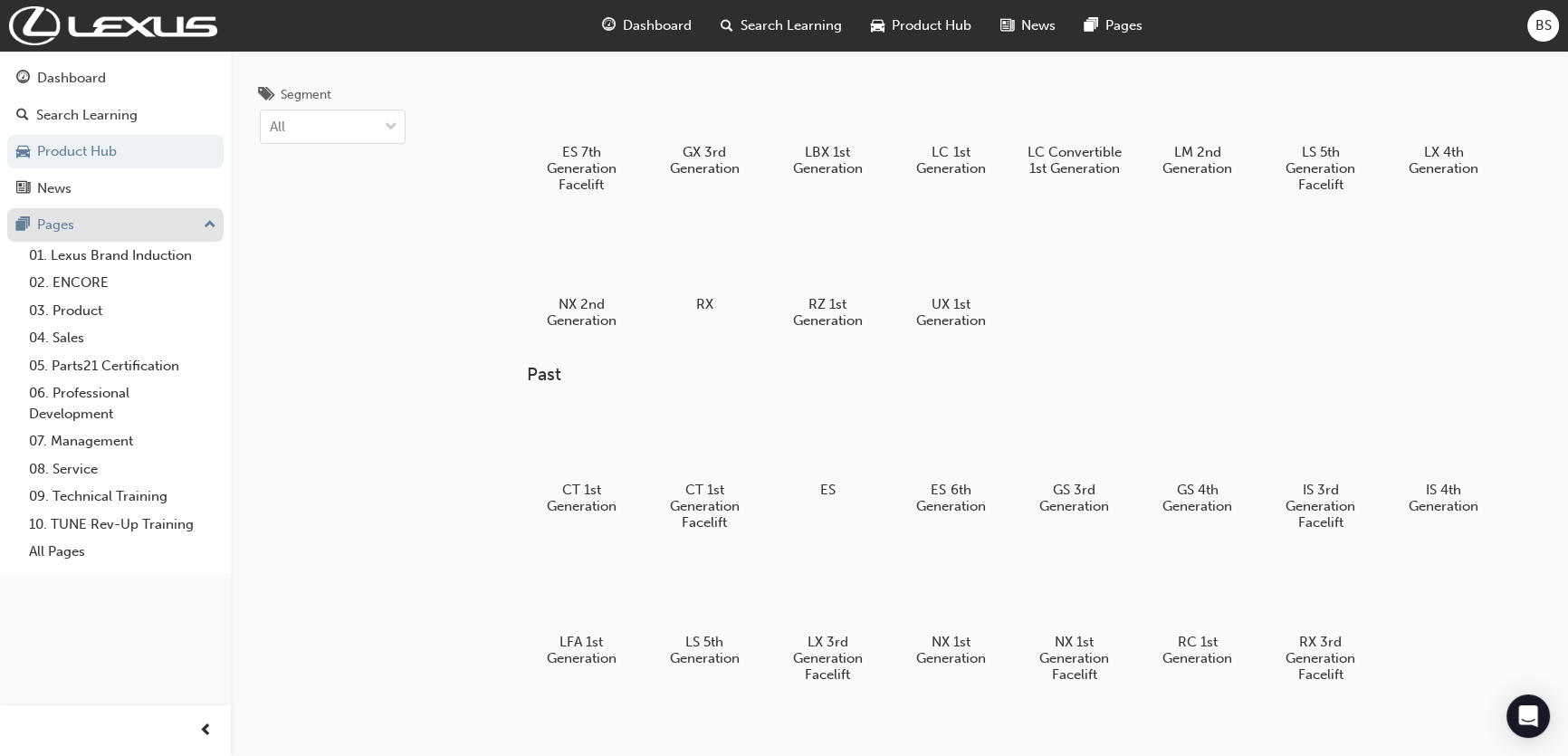
scroll to position [81, 0]
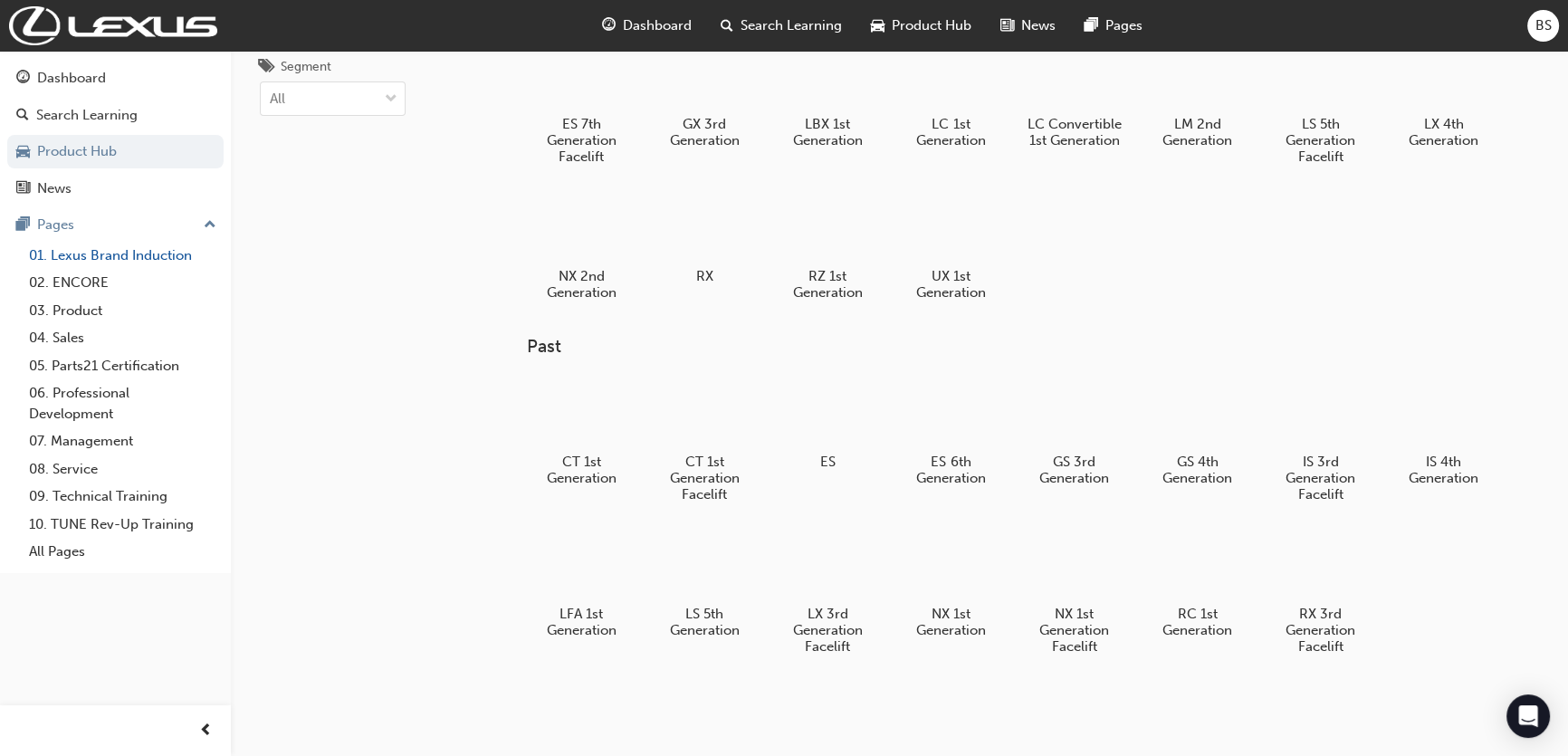
click at [110, 254] on link "01. Lexus Brand Induction" at bounding box center [122, 256] width 201 height 28
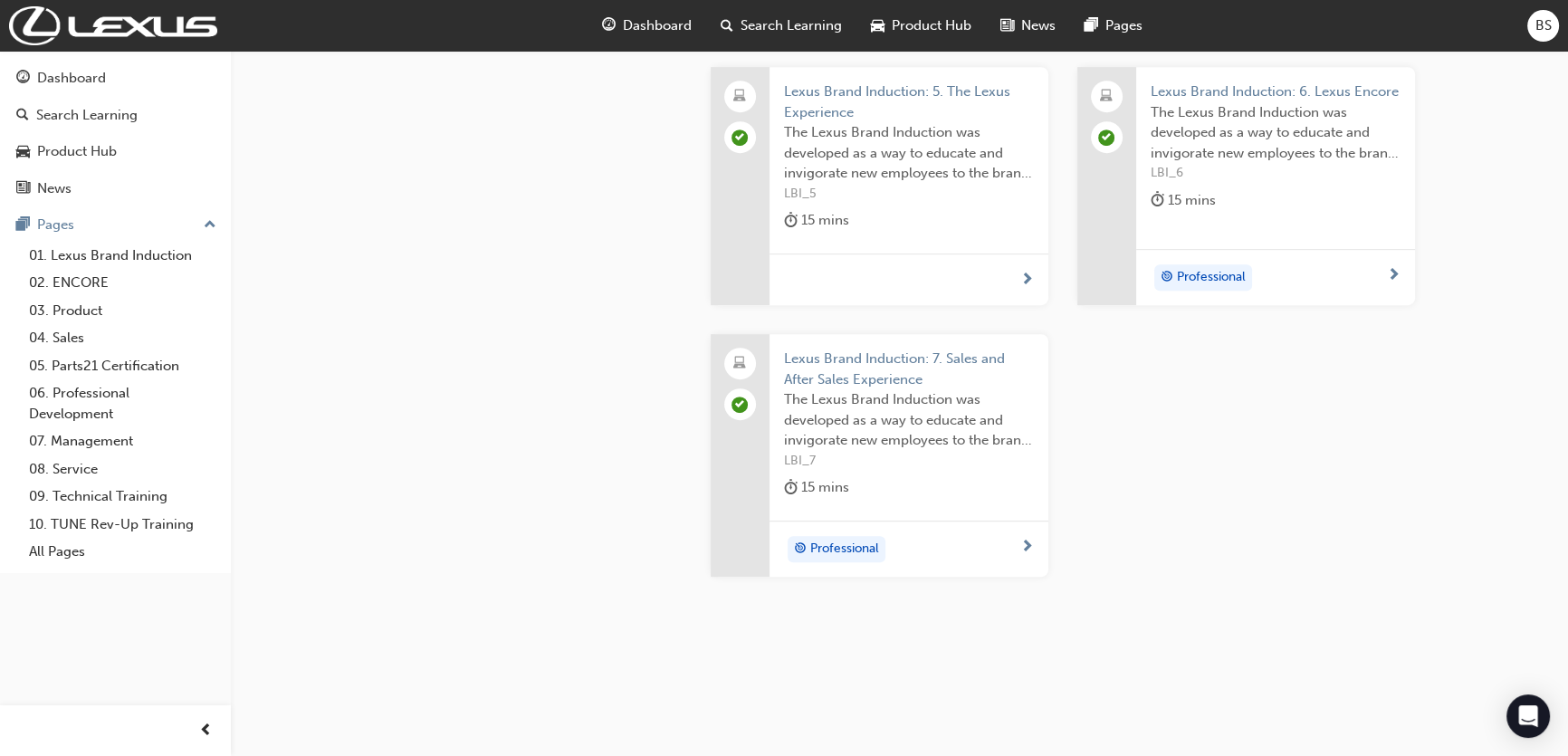
scroll to position [1078, 0]
click at [90, 308] on link "03. Product" at bounding box center [122, 311] width 201 height 28
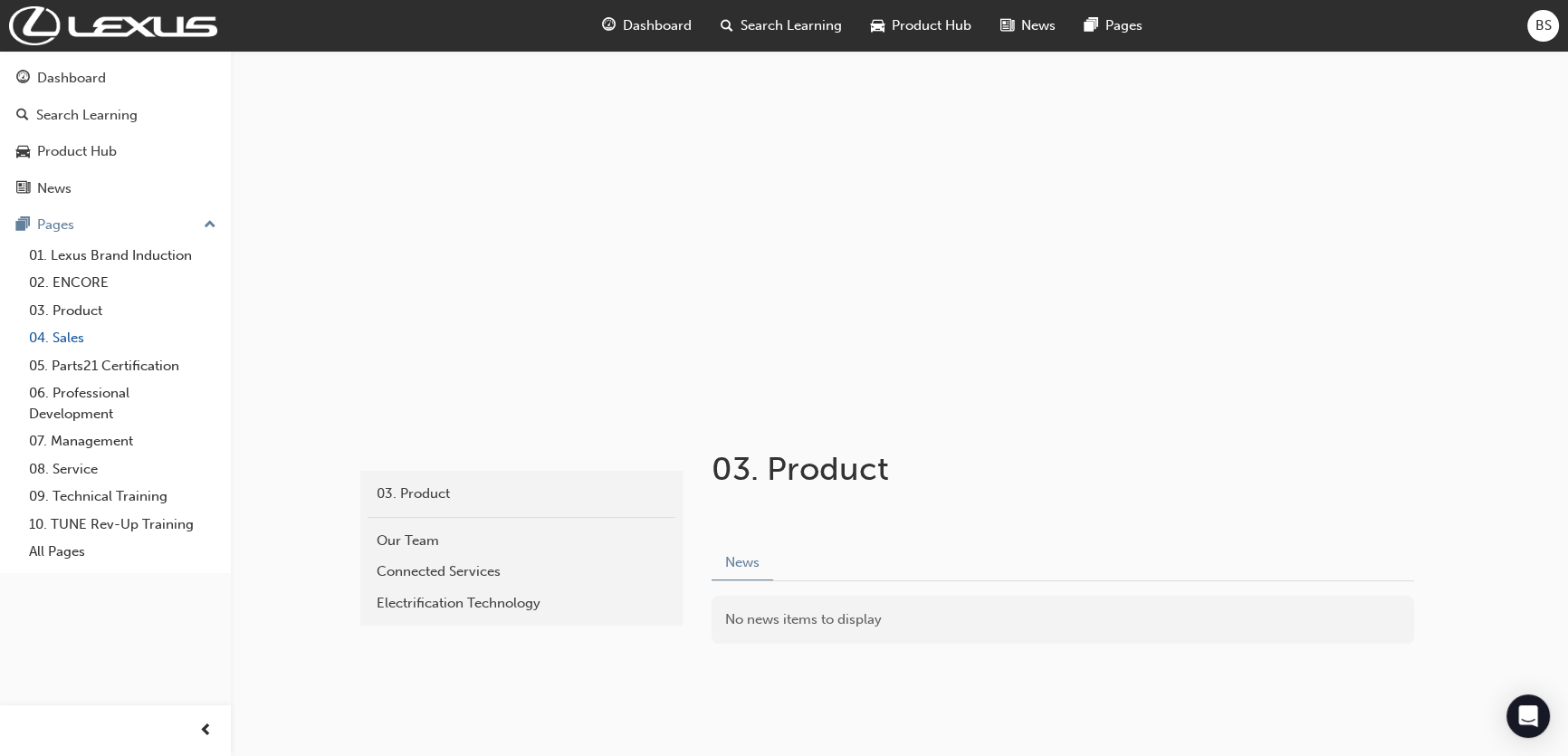
click at [82, 335] on link "04. Sales" at bounding box center [122, 339] width 201 height 28
click at [97, 353] on link "05. Parts21 Certification" at bounding box center [122, 366] width 201 height 28
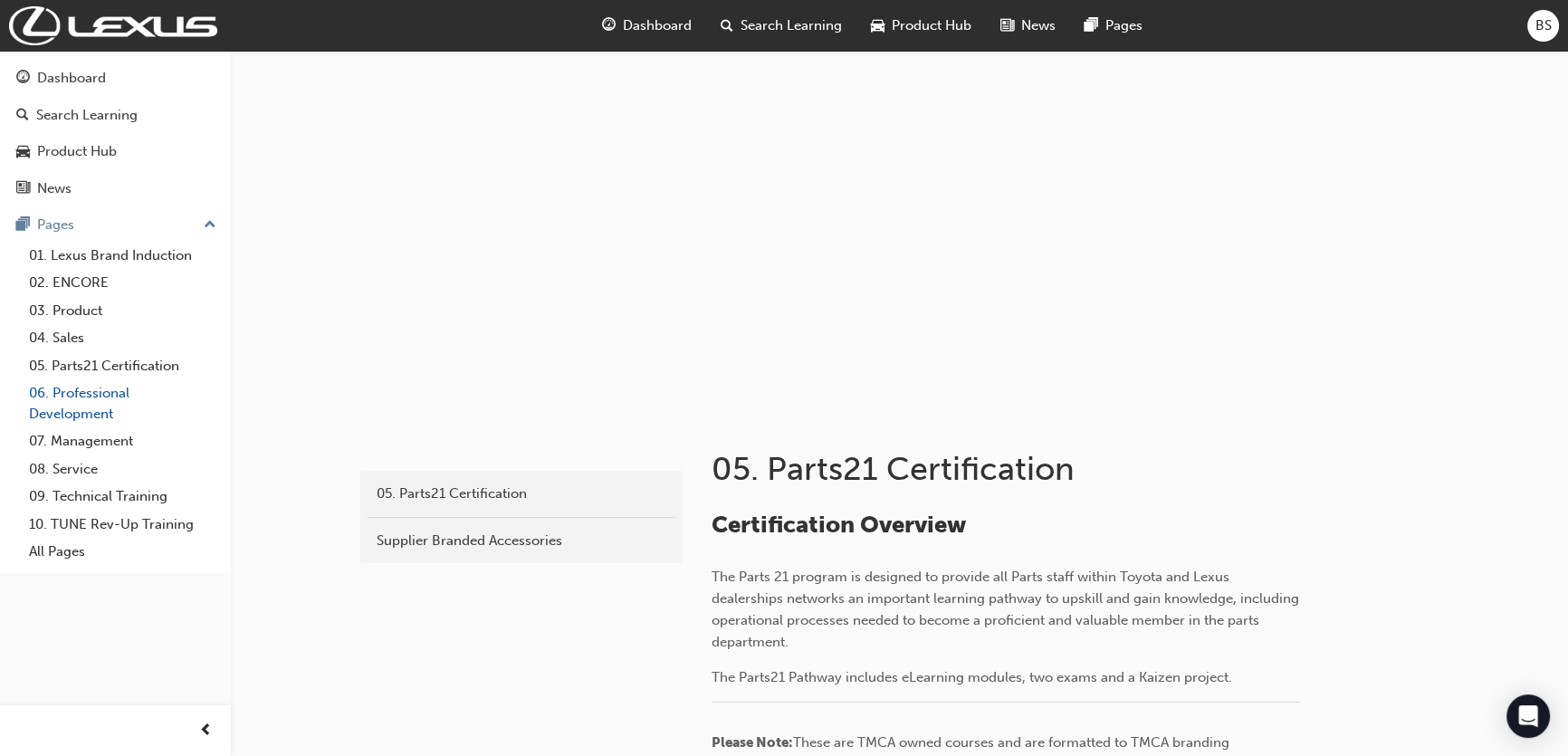
click at [99, 387] on link "06. Professional Development" at bounding box center [122, 403] width 201 height 48
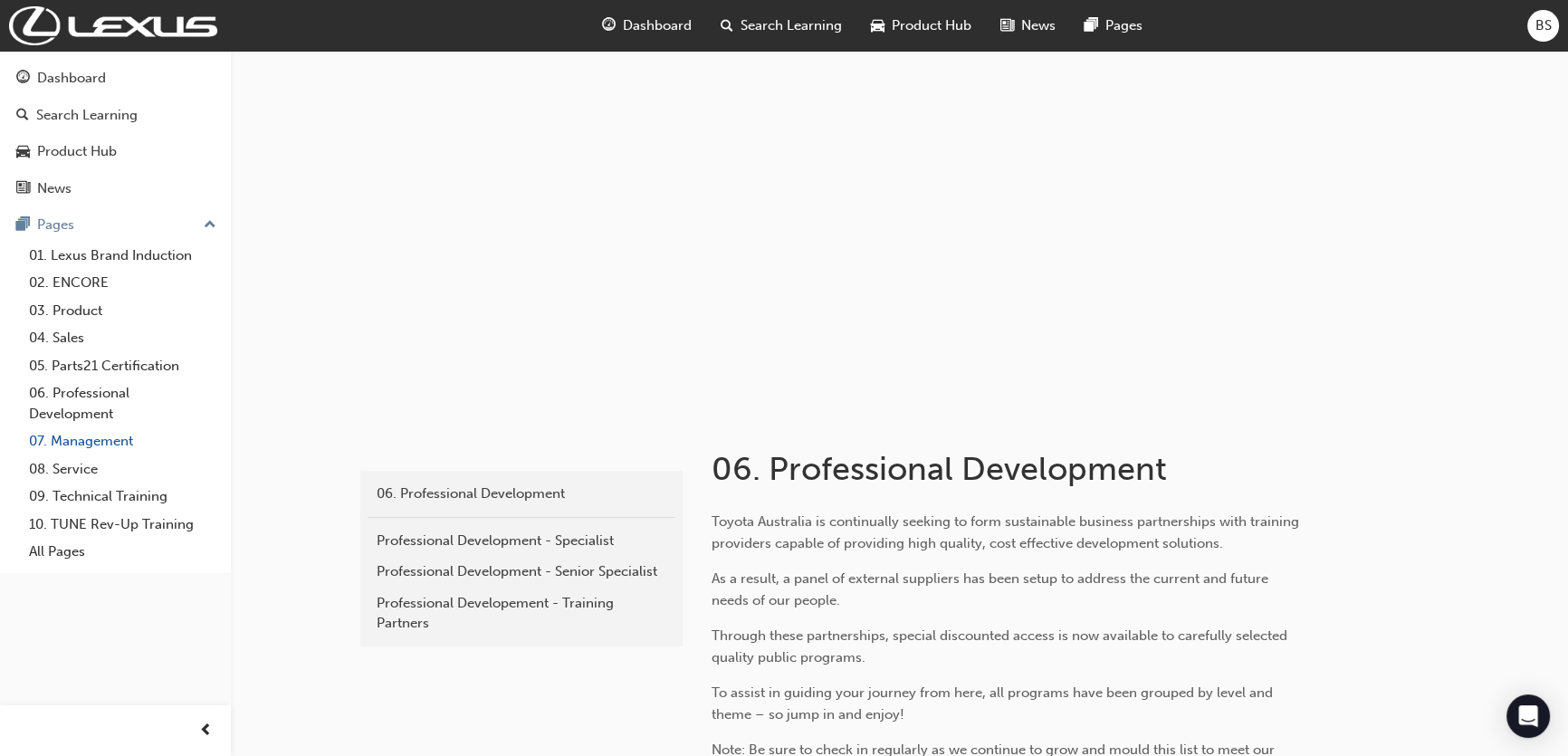
click at [111, 433] on link "07. Management" at bounding box center [122, 442] width 201 height 28
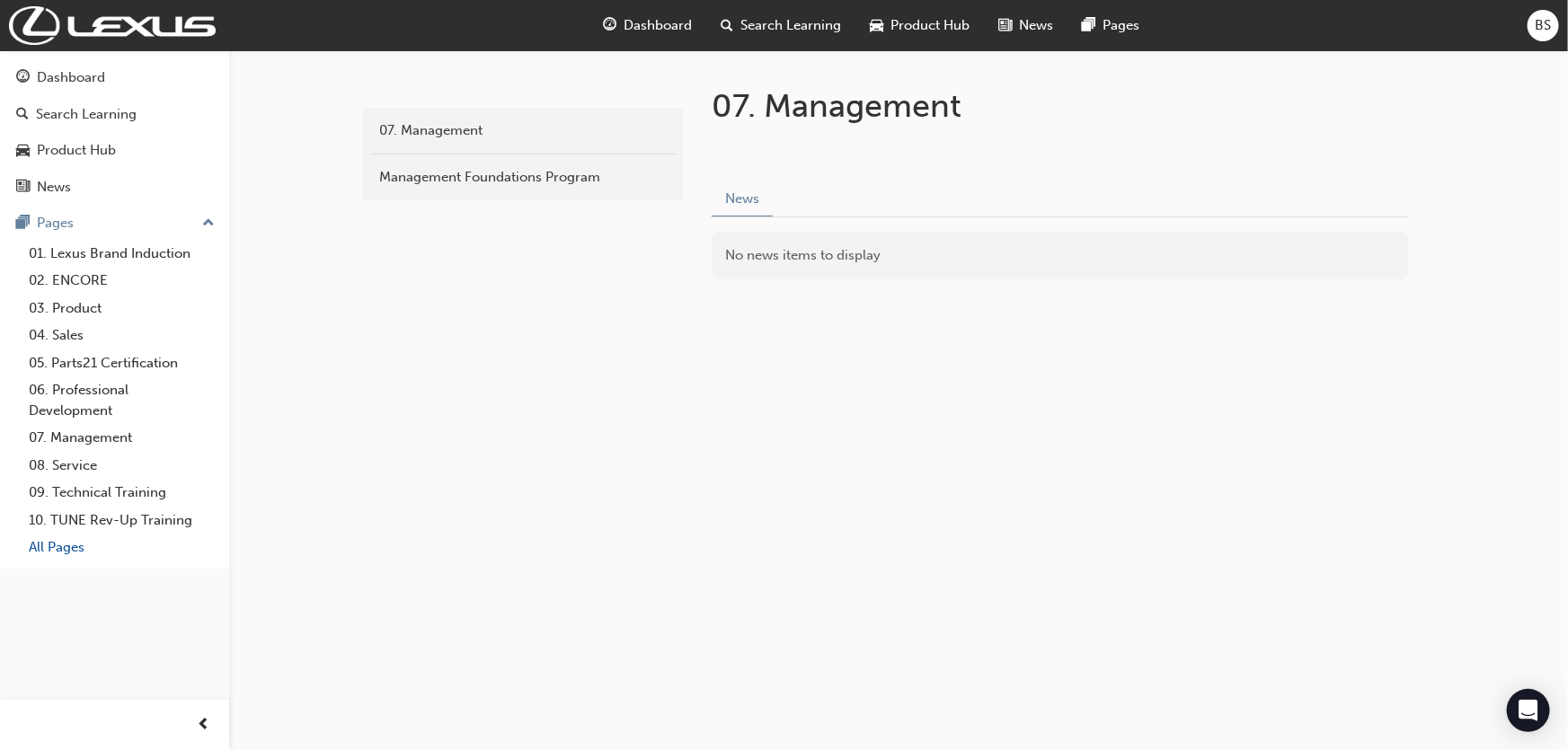
click at [81, 539] on link "All Pages" at bounding box center [121, 548] width 200 height 28
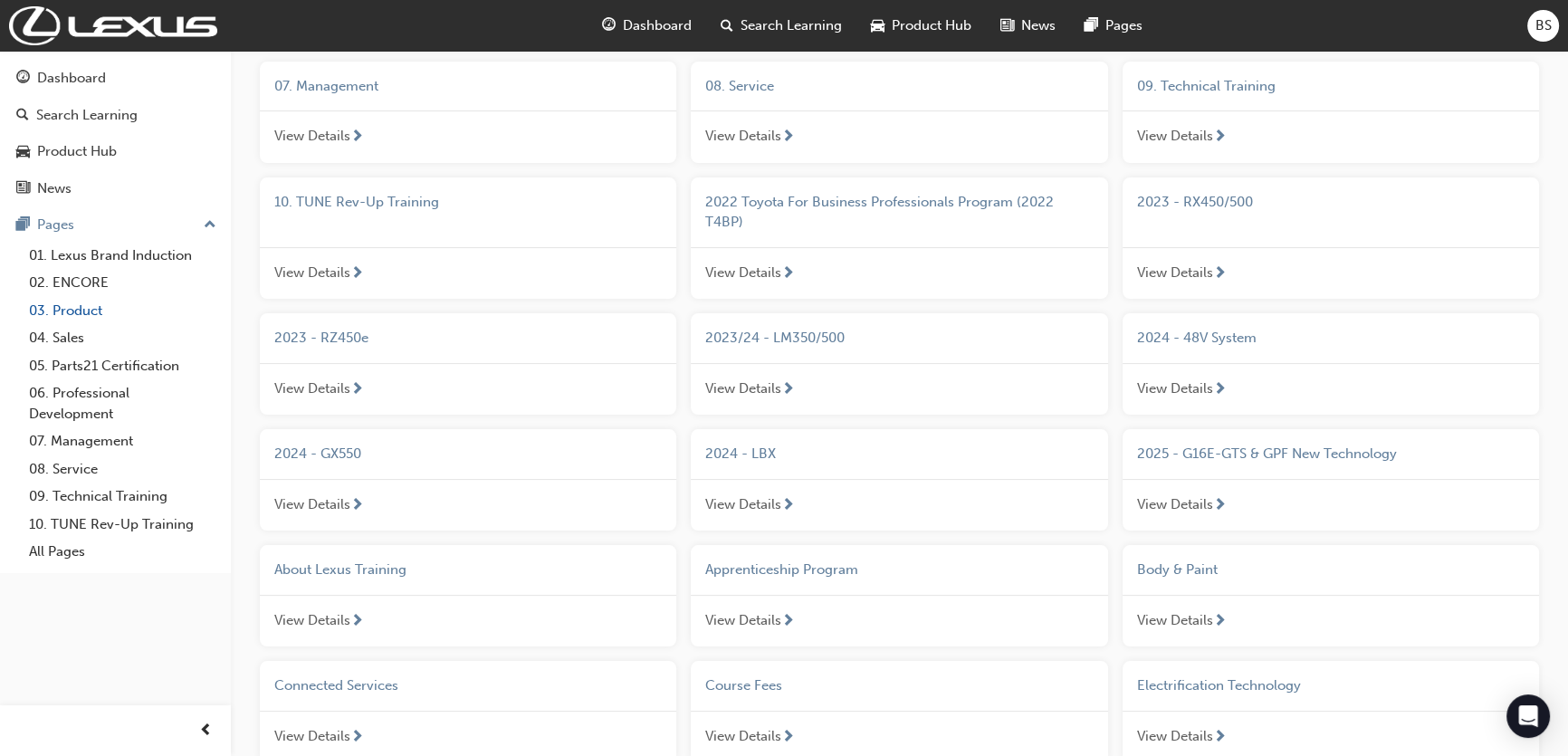
scroll to position [246, 0]
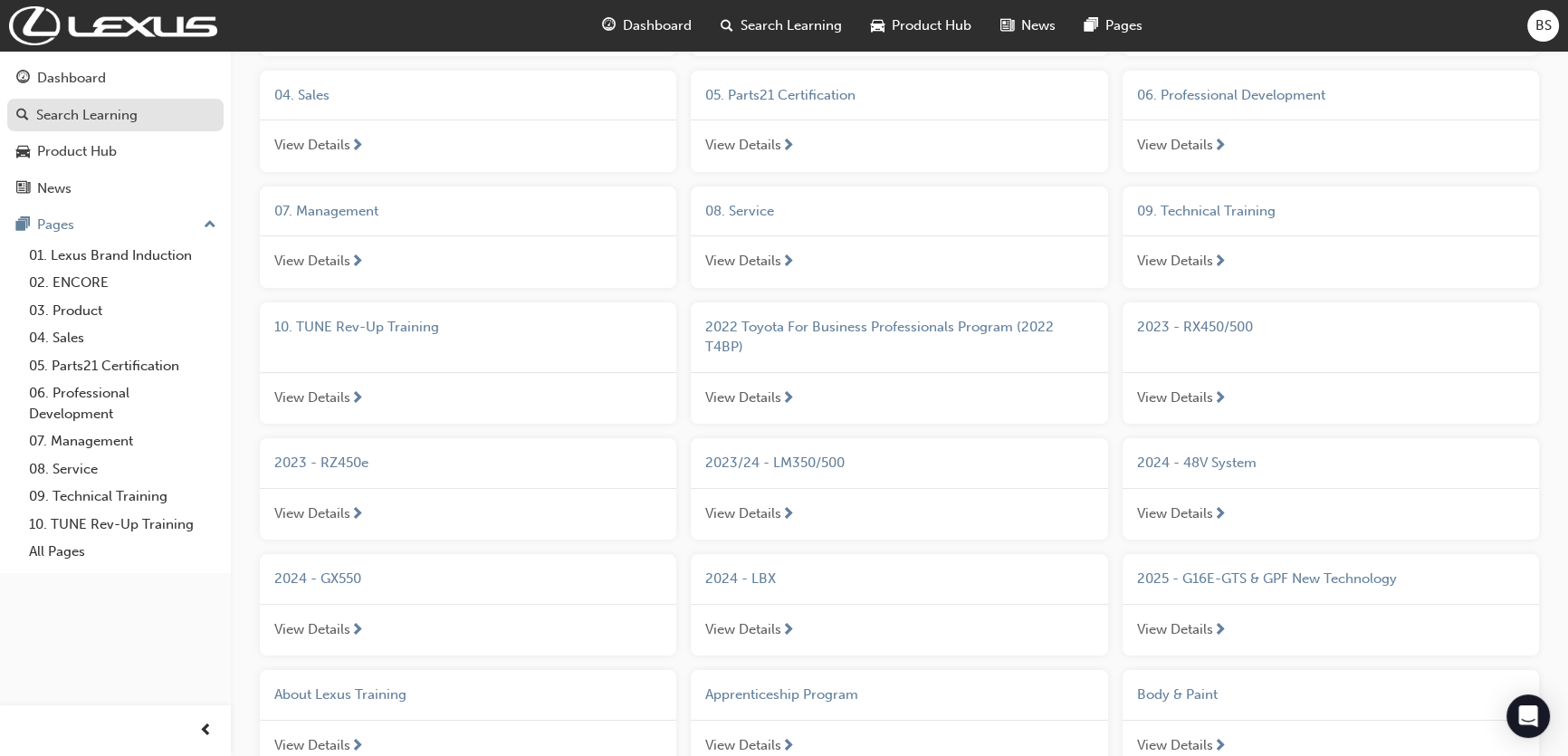
click at [113, 123] on div "Search Learning" at bounding box center [86, 115] width 101 height 21
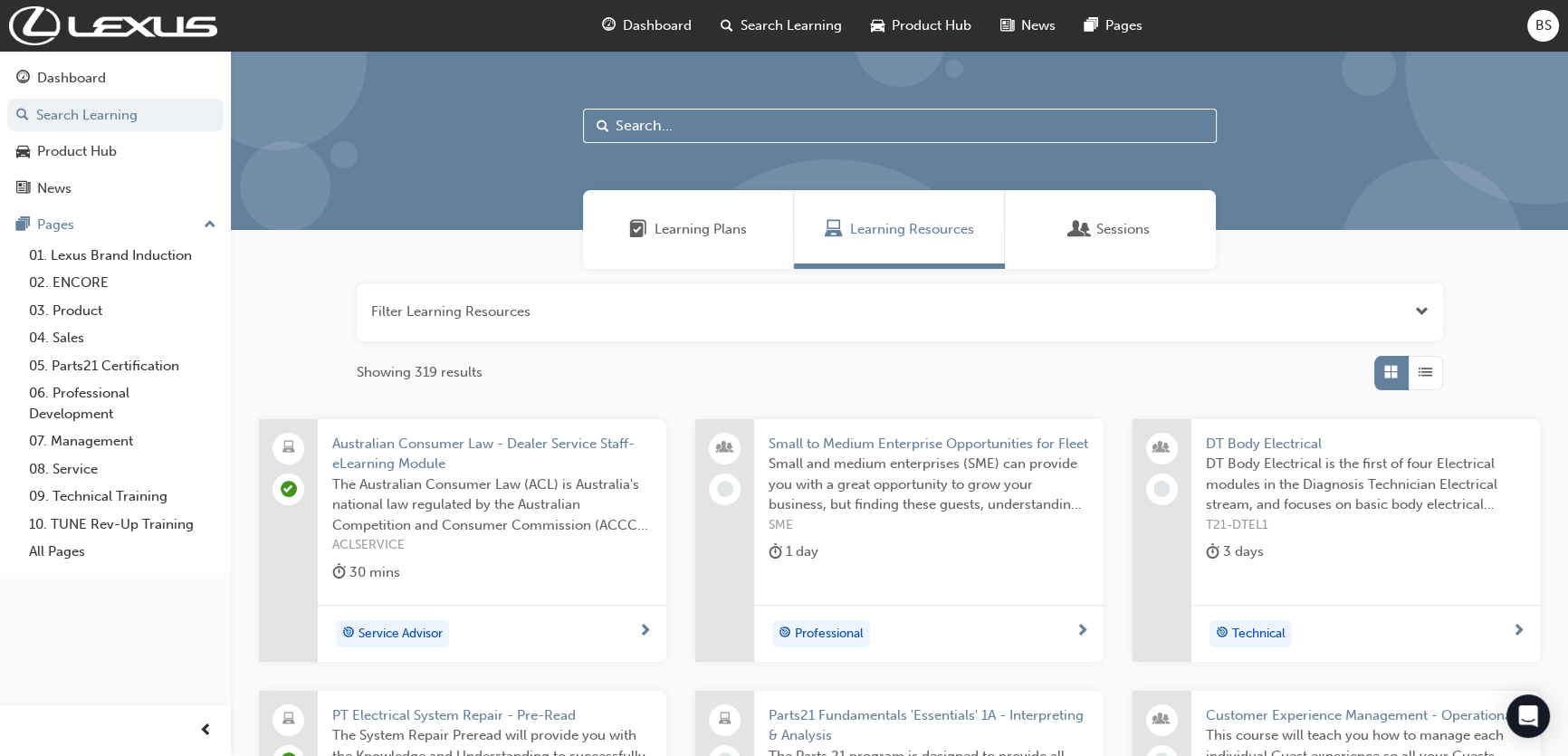
click at [664, 122] on input "text" at bounding box center [899, 126] width 634 height 34
type input "u"
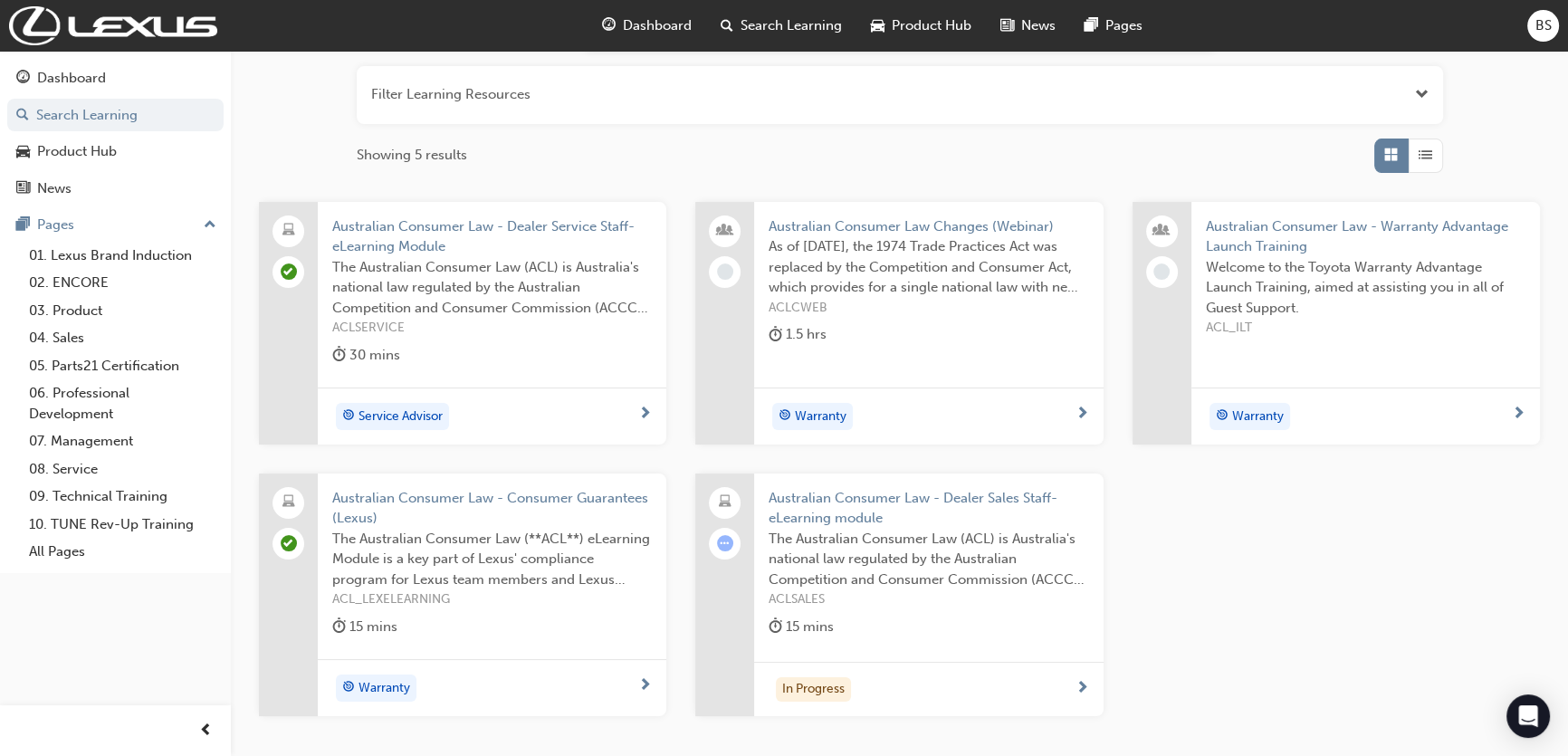
scroll to position [246, 0]
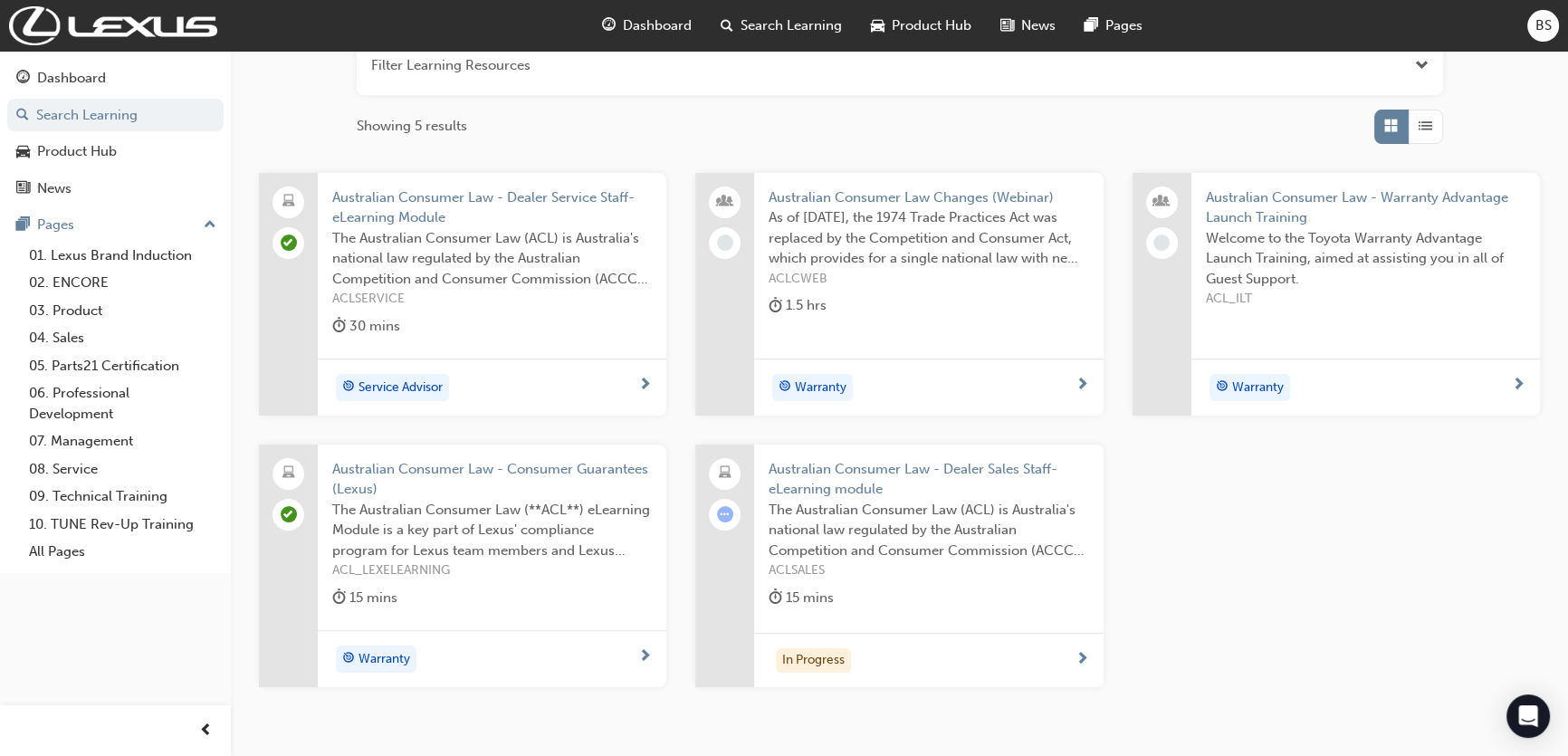
type input "australian consumer law"
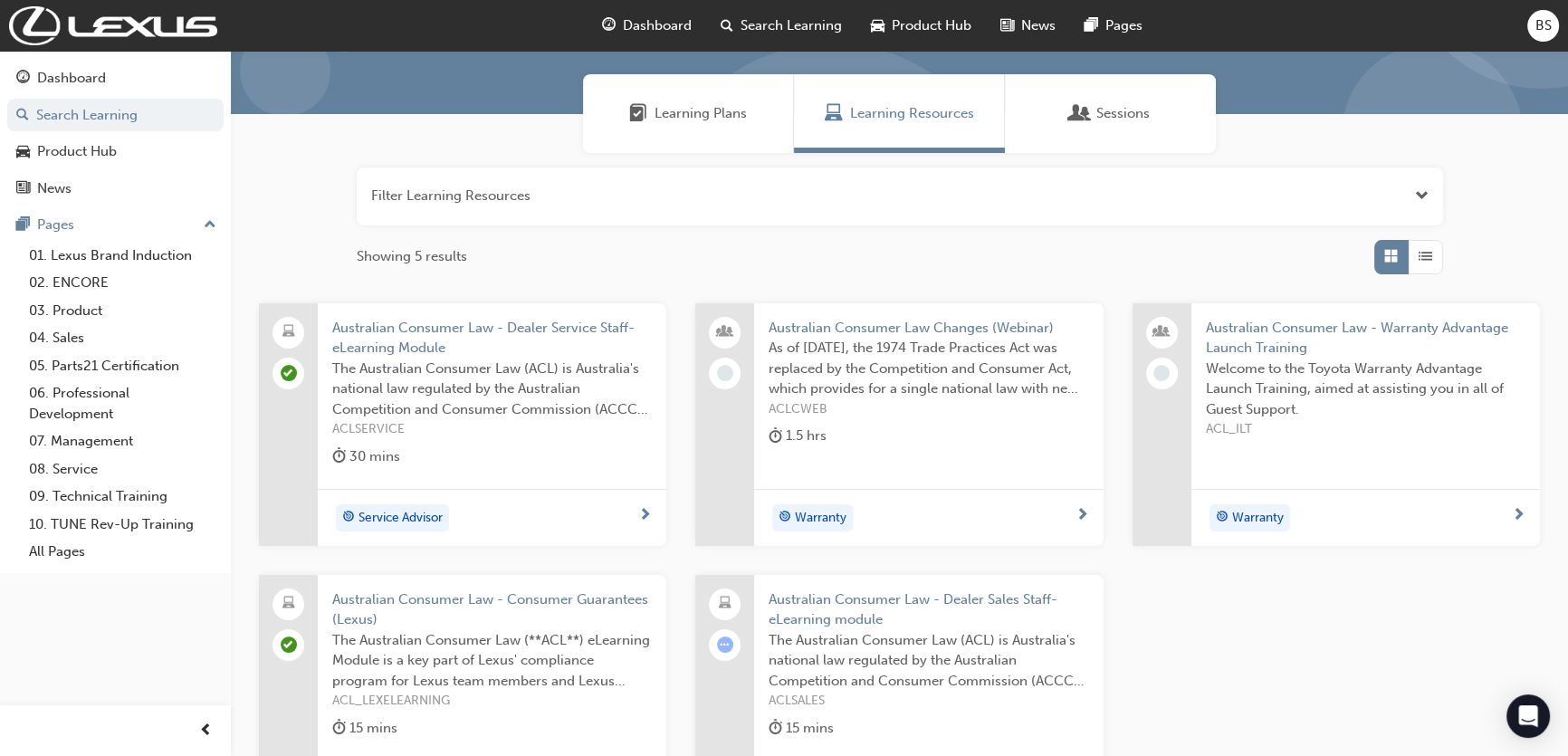
scroll to position [0, 0]
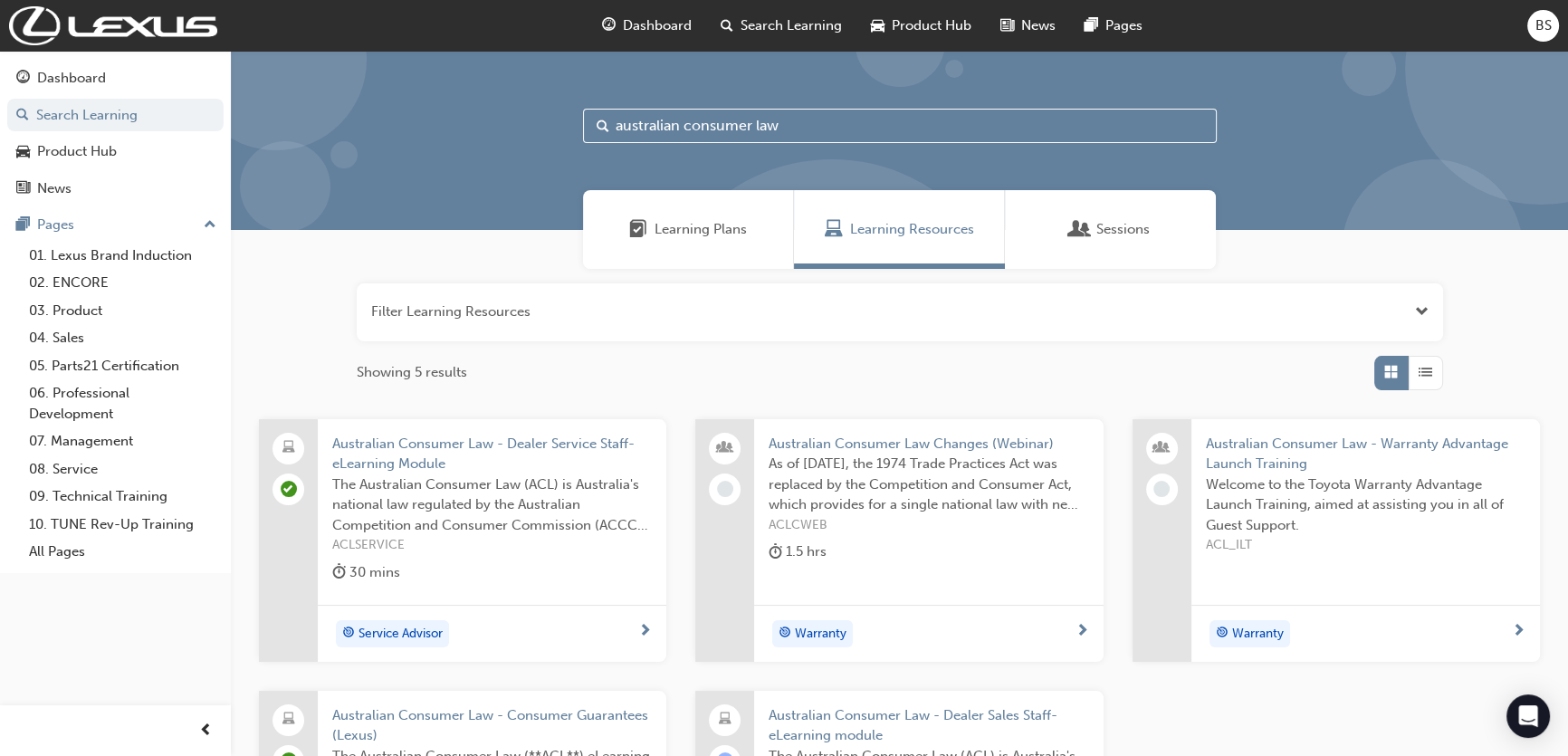
click at [1556, 26] on div "BS" at bounding box center [1543, 26] width 32 height 32
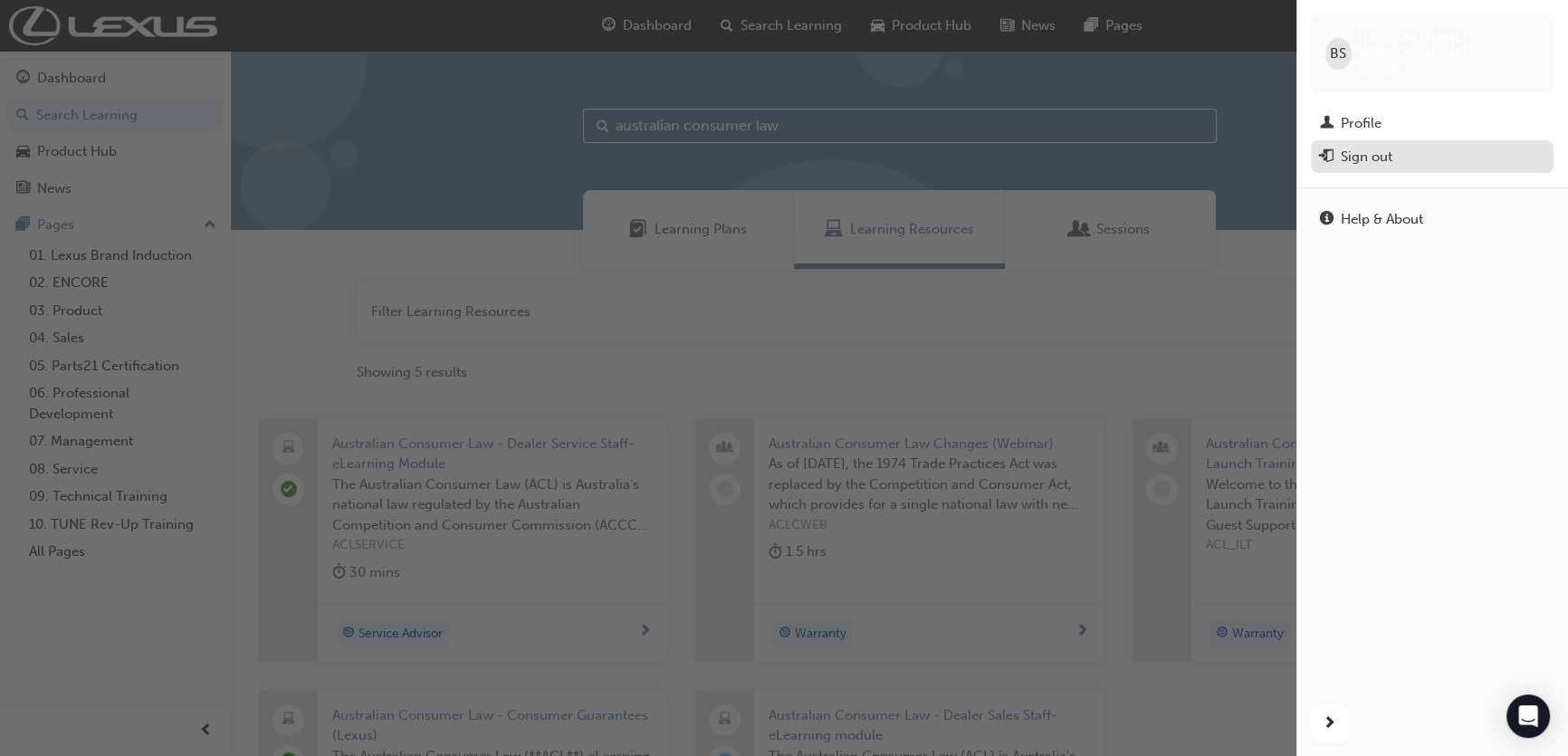
click at [1422, 146] on div "Sign out" at bounding box center [1432, 157] width 224 height 23
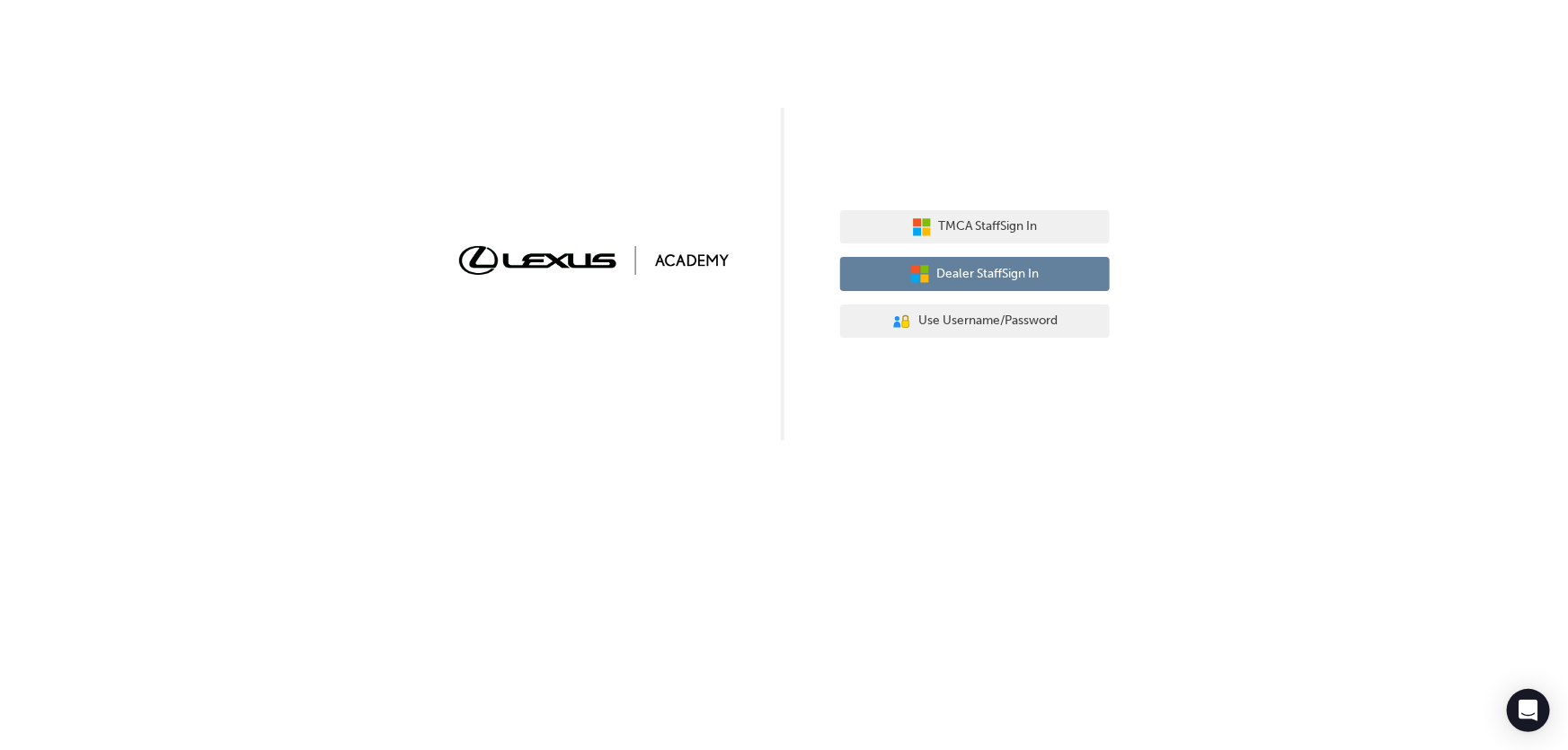
click at [1007, 269] on span "Dealer Staff Sign In" at bounding box center [988, 274] width 102 height 21
